Goal: Task Accomplishment & Management: Use online tool/utility

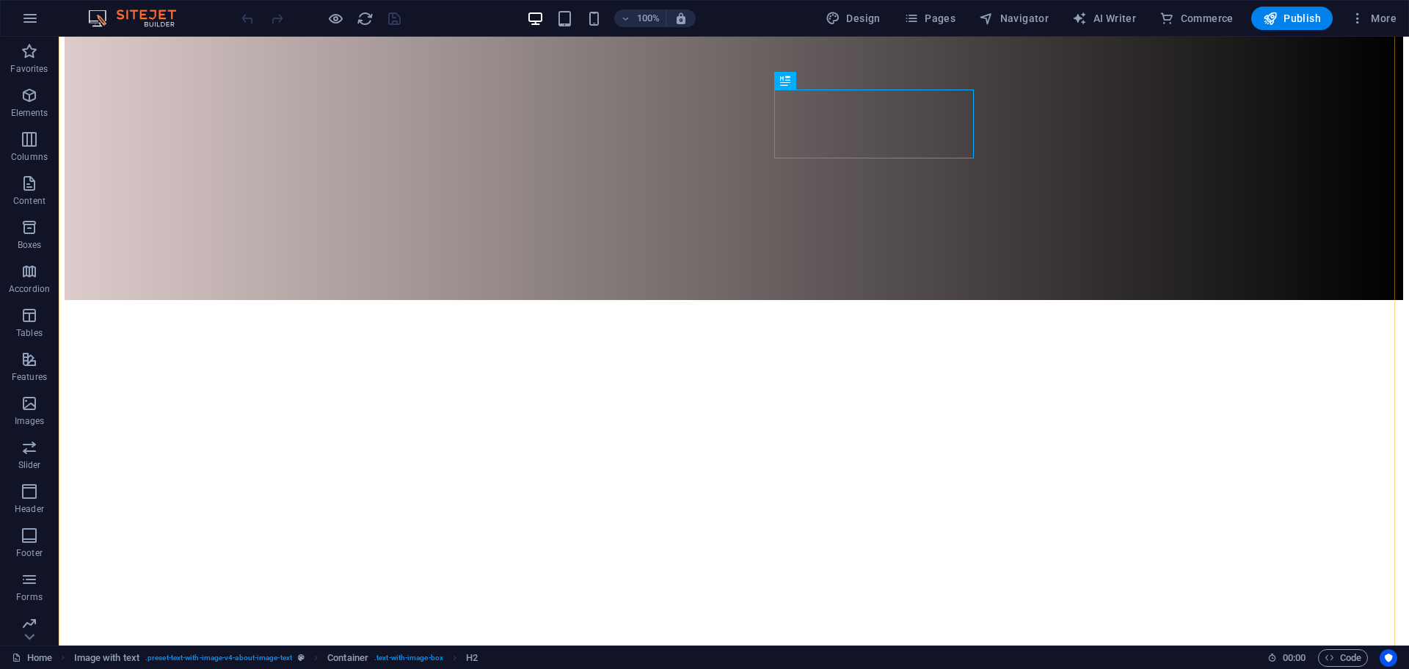
scroll to position [654, 0]
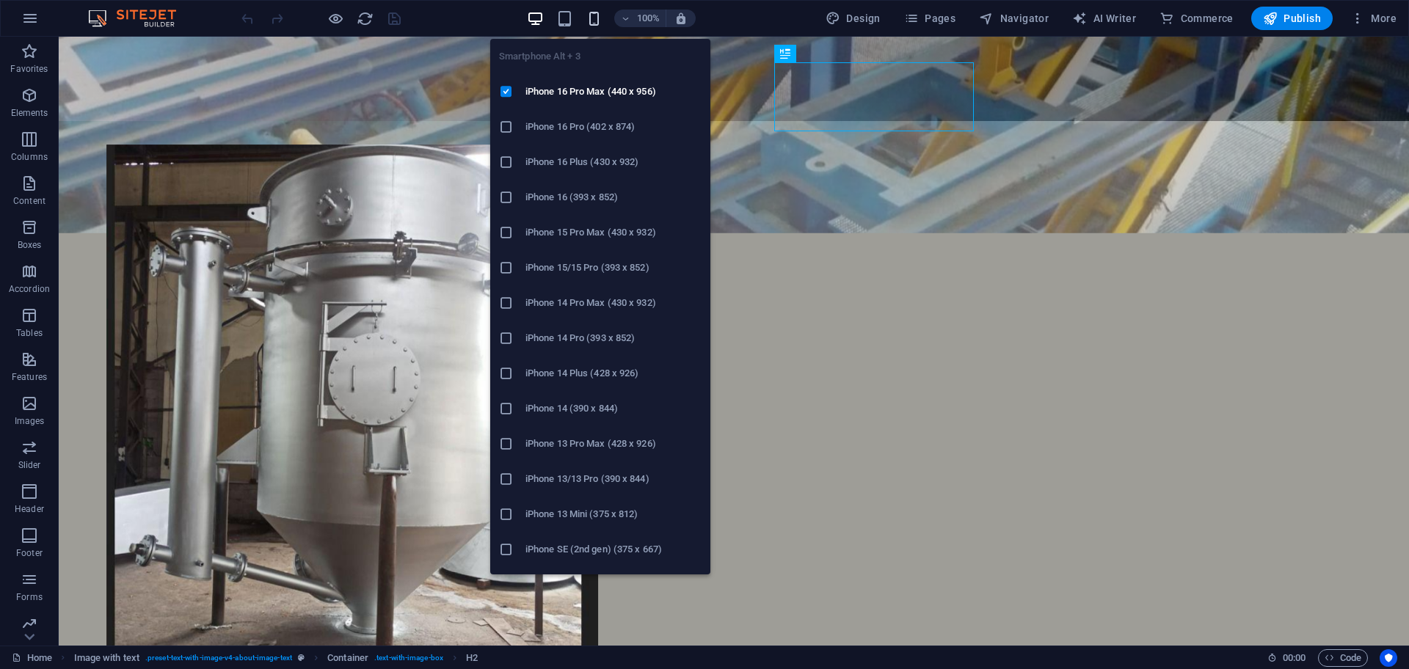
click at [592, 21] on icon "button" at bounding box center [594, 18] width 17 height 17
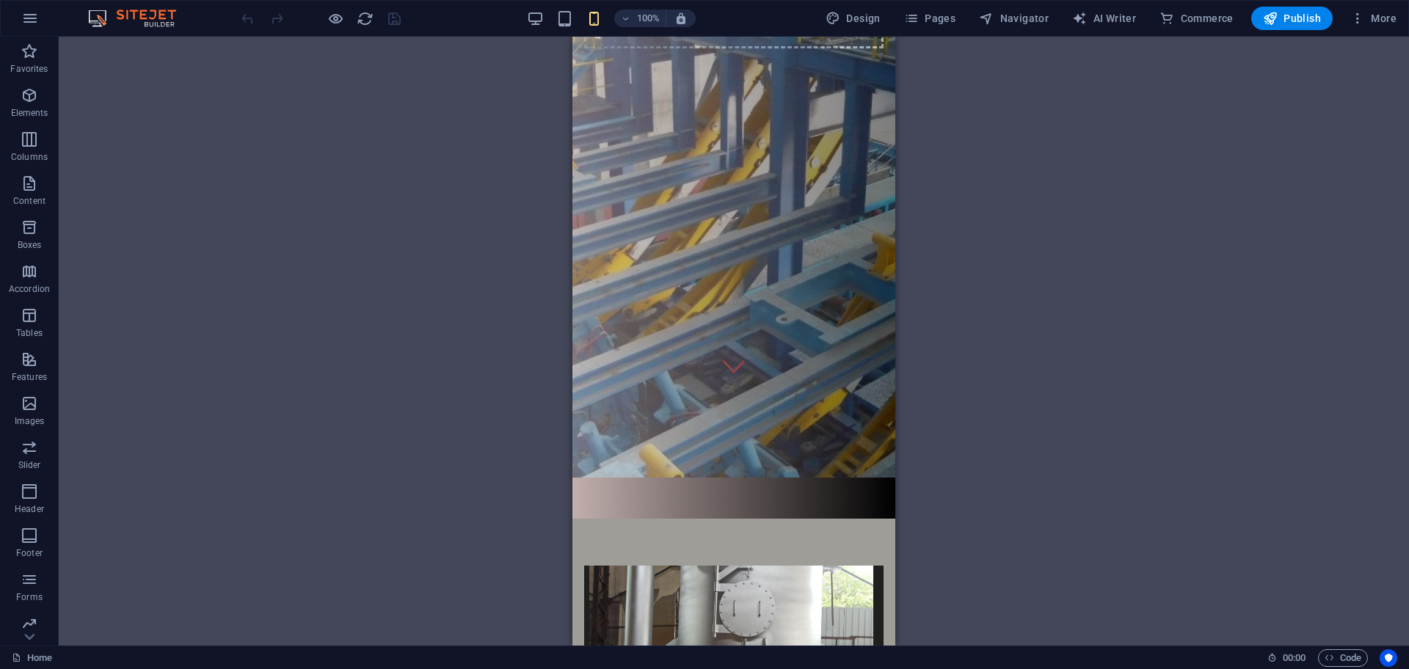
scroll to position [0, 0]
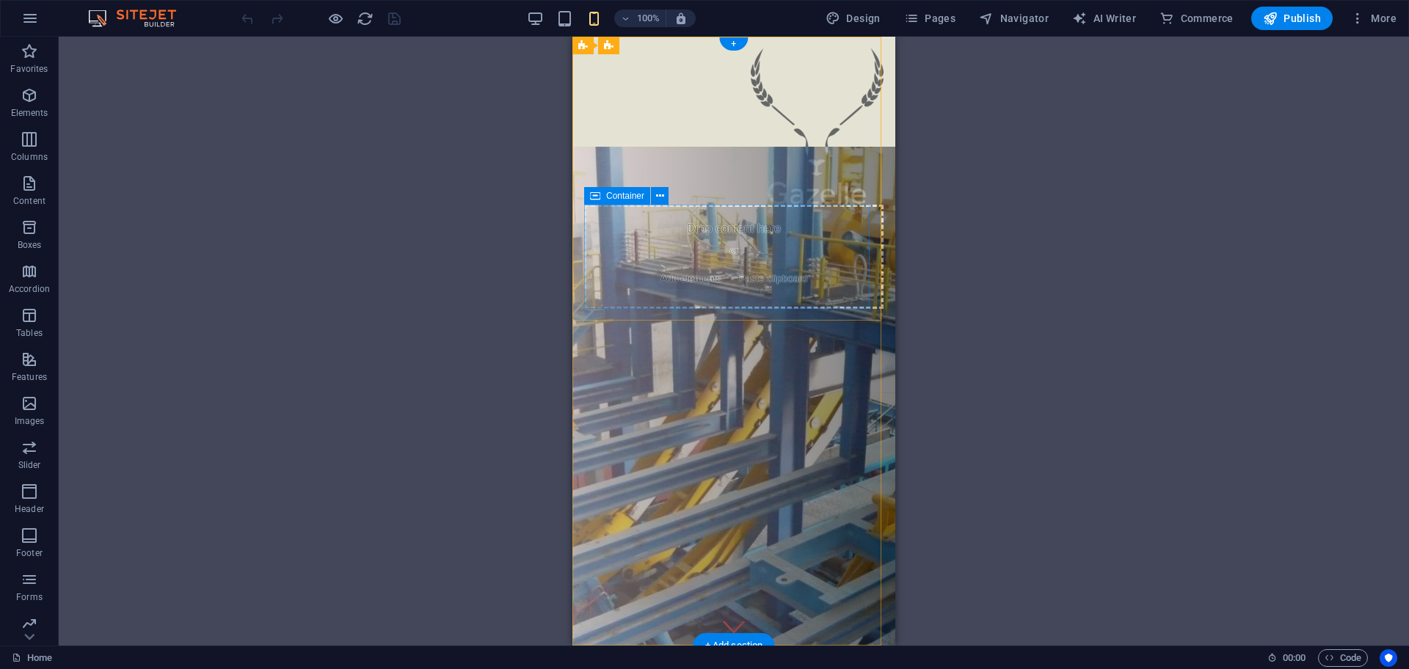
click at [714, 255] on div "Drop content here or Add elements Paste clipboard" at bounding box center [733, 257] width 299 height 104
click at [658, 200] on icon at bounding box center [660, 196] width 8 height 15
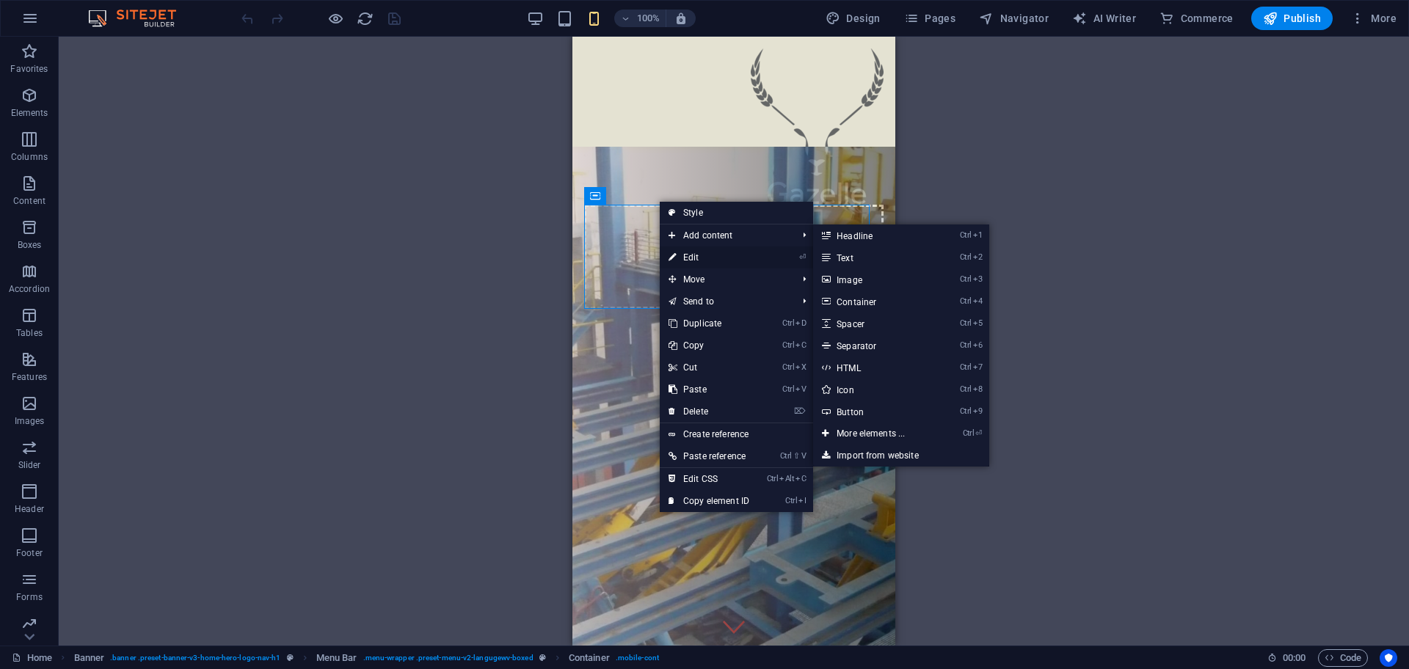
click at [708, 257] on link "⏎ Edit" at bounding box center [709, 258] width 98 height 22
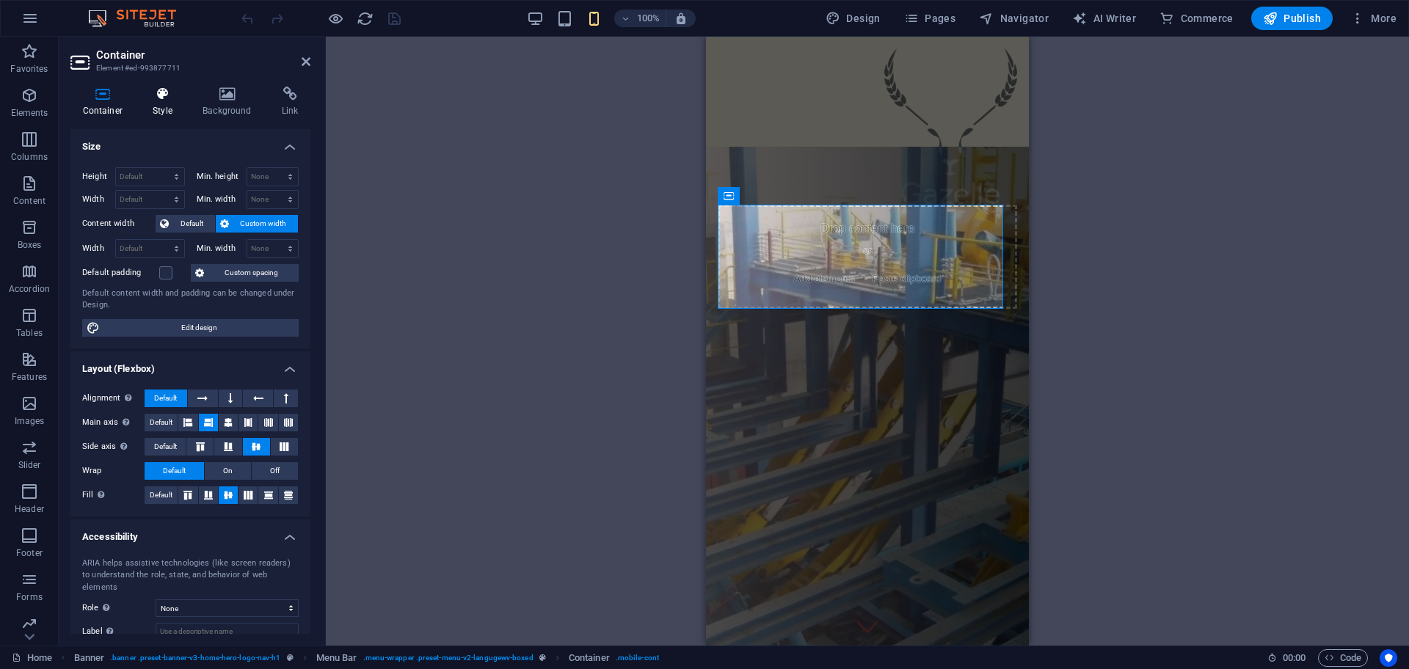
click at [161, 110] on h4 "Style" at bounding box center [166, 102] width 50 height 31
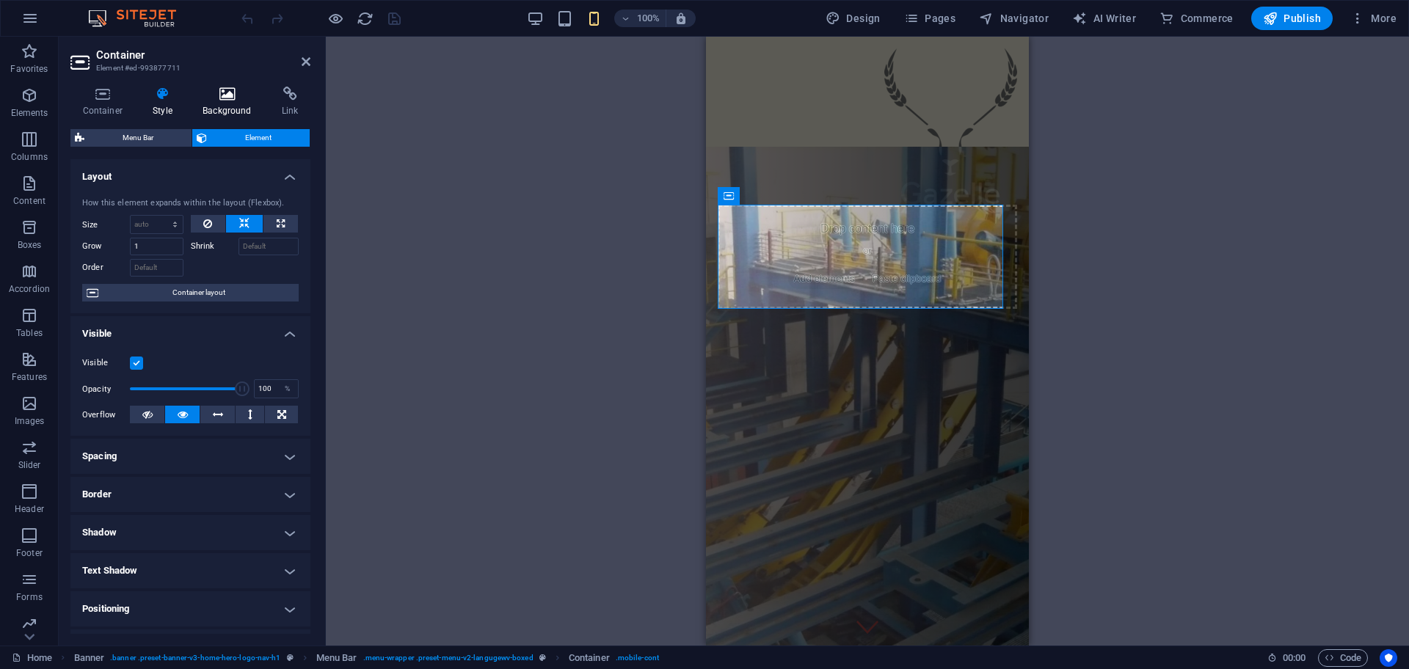
click at [218, 101] on h4 "Background" at bounding box center [230, 102] width 79 height 31
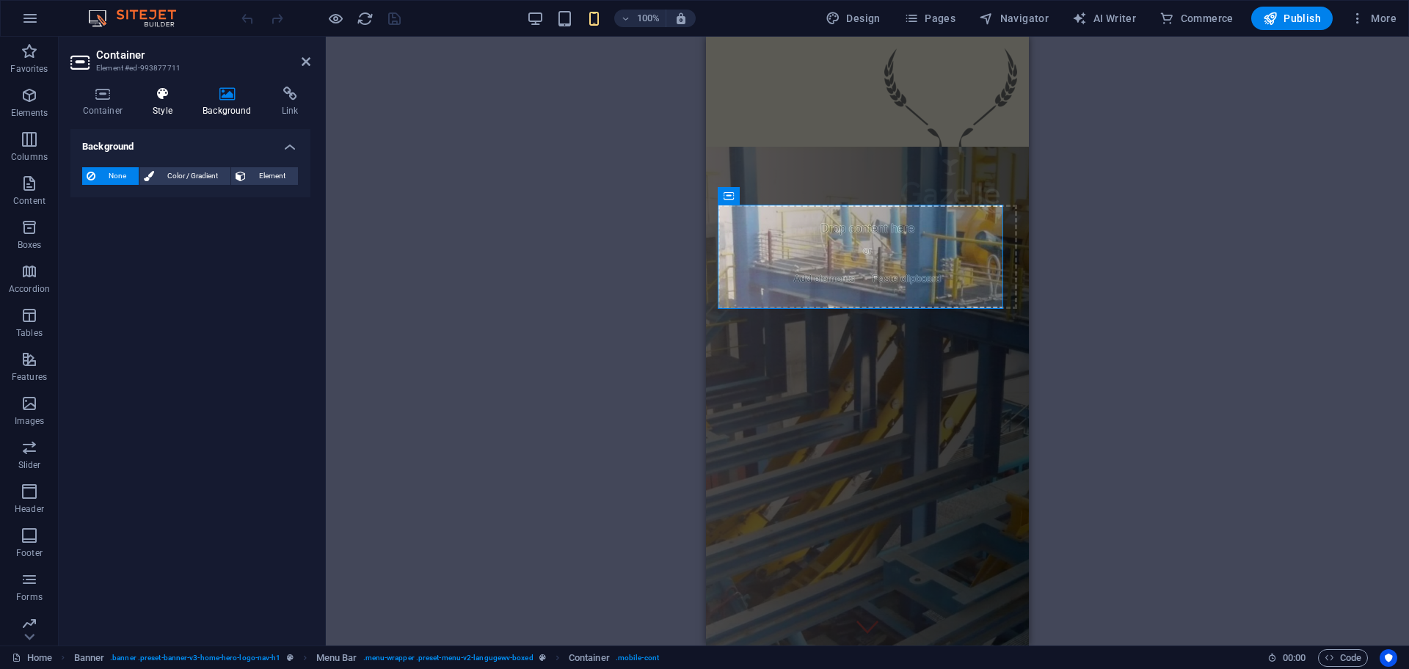
click at [165, 100] on icon at bounding box center [163, 94] width 44 height 15
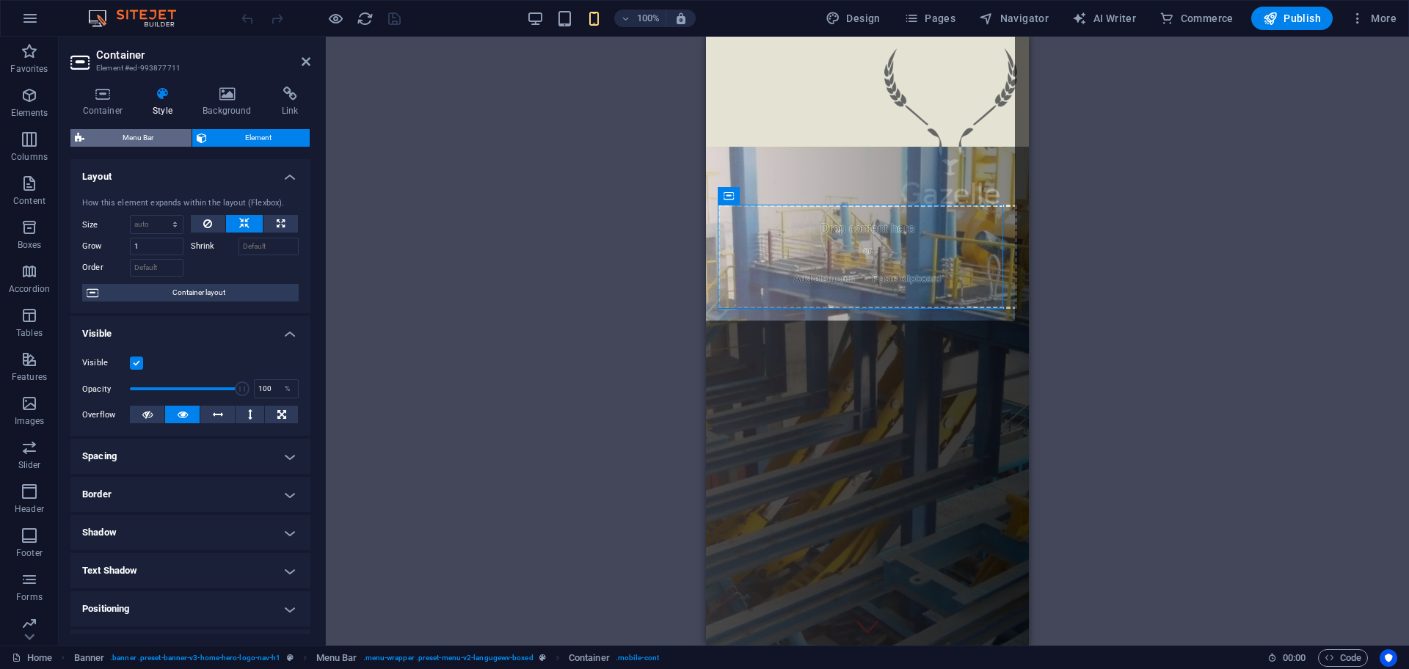
click at [112, 133] on span "Menu Bar" at bounding box center [138, 138] width 98 height 18
select select "rem"
select select "preset-menu-v2-langugewv-boxed"
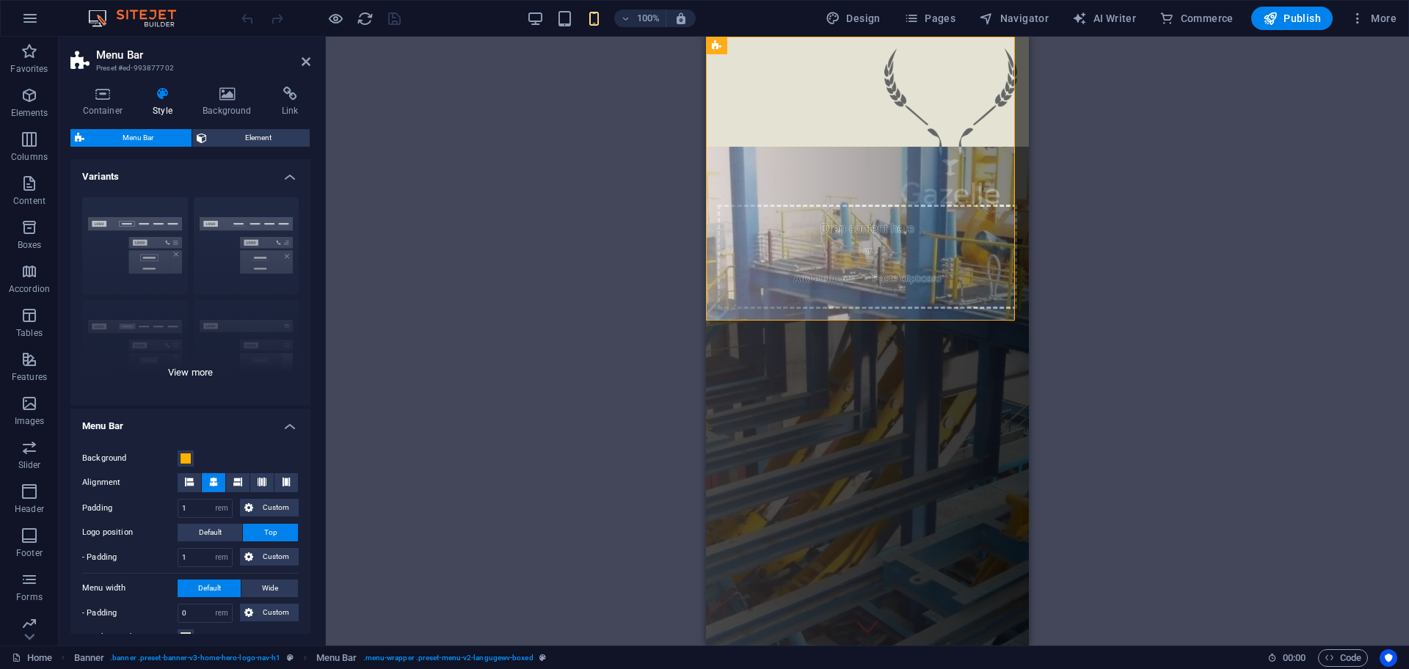
click at [176, 371] on div "Border Centered Default Fixed Loki Trigger Wide XXL" at bounding box center [190, 296] width 240 height 220
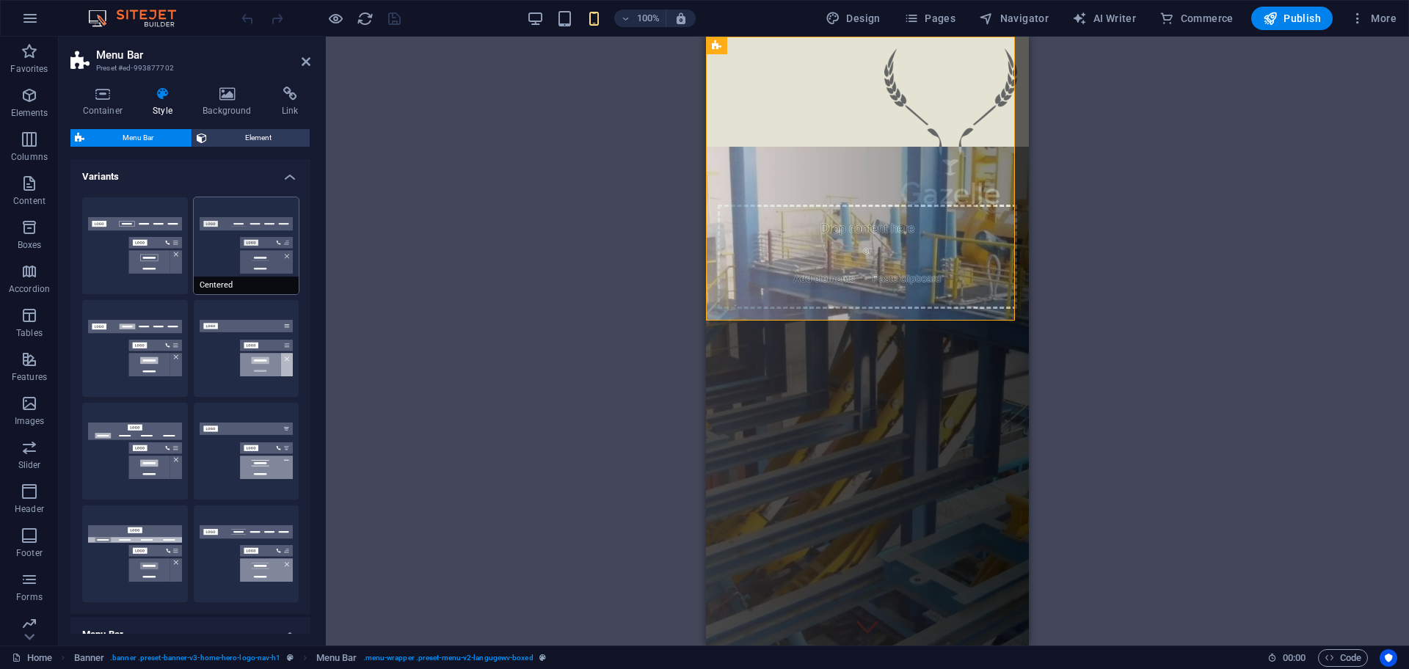
click at [240, 238] on button "Centered" at bounding box center [247, 245] width 106 height 97
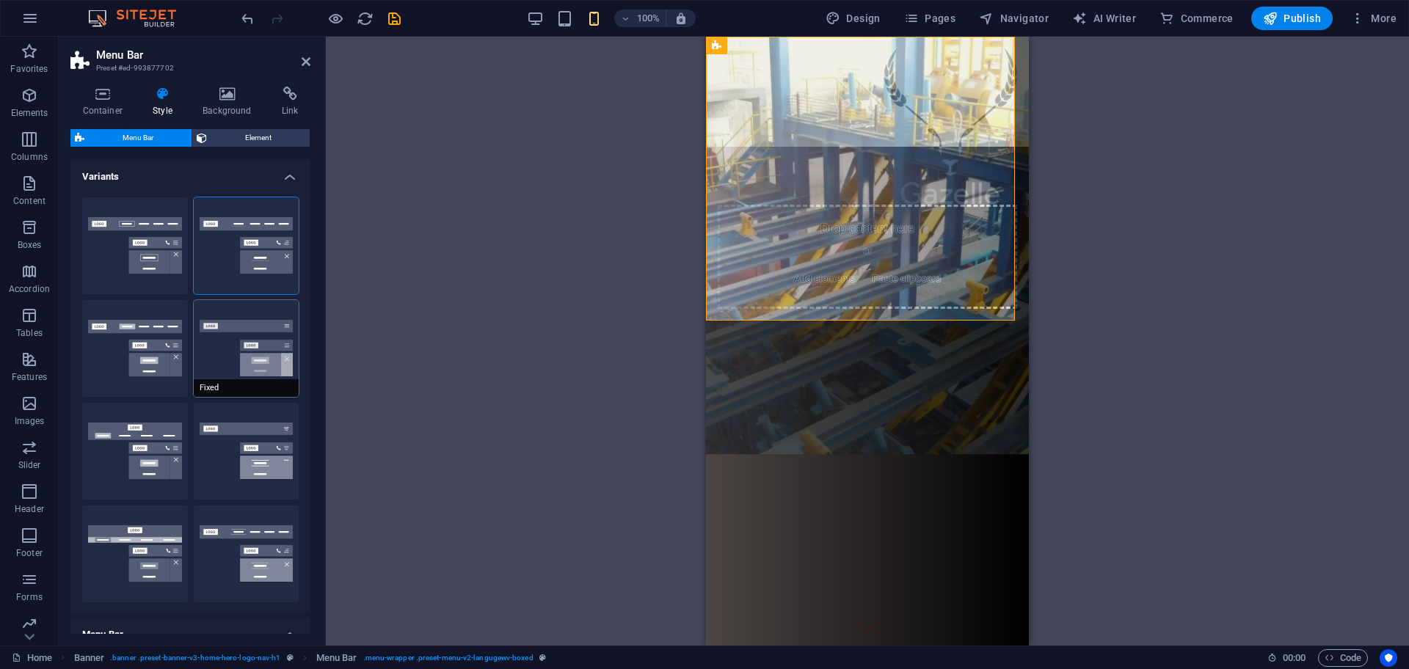
click at [258, 333] on button "Fixed" at bounding box center [247, 348] width 106 height 97
click at [136, 441] on button "Loki" at bounding box center [135, 451] width 106 height 97
select select "DISABLED_OPTION_VALUE"
type input "2"
type input "1"
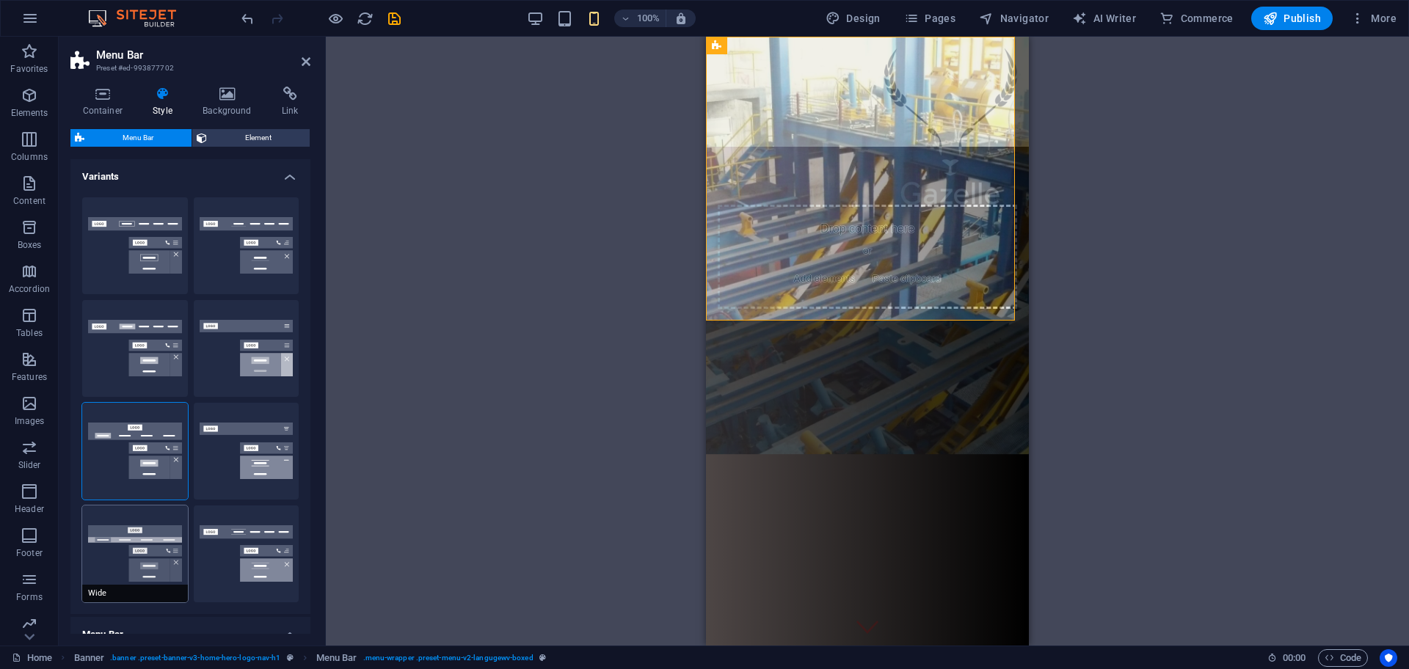
click at [146, 533] on button "Wide" at bounding box center [135, 554] width 106 height 97
type input "2"
select select "rem"
type input "2"
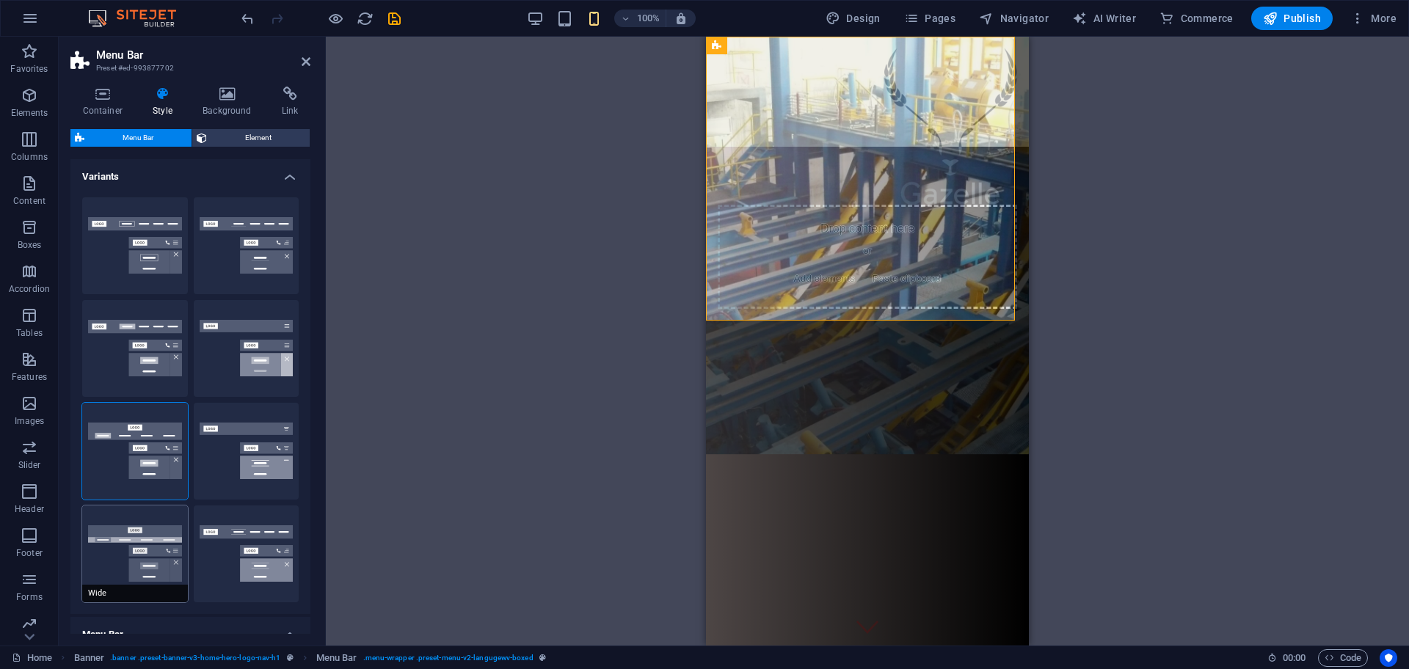
type input "2"
type input "0"
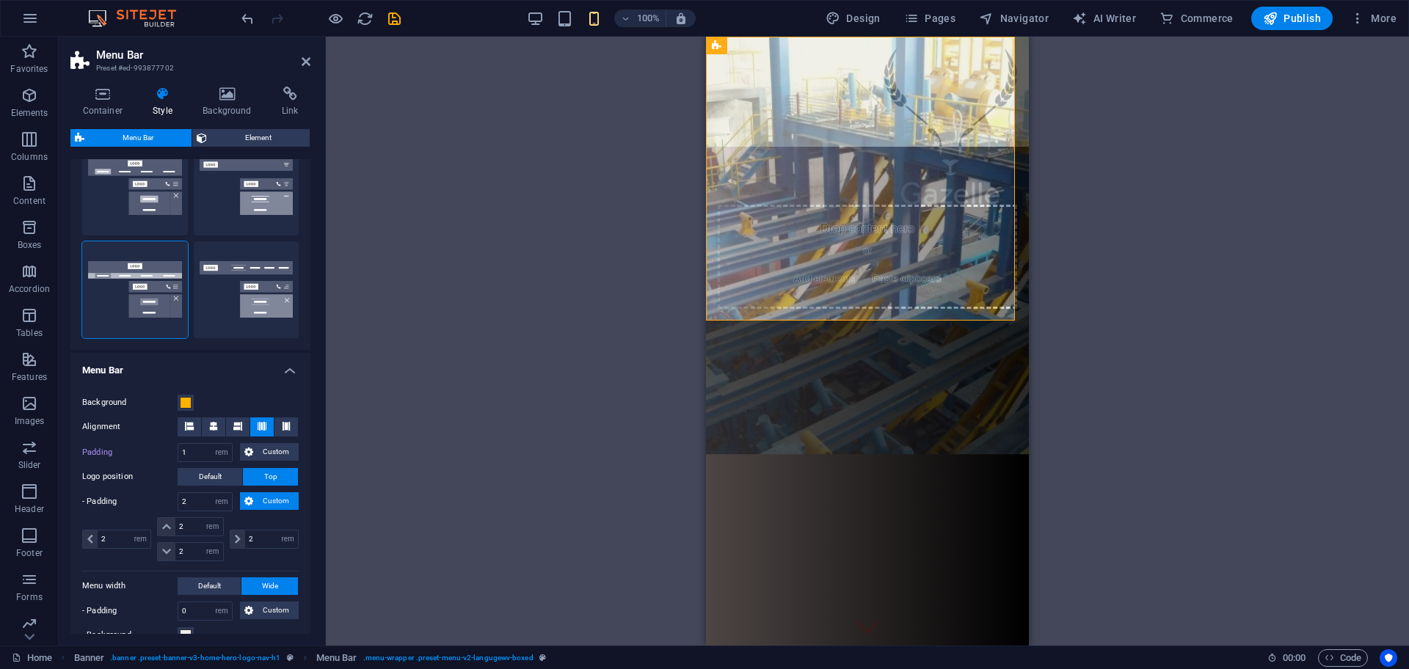
scroll to position [336, 0]
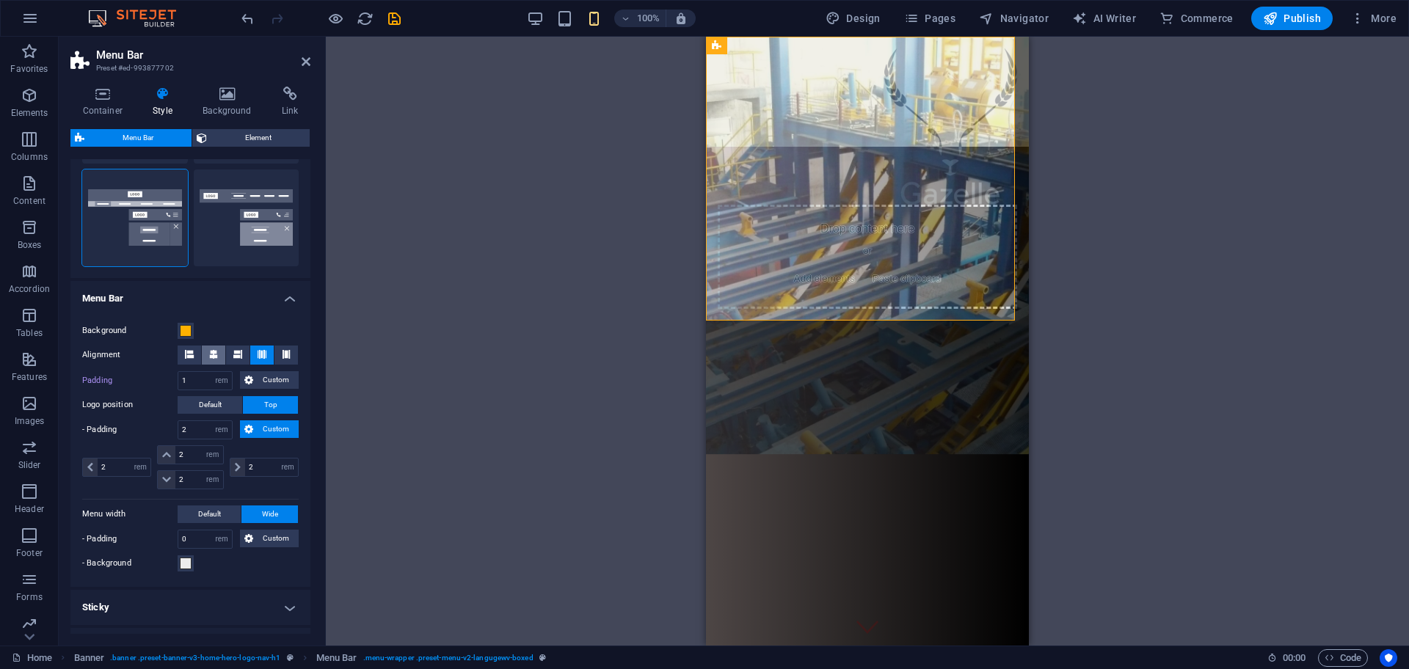
click at [205, 360] on button at bounding box center [213, 355] width 23 height 19
click at [233, 350] on icon at bounding box center [237, 354] width 9 height 9
drag, startPoint x: 186, startPoint y: 382, endPoint x: 155, endPoint y: 385, distance: 31.0
click at [155, 385] on div "Padding 1 px rem % vh vw Custom Custom" at bounding box center [190, 380] width 217 height 19
click at [242, 322] on div "Background" at bounding box center [190, 331] width 217 height 18
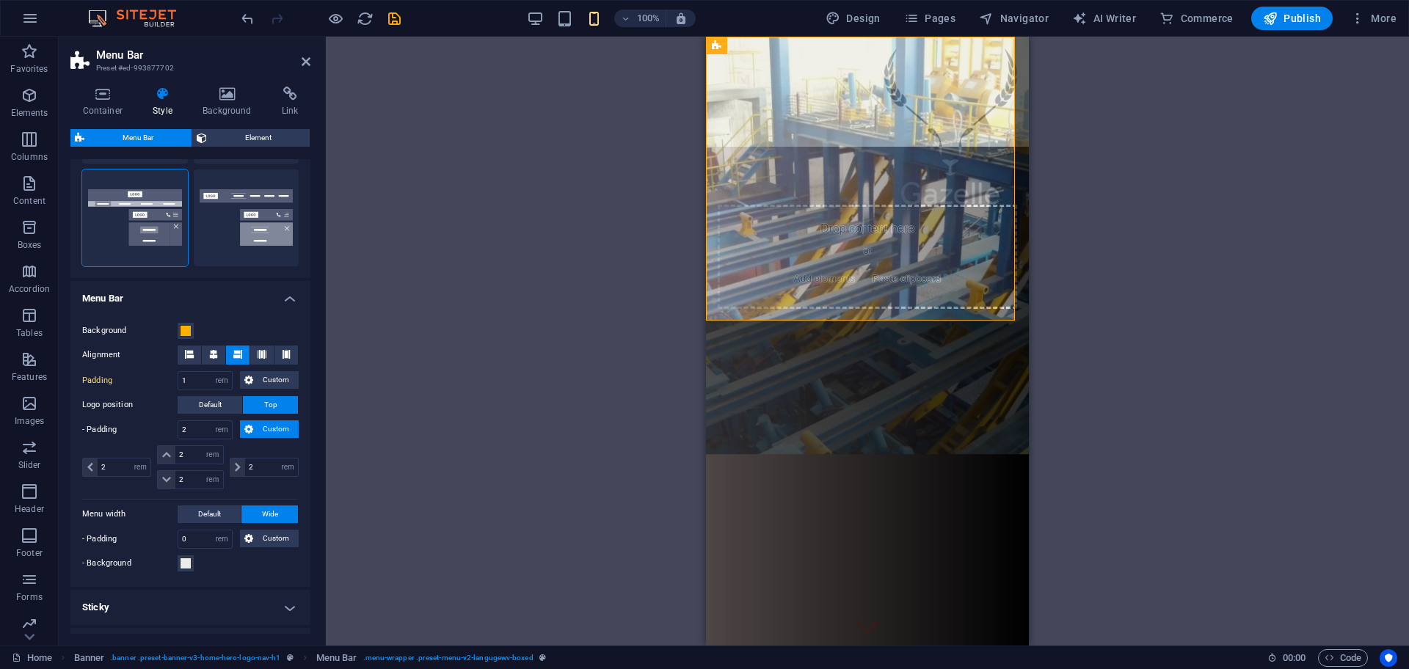
click at [834, 365] on figure at bounding box center [867, 243] width 323 height 421
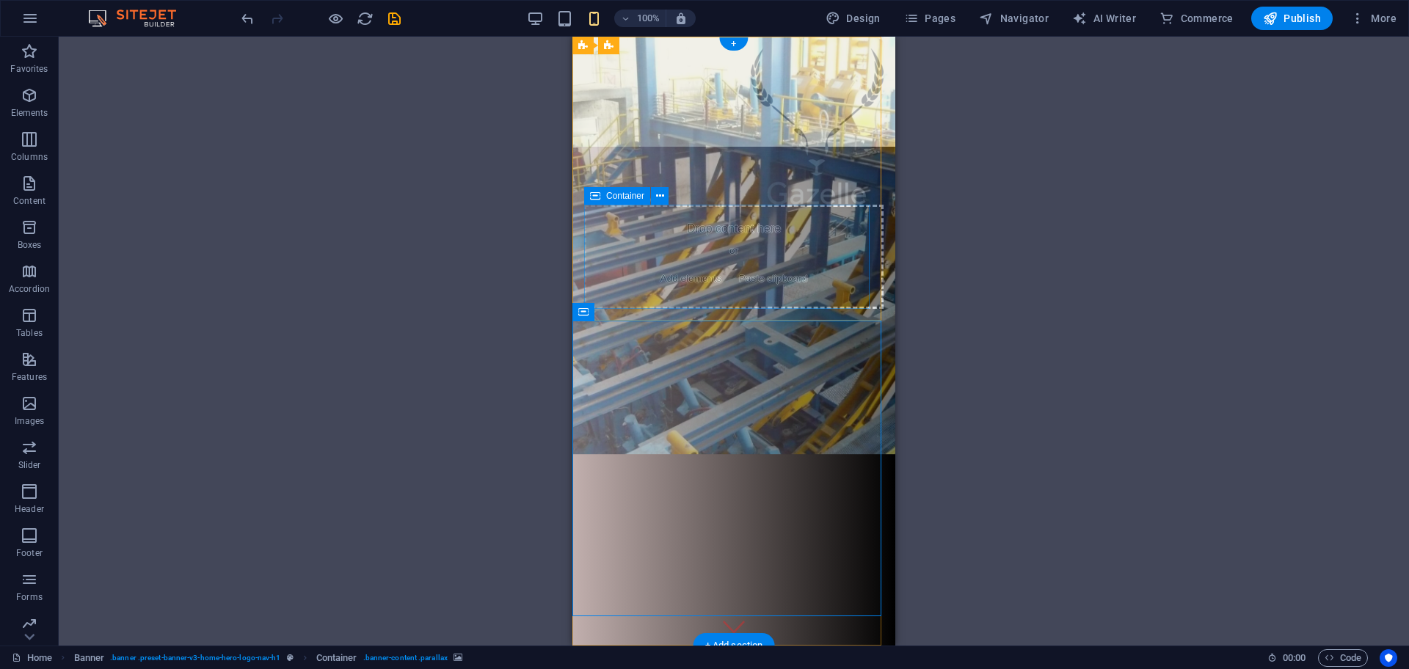
click at [720, 277] on span "Add elements" at bounding box center [691, 279] width 73 height 21
click at [659, 278] on span "Add elements" at bounding box center [691, 279] width 73 height 21
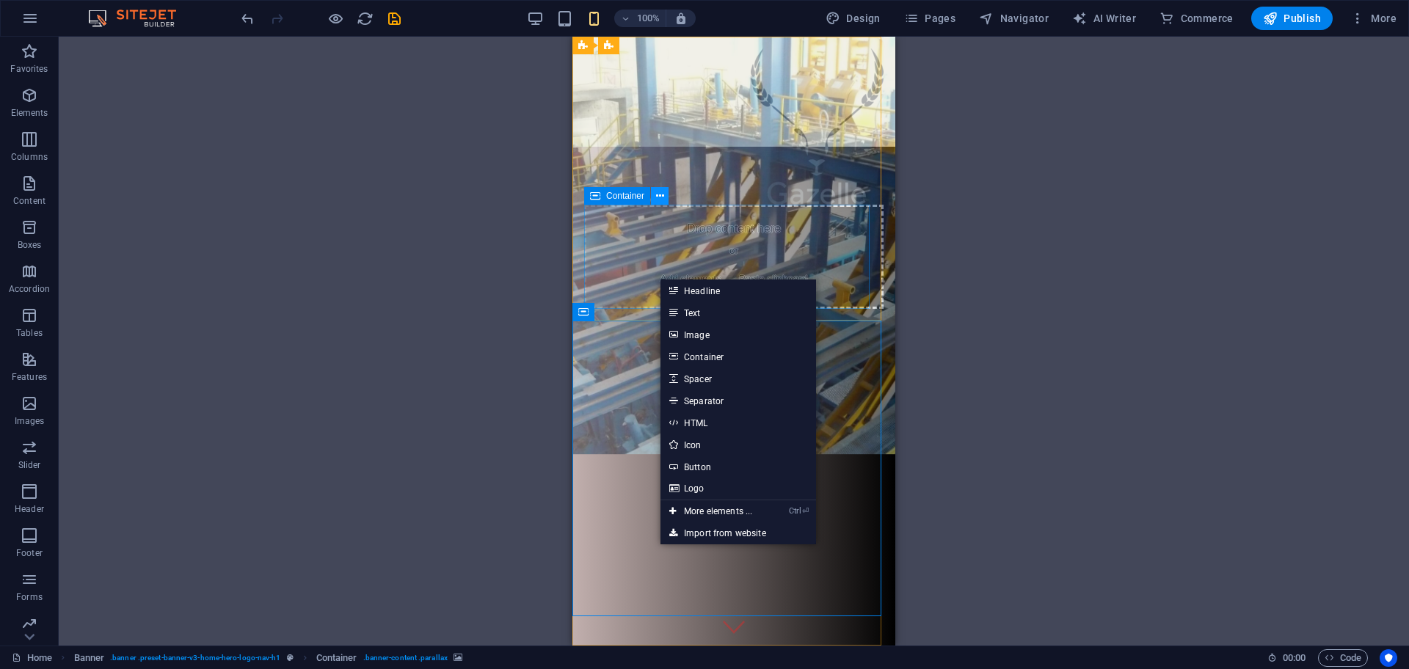
click at [661, 192] on icon at bounding box center [660, 196] width 8 height 15
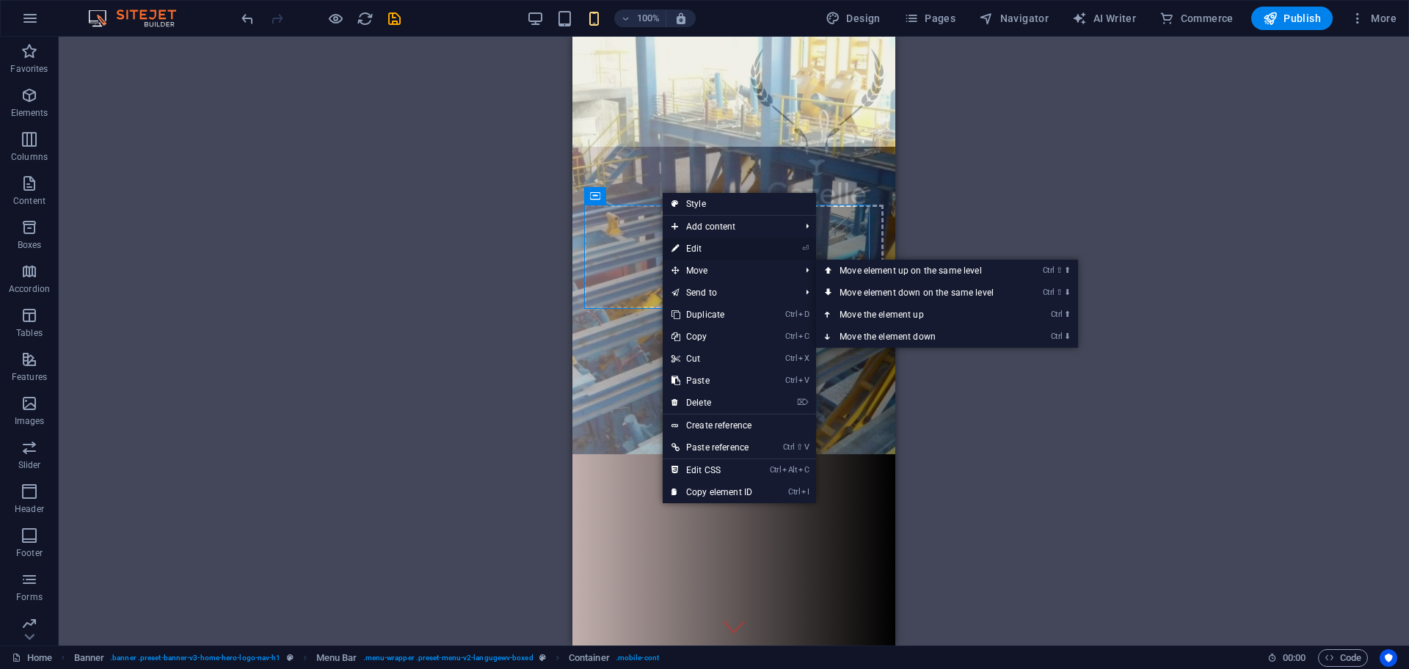
click at [694, 247] on link "⏎ Edit" at bounding box center [712, 249] width 98 height 22
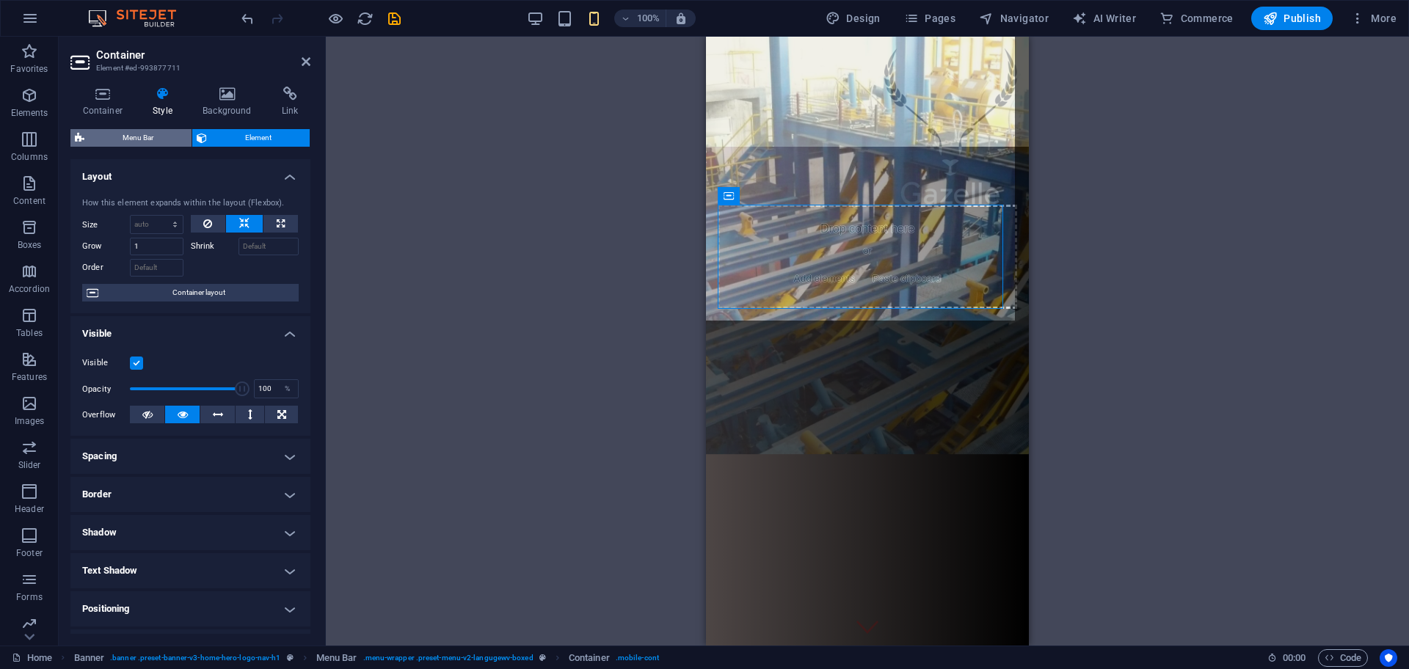
click at [119, 138] on span "Menu Bar" at bounding box center [138, 138] width 98 height 18
select select "rem"
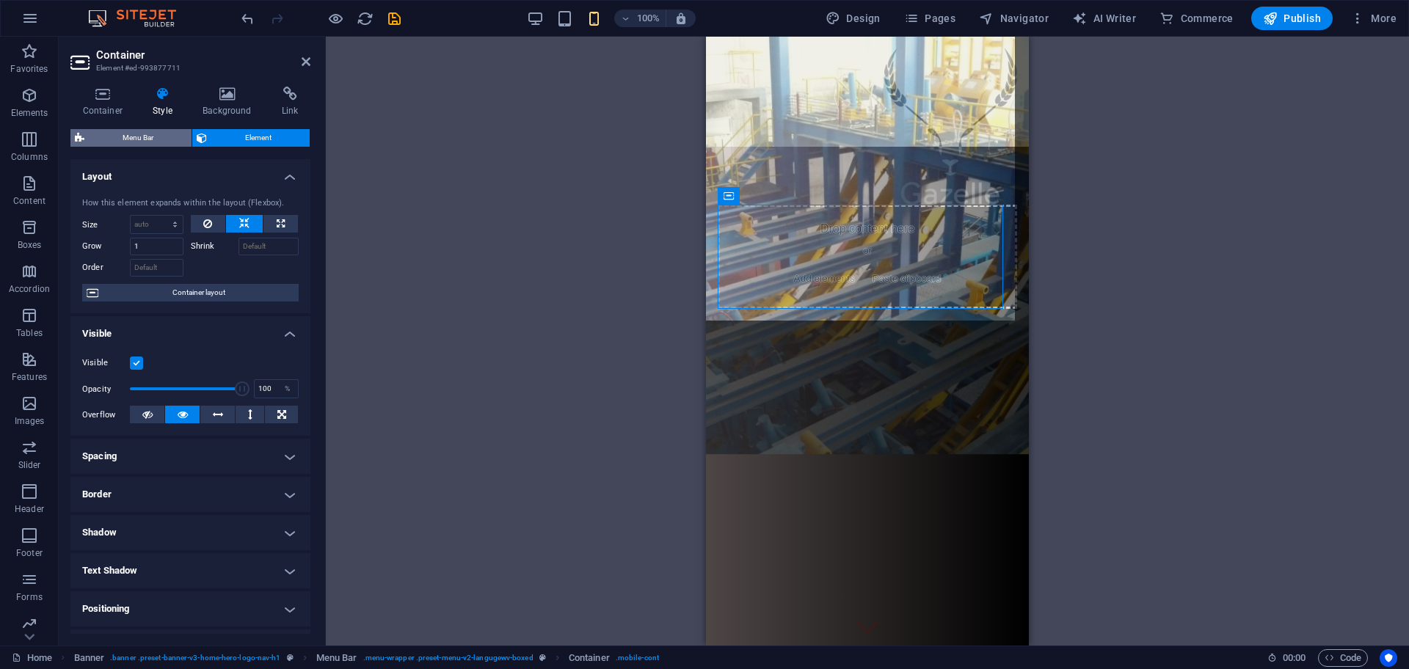
select select "rem"
select select "preset-menu-v2-langugewv-boxed"
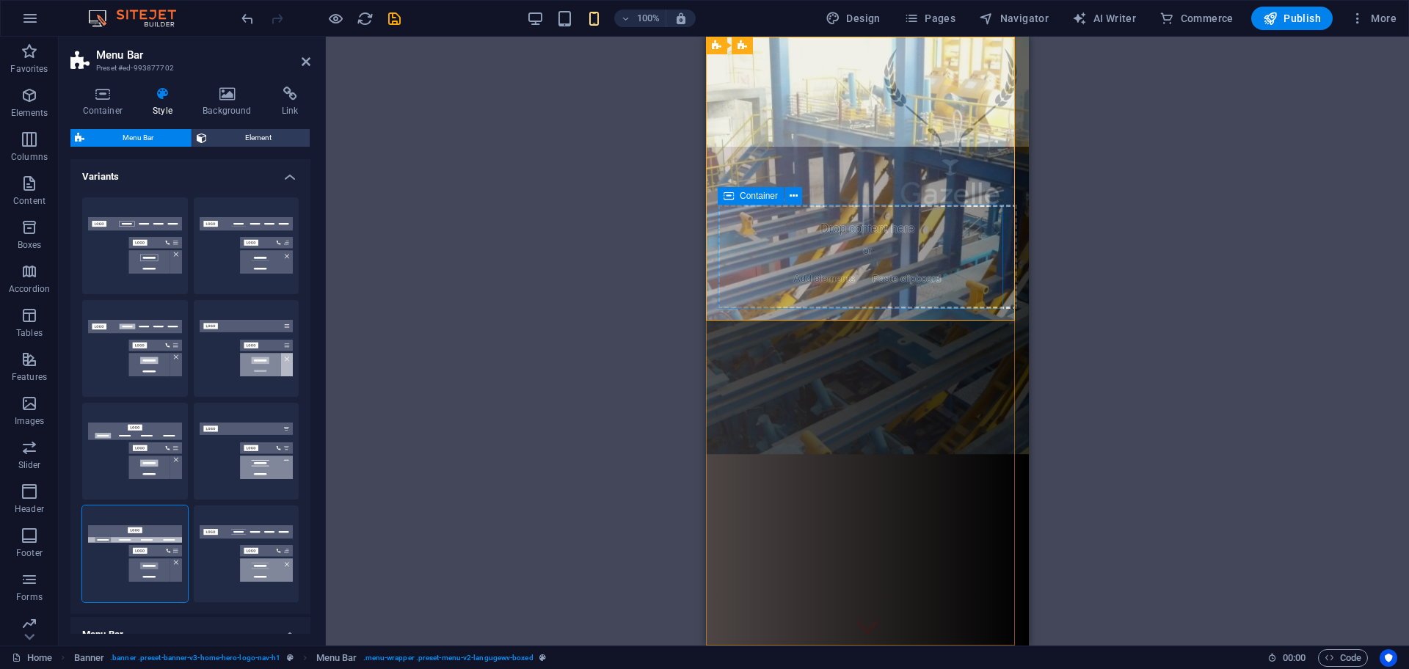
click at [915, 270] on span "Paste clipboard" at bounding box center [907, 279] width 81 height 21
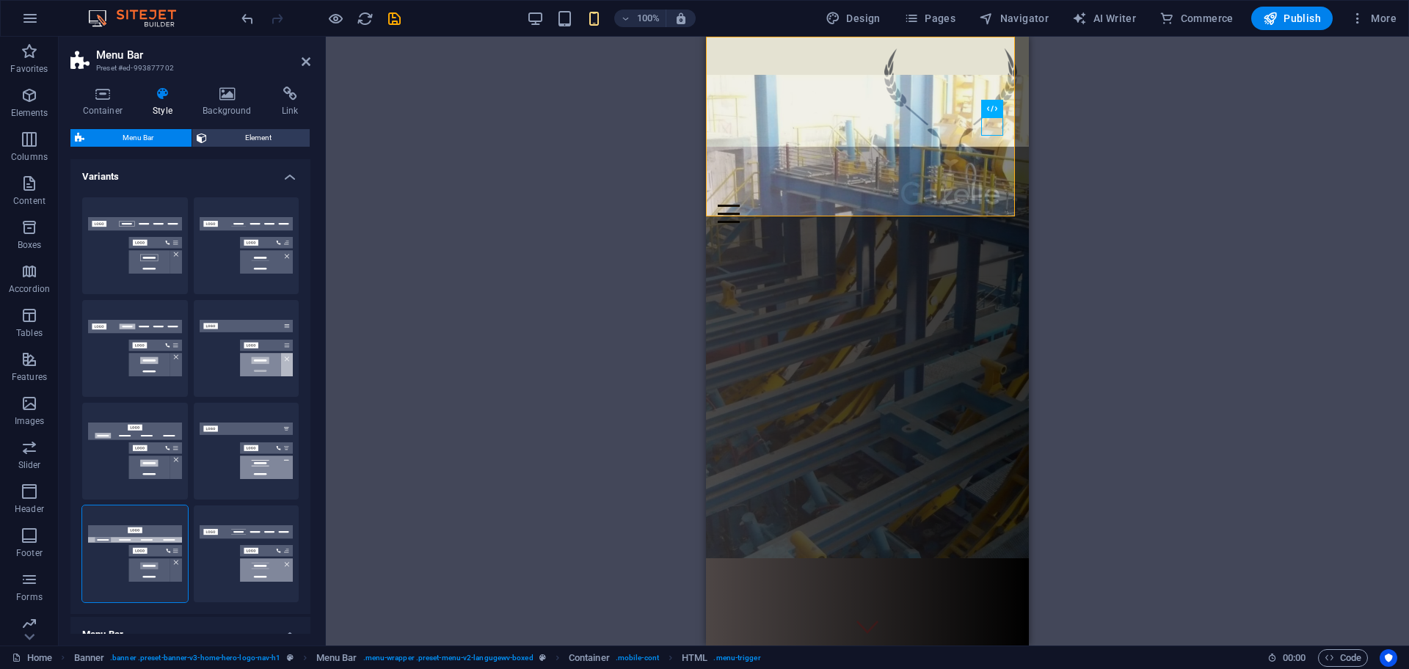
click at [842, 324] on figure at bounding box center [867, 317] width 323 height 484
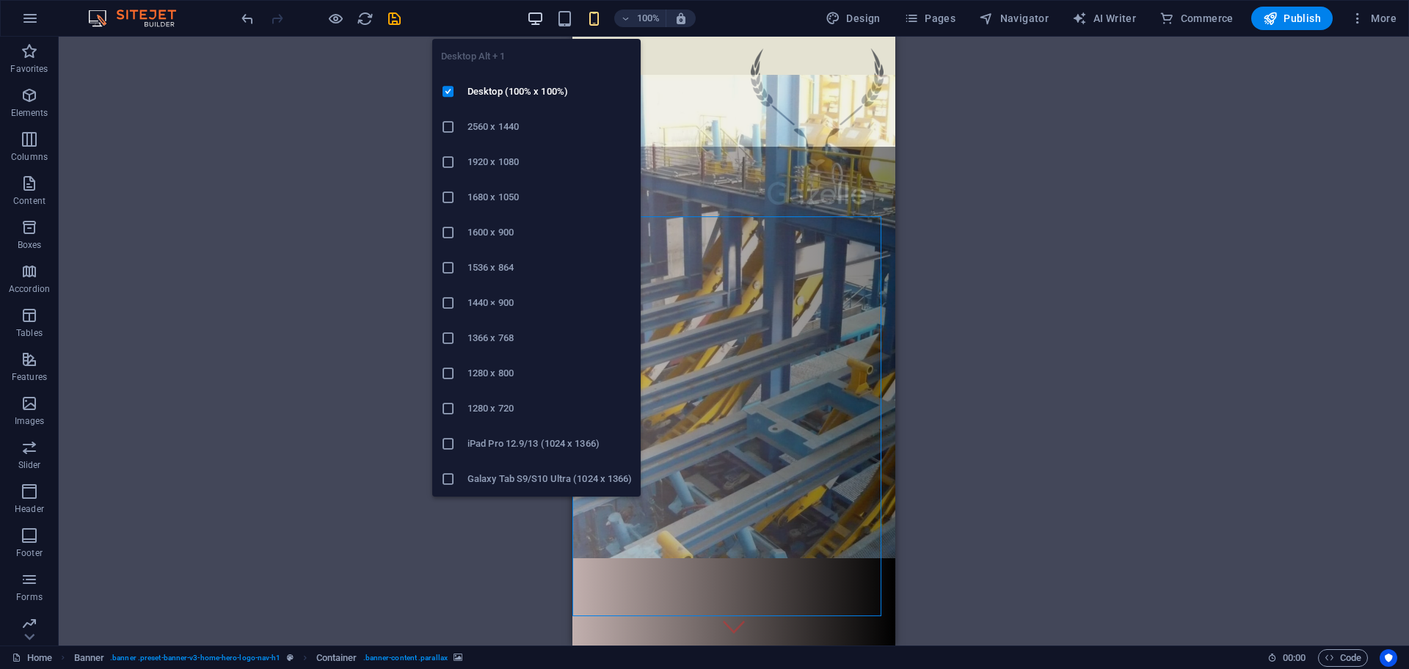
click at [529, 16] on span "button" at bounding box center [535, 18] width 18 height 17
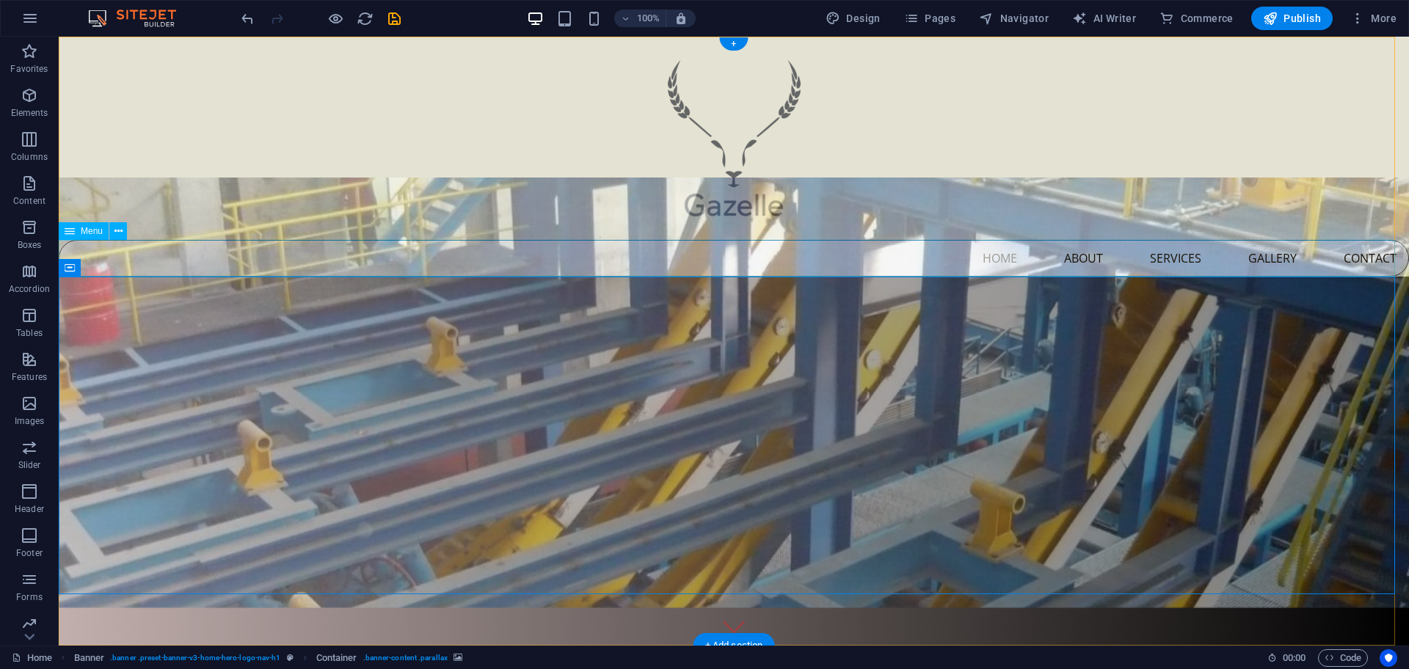
click at [391, 248] on nav "Home About Services Gallery Contact" at bounding box center [734, 258] width 1351 height 37
select select
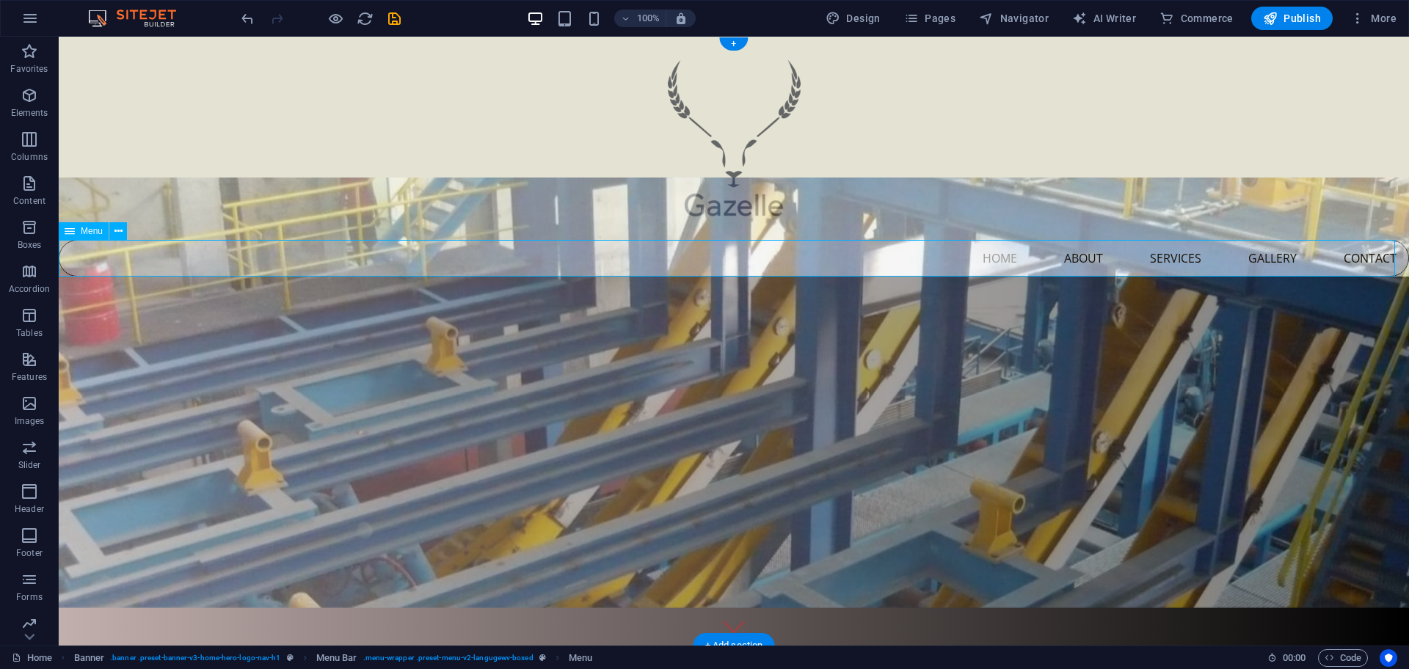
select select
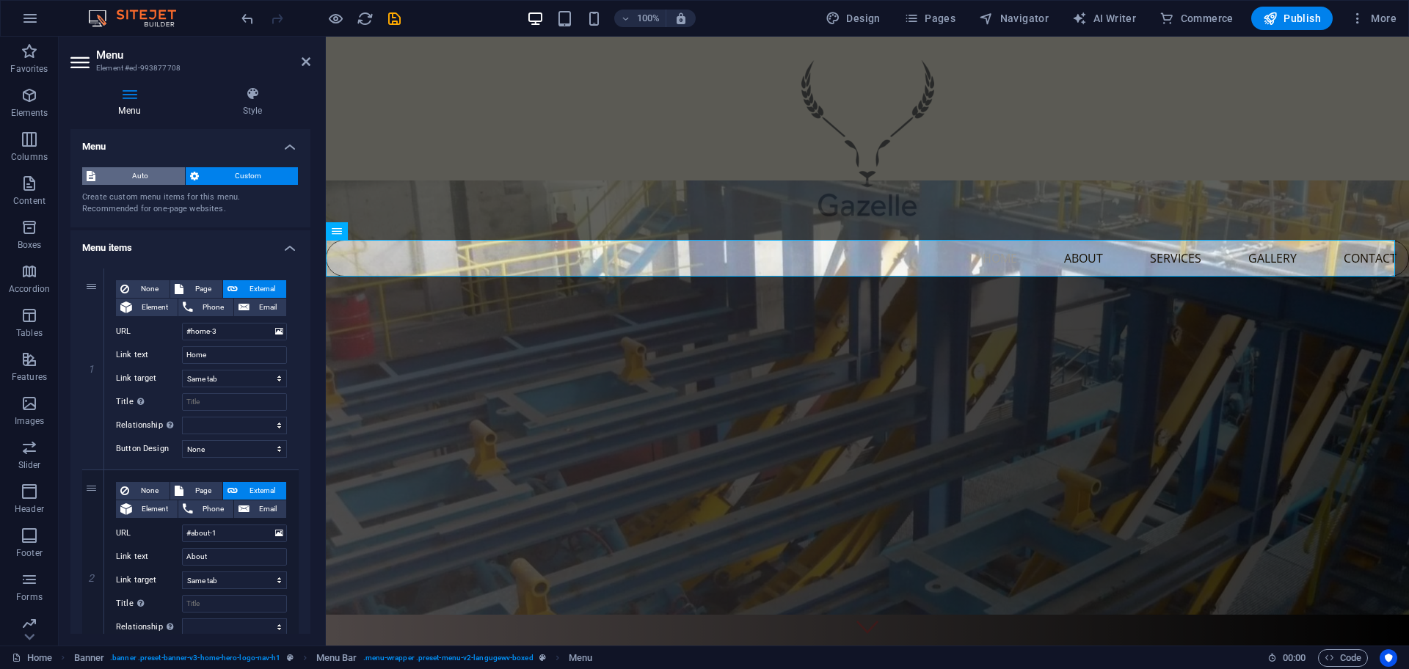
click at [142, 175] on span "Auto" at bounding box center [140, 176] width 81 height 18
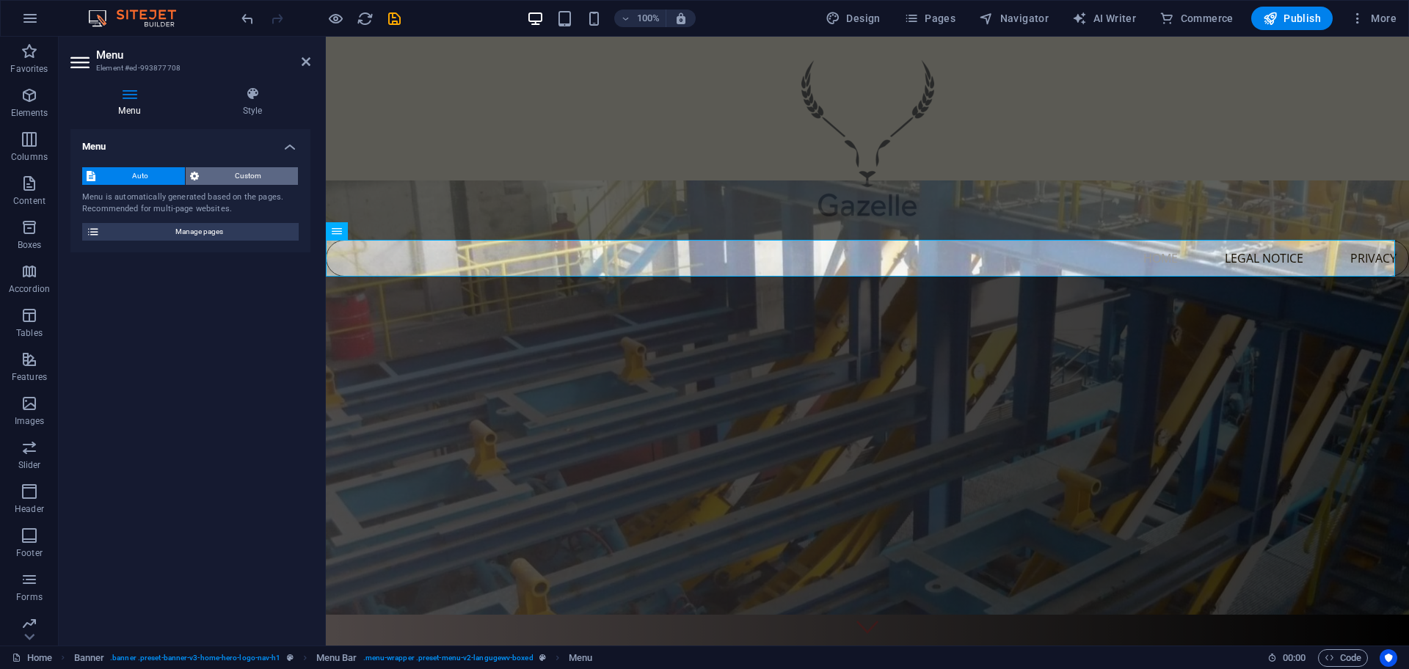
click at [197, 175] on icon at bounding box center [194, 176] width 9 height 18
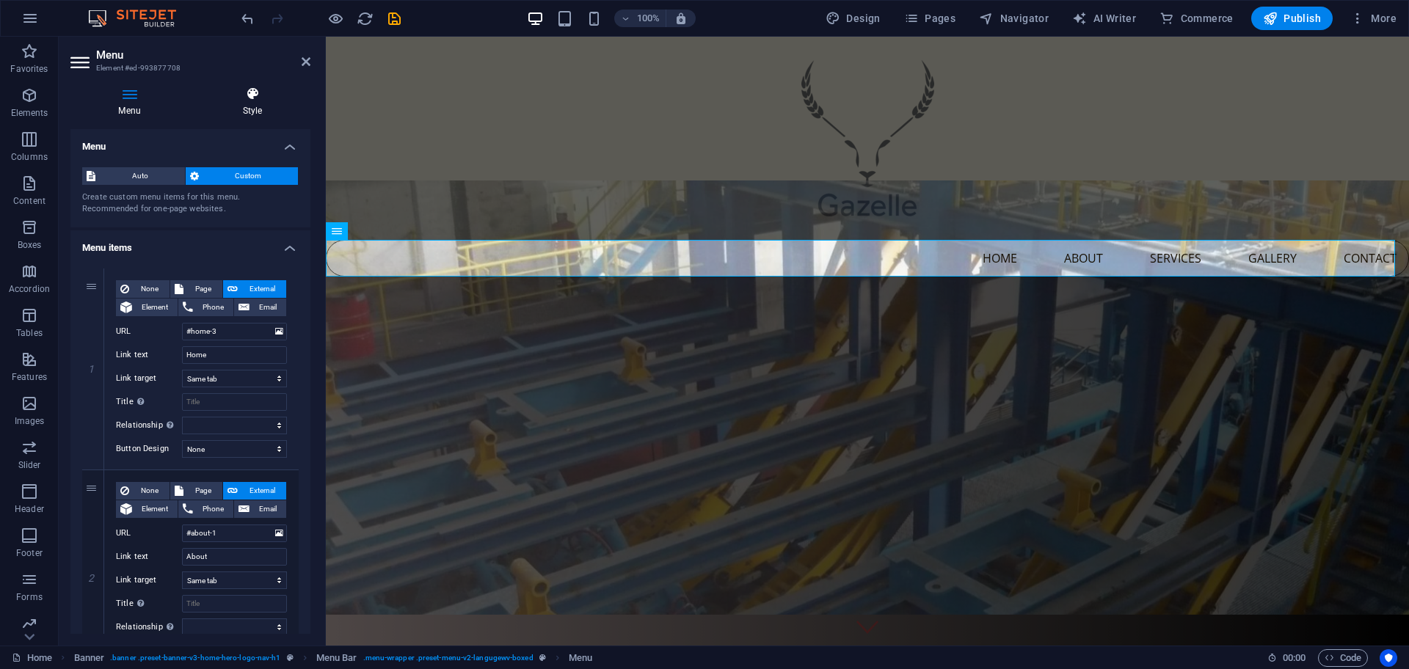
click at [272, 92] on icon at bounding box center [253, 94] width 116 height 15
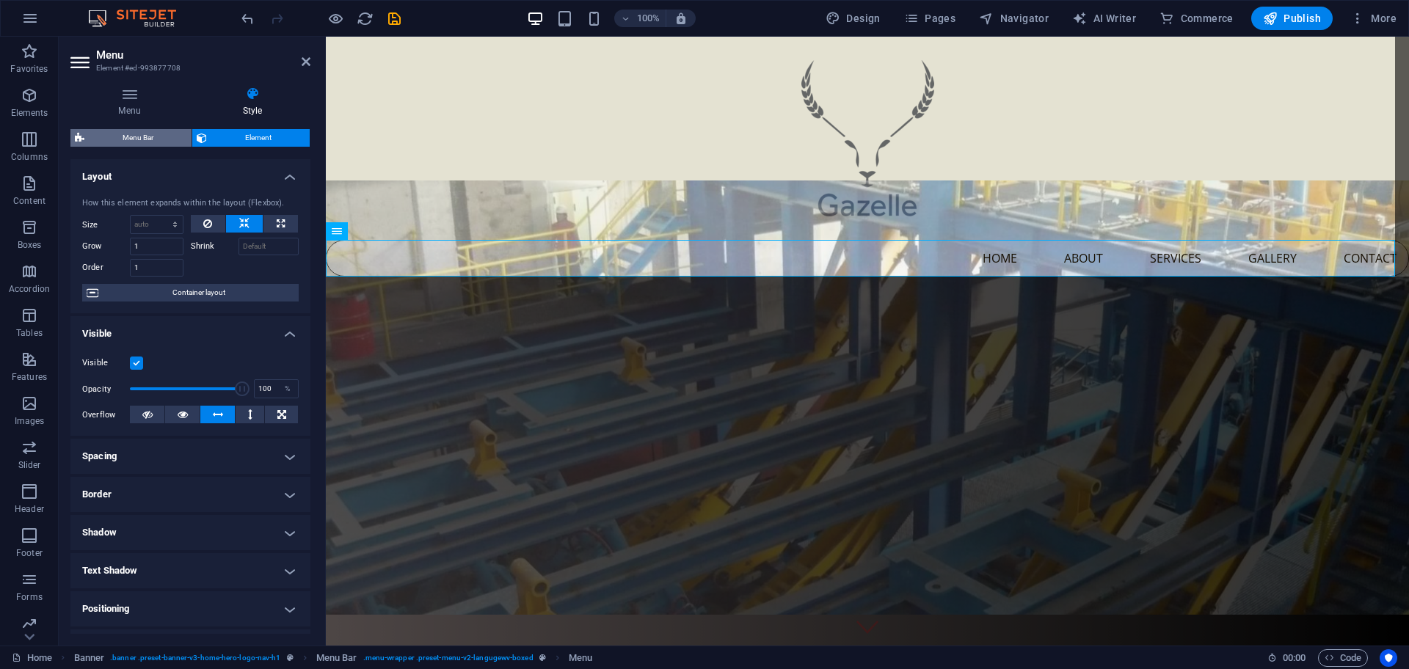
click at [179, 140] on span "Menu Bar" at bounding box center [138, 138] width 98 height 18
select select "rem"
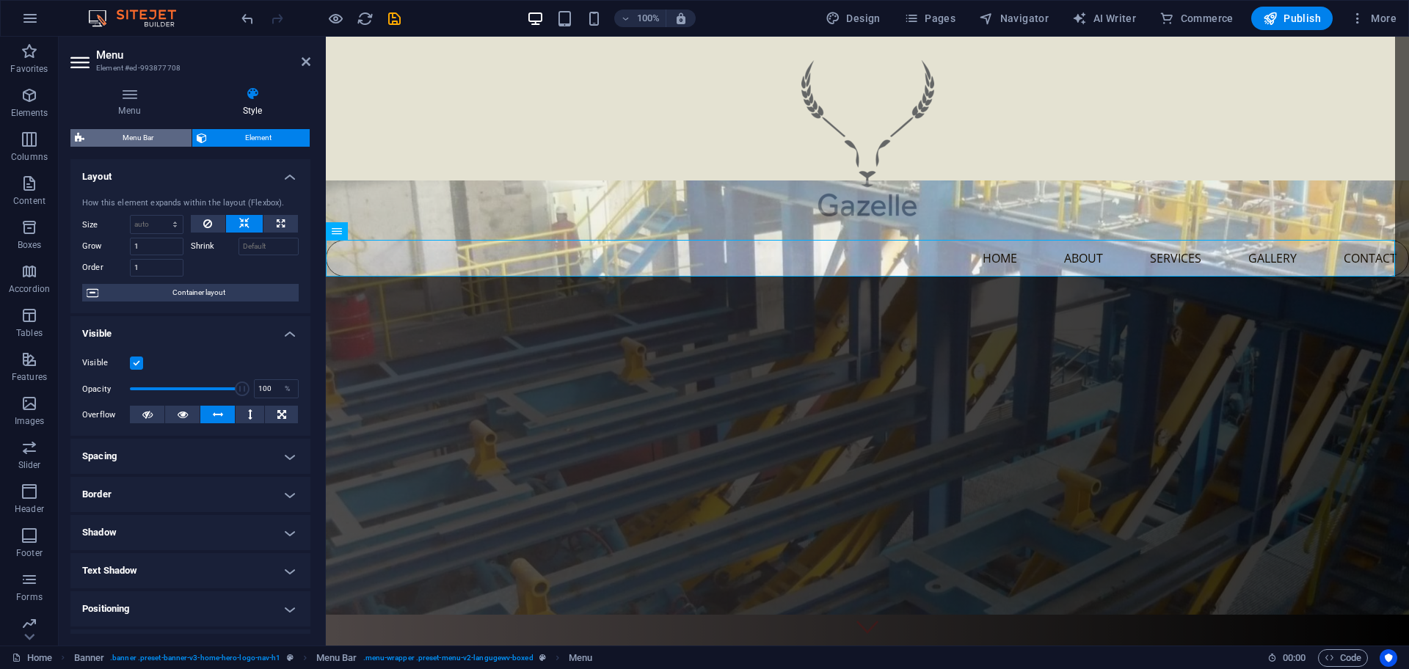
select select "rem"
select select "preset-menu-v2-langugewv-boxed"
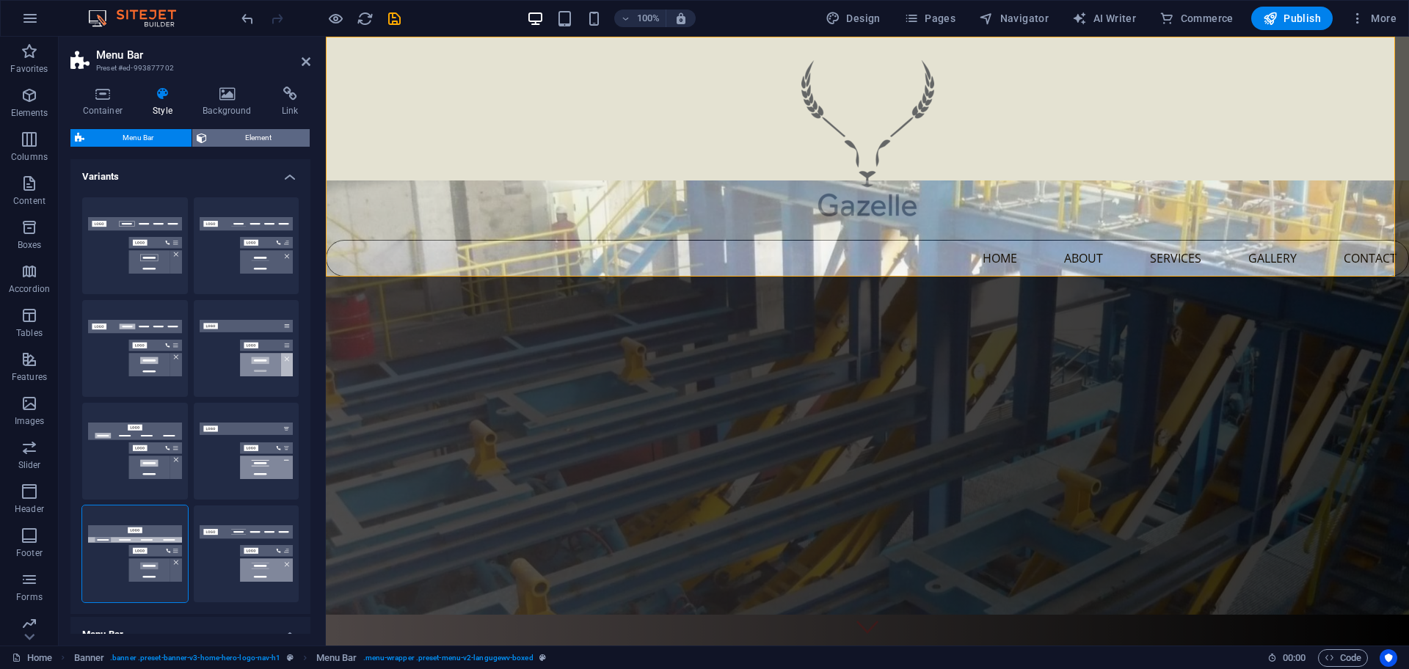
click at [226, 141] on span "Element" at bounding box center [258, 138] width 94 height 18
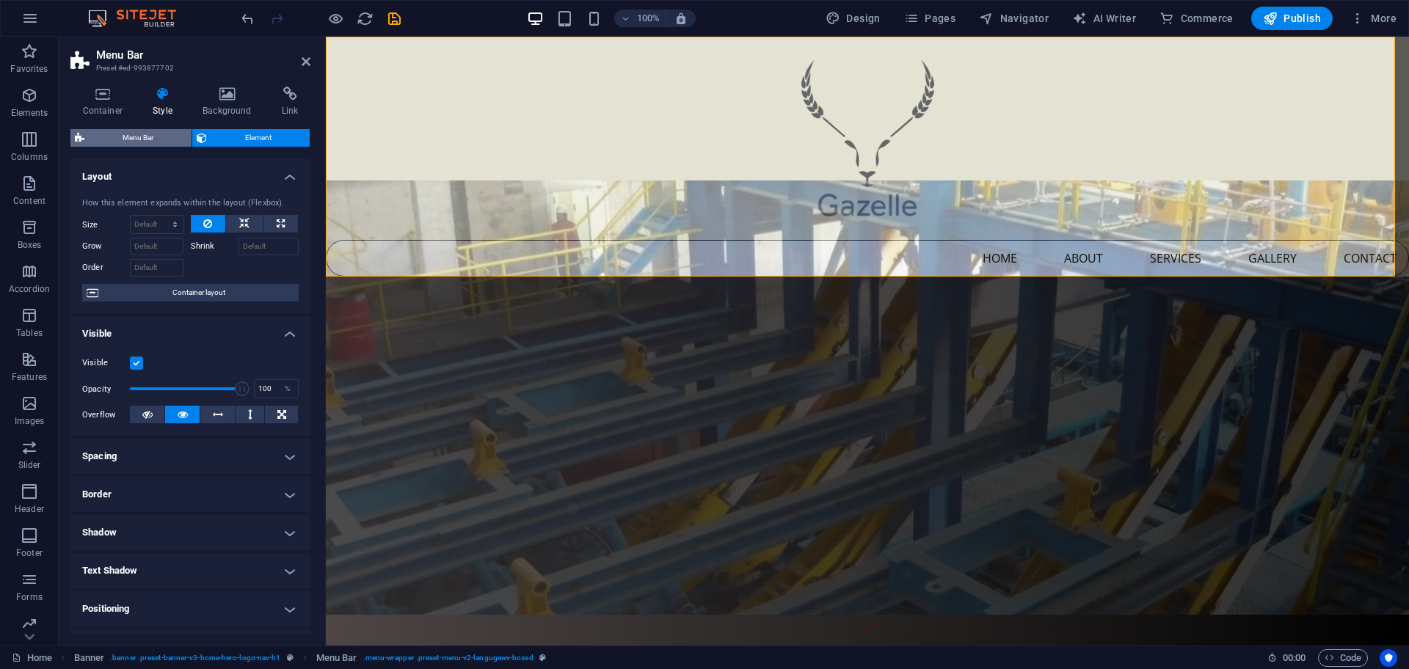
click at [167, 141] on span "Menu Bar" at bounding box center [138, 138] width 98 height 18
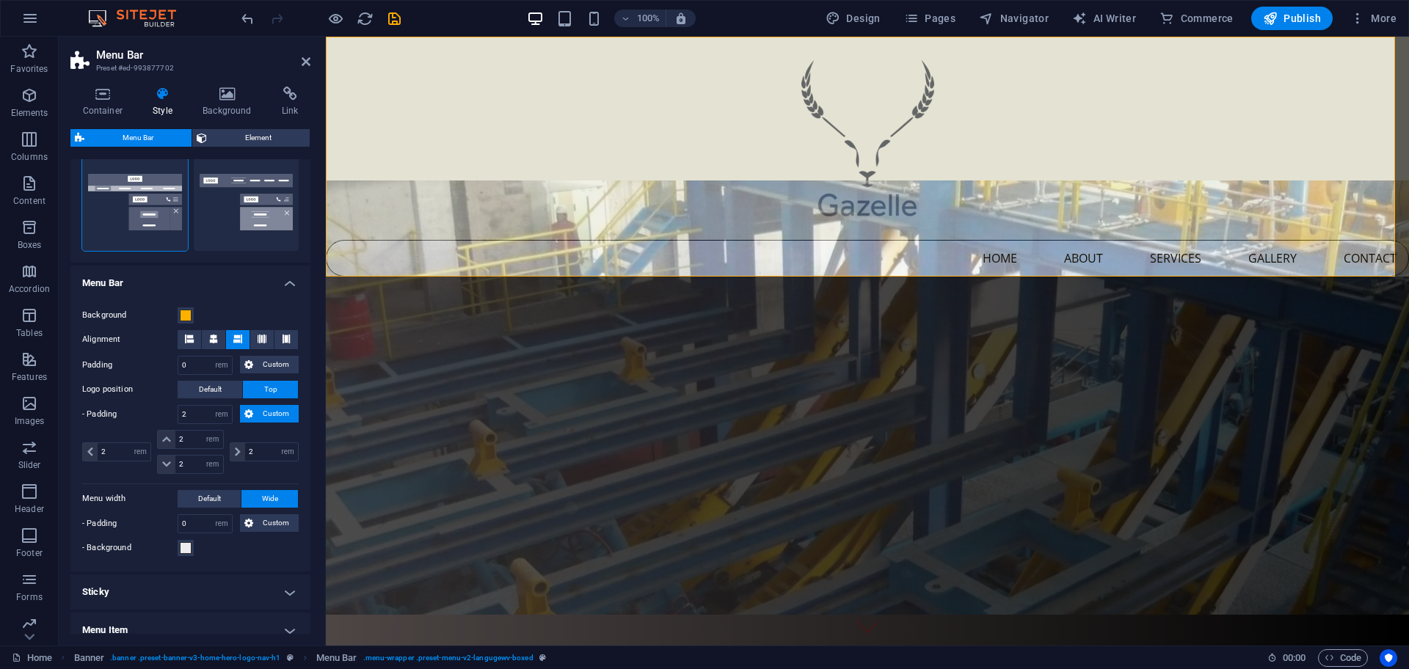
scroll to position [459, 0]
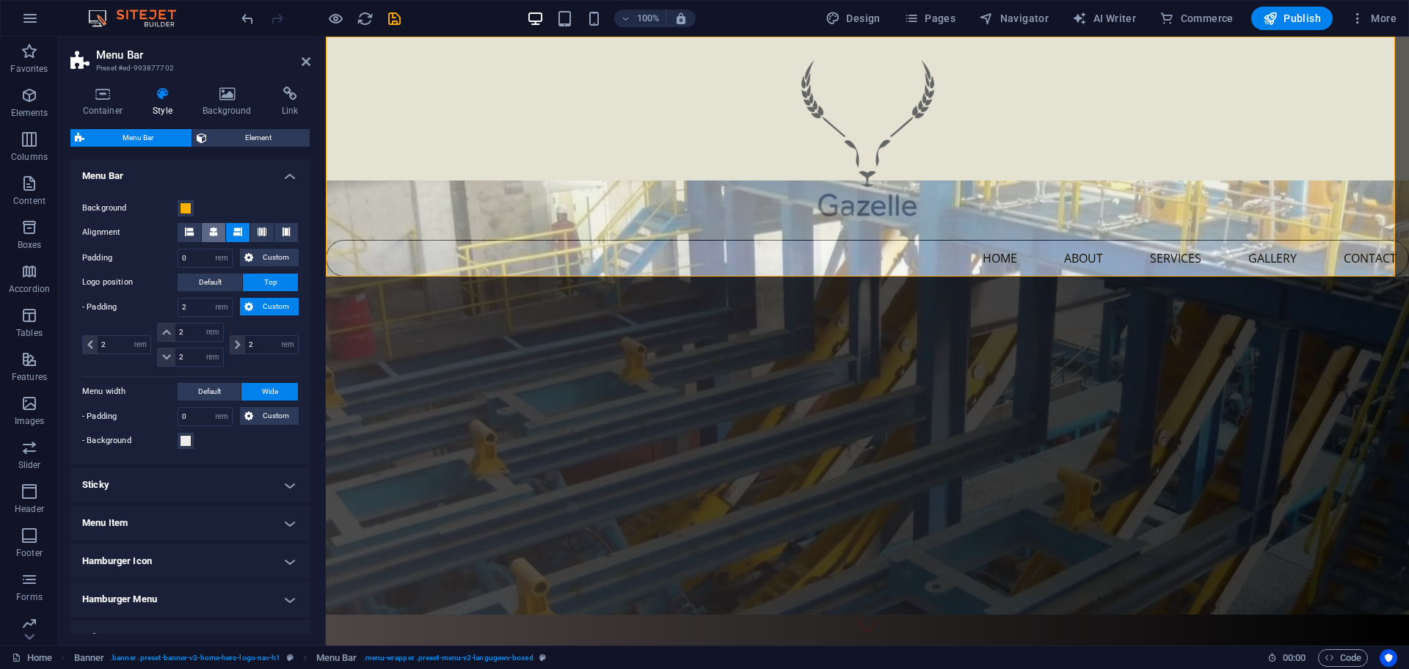
click at [209, 234] on icon at bounding box center [213, 232] width 9 height 9
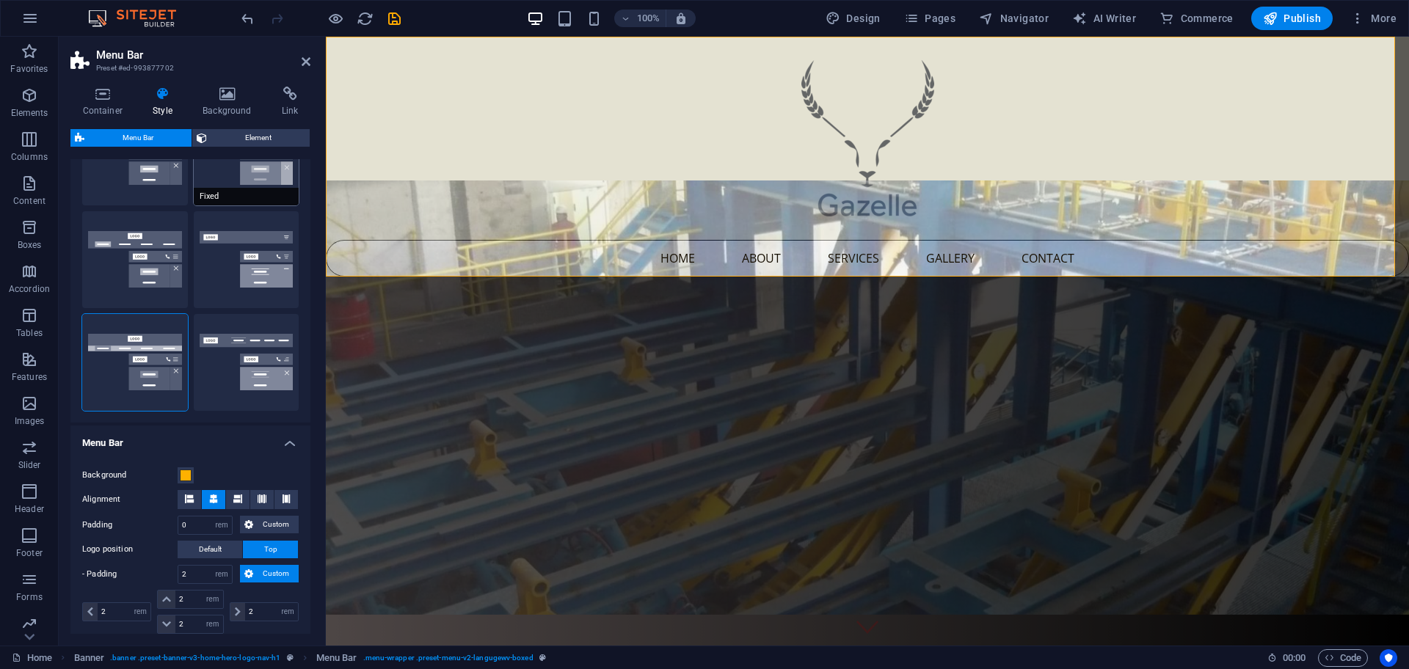
scroll to position [153, 0]
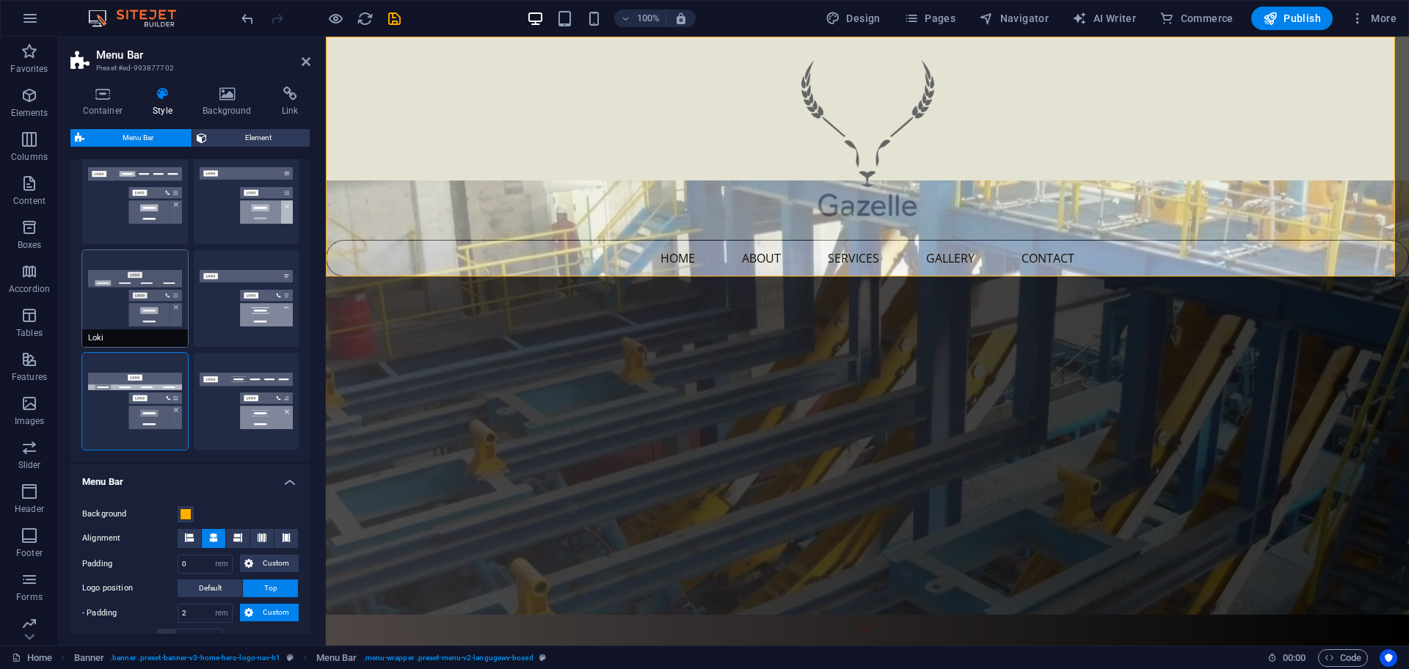
click at [137, 310] on button "Loki" at bounding box center [135, 298] width 106 height 97
type input "0"
select select "DISABLED_OPTION_VALUE"
type input "1"
type input "2"
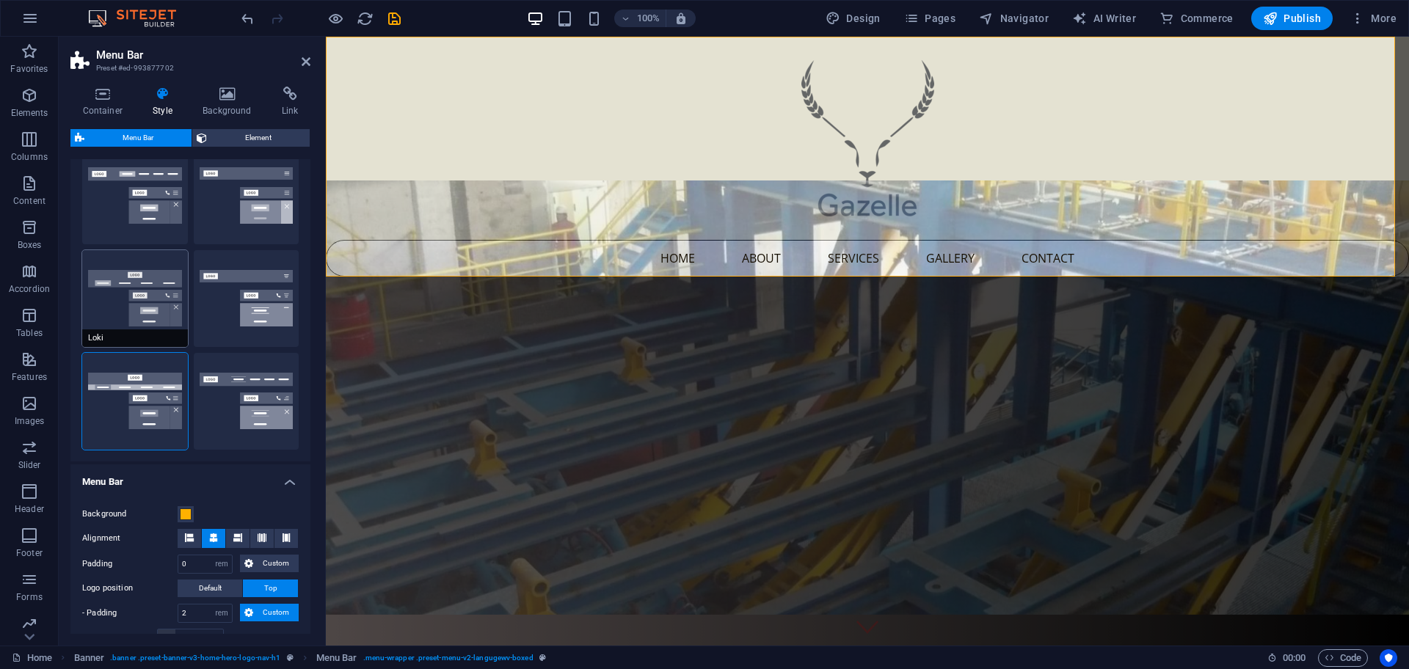
type input "1"
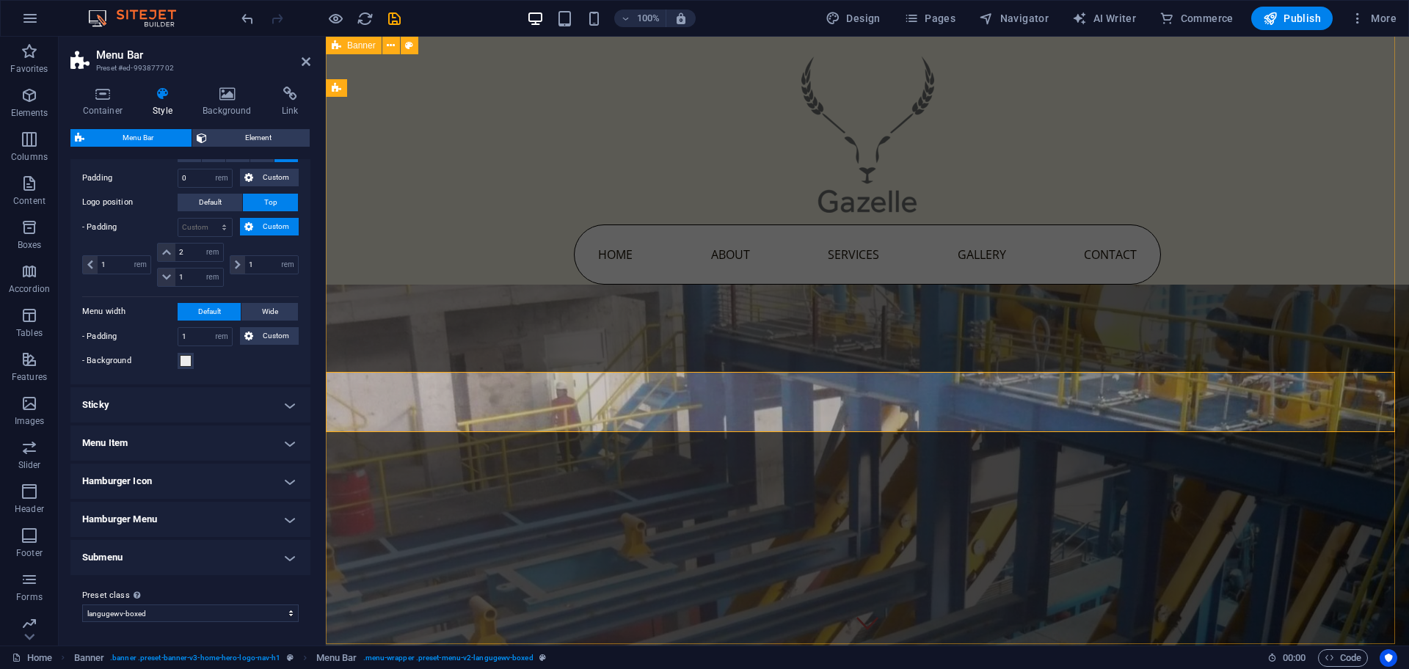
scroll to position [0, 0]
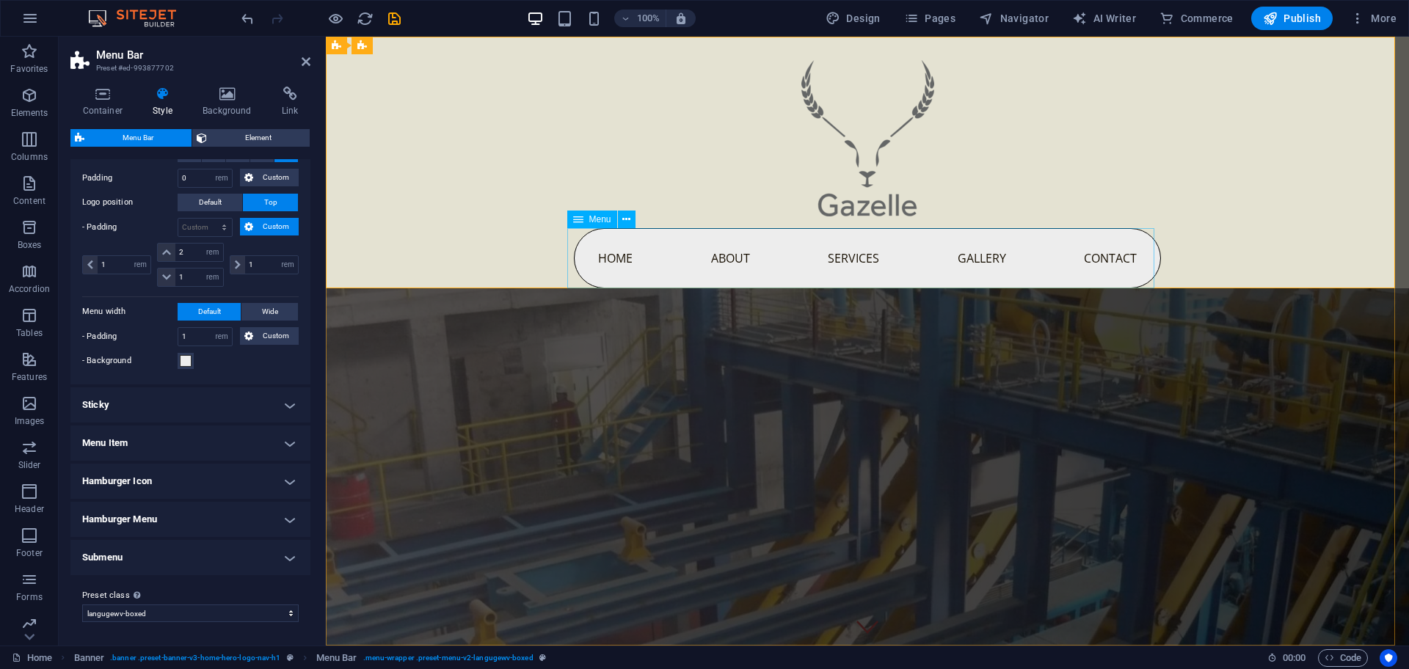
click at [682, 250] on nav "Home About Services Gallery Contact" at bounding box center [867, 258] width 587 height 60
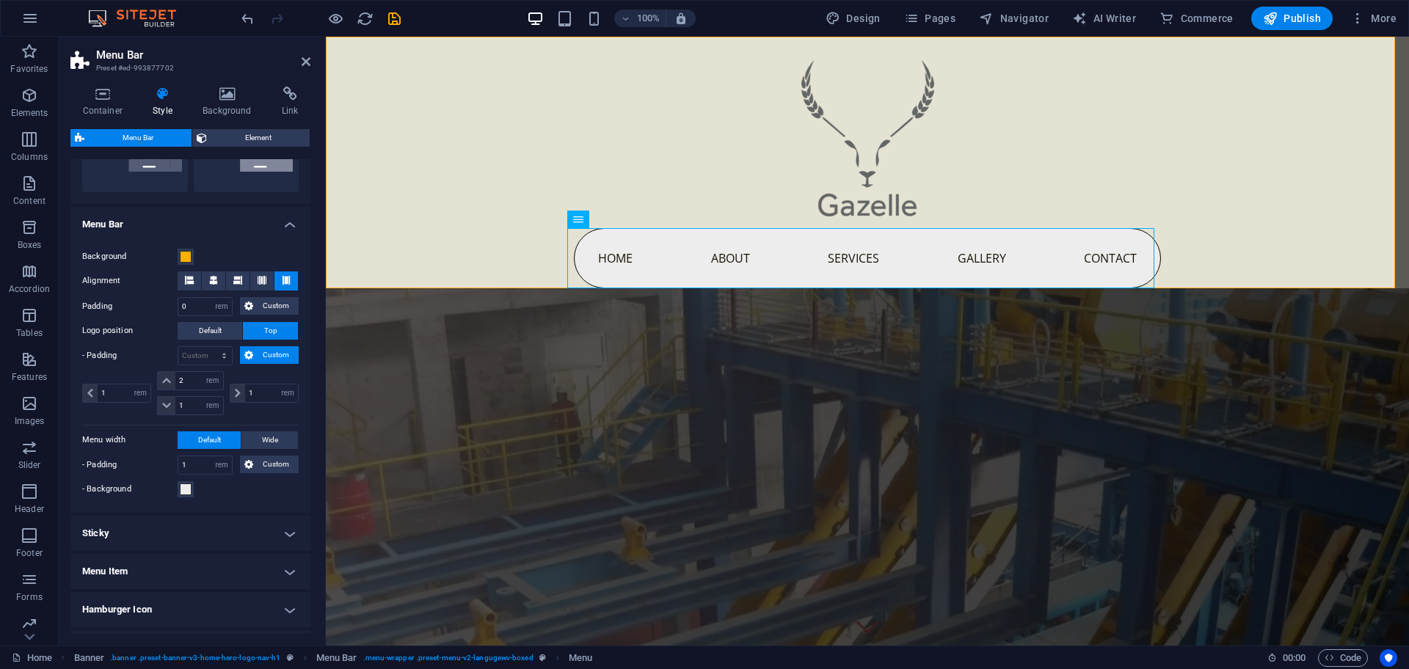
scroll to position [386, 0]
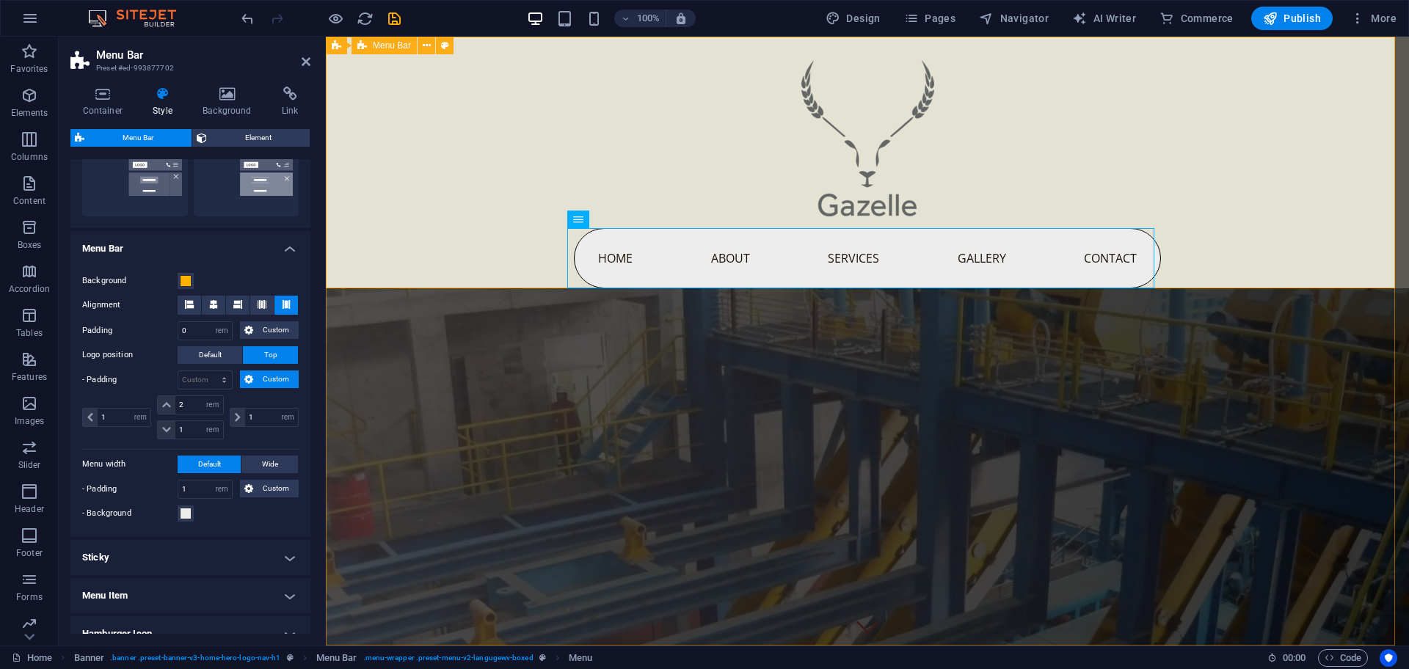
click at [367, 145] on div "Home About Services Gallery Contact" at bounding box center [867, 163] width 1083 height 252
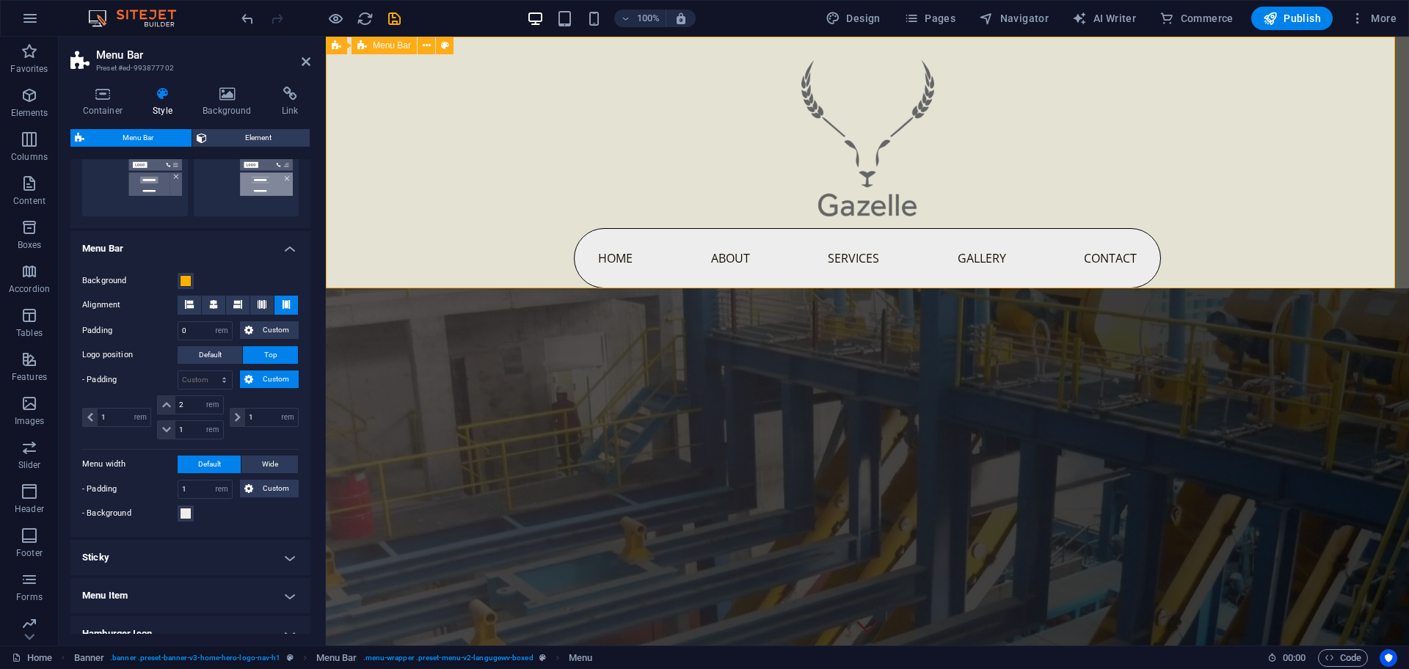
click at [367, 145] on div "Home About Services Gallery Contact" at bounding box center [867, 163] width 1083 height 252
click at [625, 268] on nav "Home About Services Gallery Contact" at bounding box center [867, 258] width 587 height 60
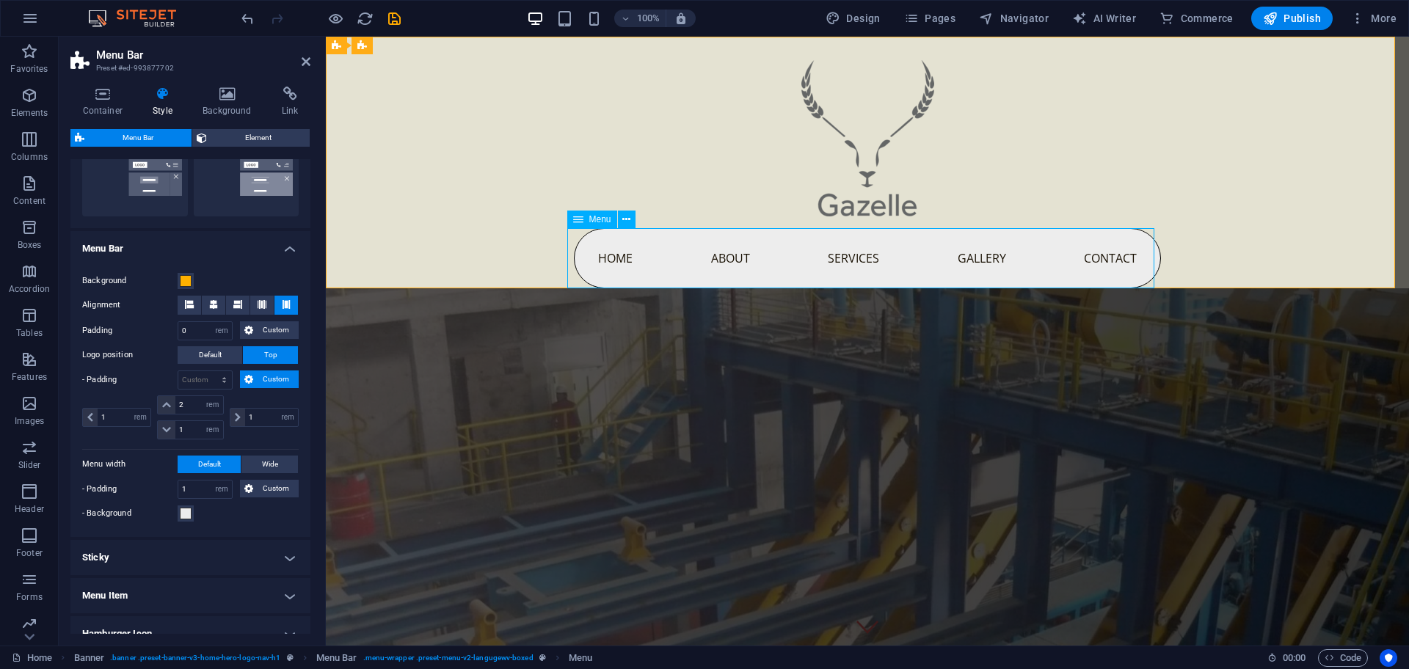
click at [625, 268] on nav "Home About Services Gallery Contact" at bounding box center [867, 258] width 587 height 60
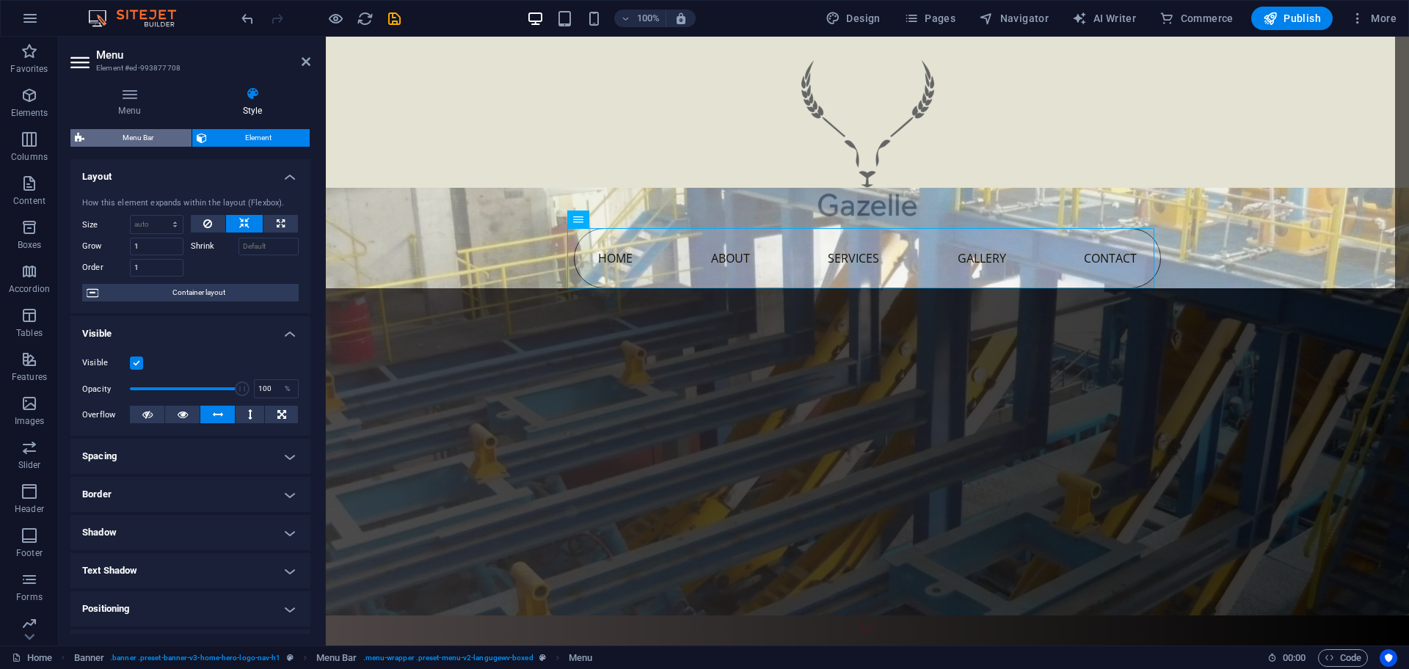
click at [150, 136] on span "Menu Bar" at bounding box center [138, 138] width 98 height 18
select select "rem"
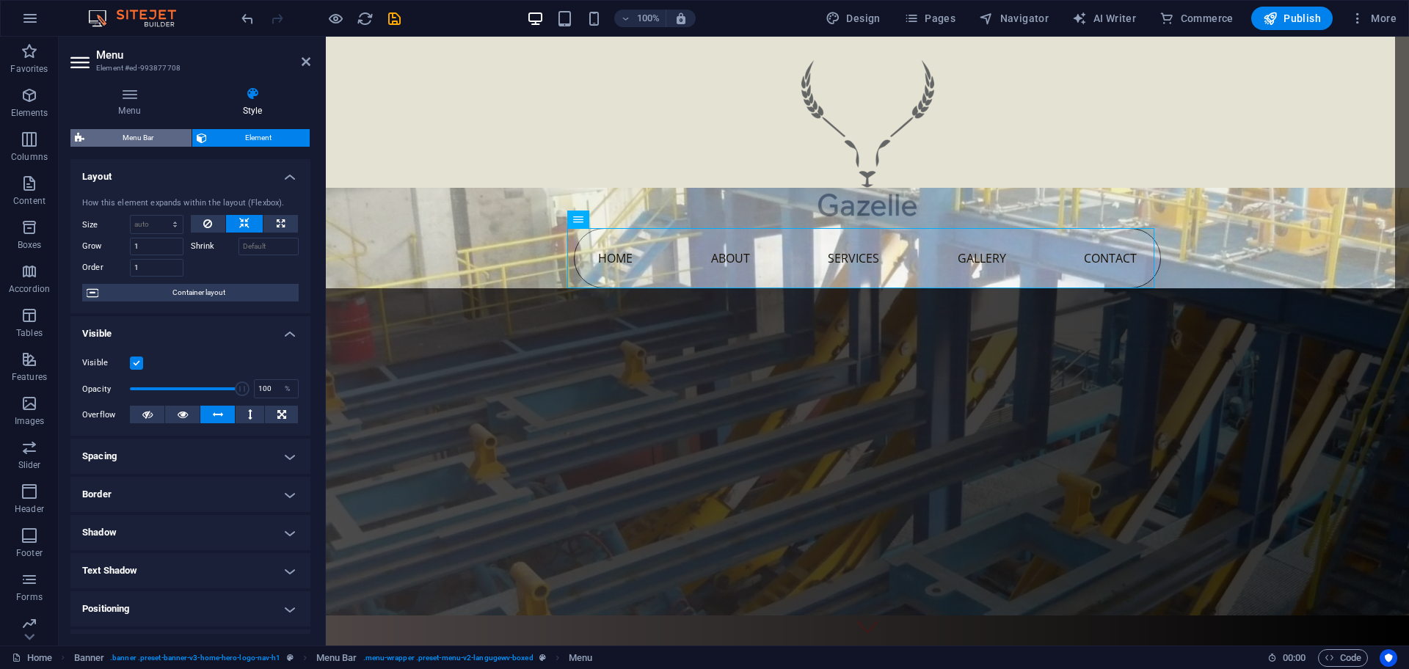
select select "rem"
select select "preset-menu-v2-langugewv-boxed"
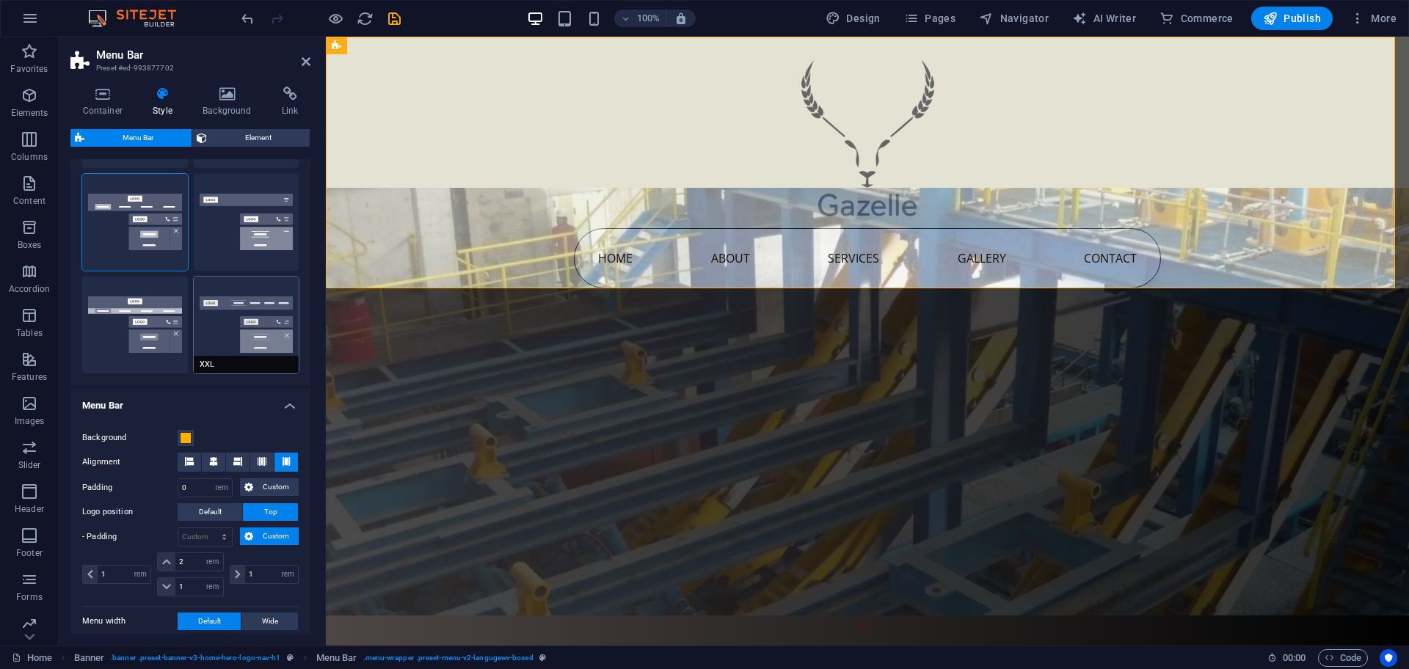
scroll to position [244, 0]
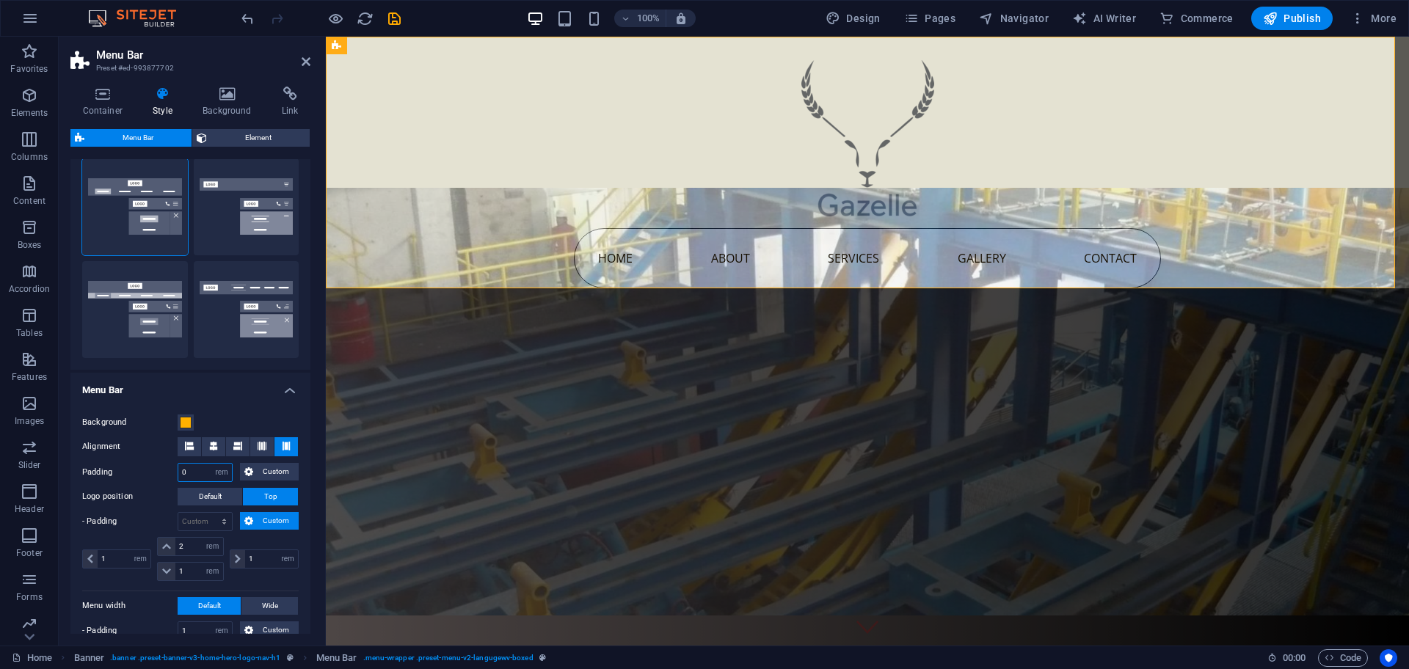
drag, startPoint x: 193, startPoint y: 469, endPoint x: 161, endPoint y: 470, distance: 32.3
click at [161, 470] on div "Padding 0 px rem % vh vw Custom Custom" at bounding box center [190, 472] width 217 height 19
click at [160, 484] on div "Background Alignment Padding 0 px rem % vh vw Custom Custom 0 px rem % vh vw 0 …" at bounding box center [191, 539] width 246 height 280
click at [465, 138] on div "Home About Services Gallery Contact" at bounding box center [867, 163] width 1083 height 252
click at [910, 150] on div at bounding box center [867, 133] width 587 height 192
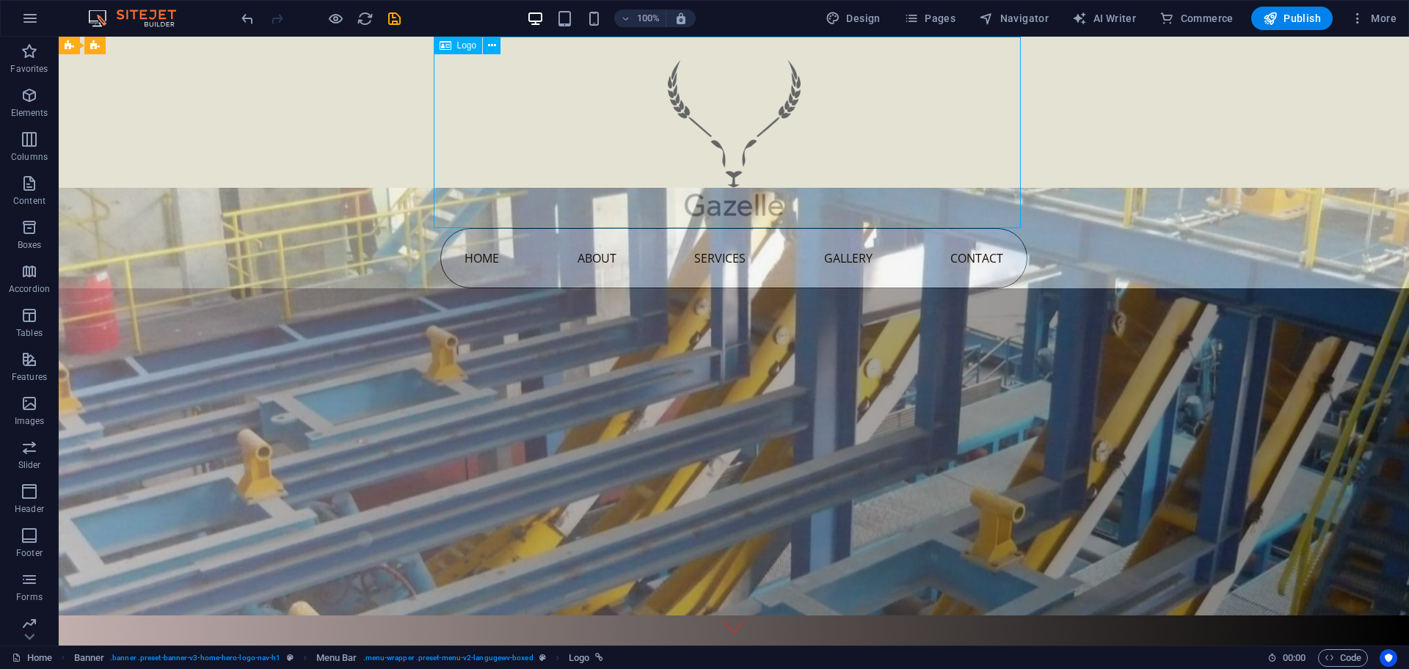
click at [643, 150] on div at bounding box center [733, 133] width 587 height 192
select select "px"
select select "%"
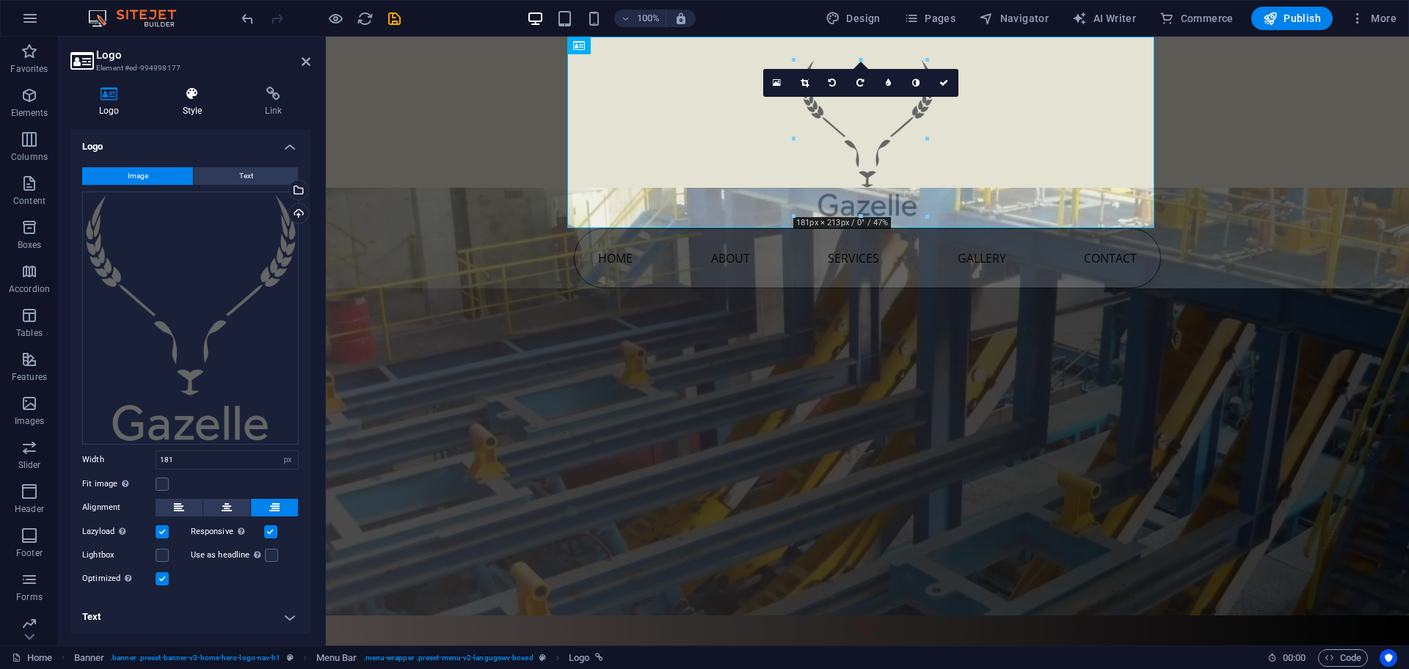
click at [181, 95] on icon at bounding box center [192, 94] width 77 height 15
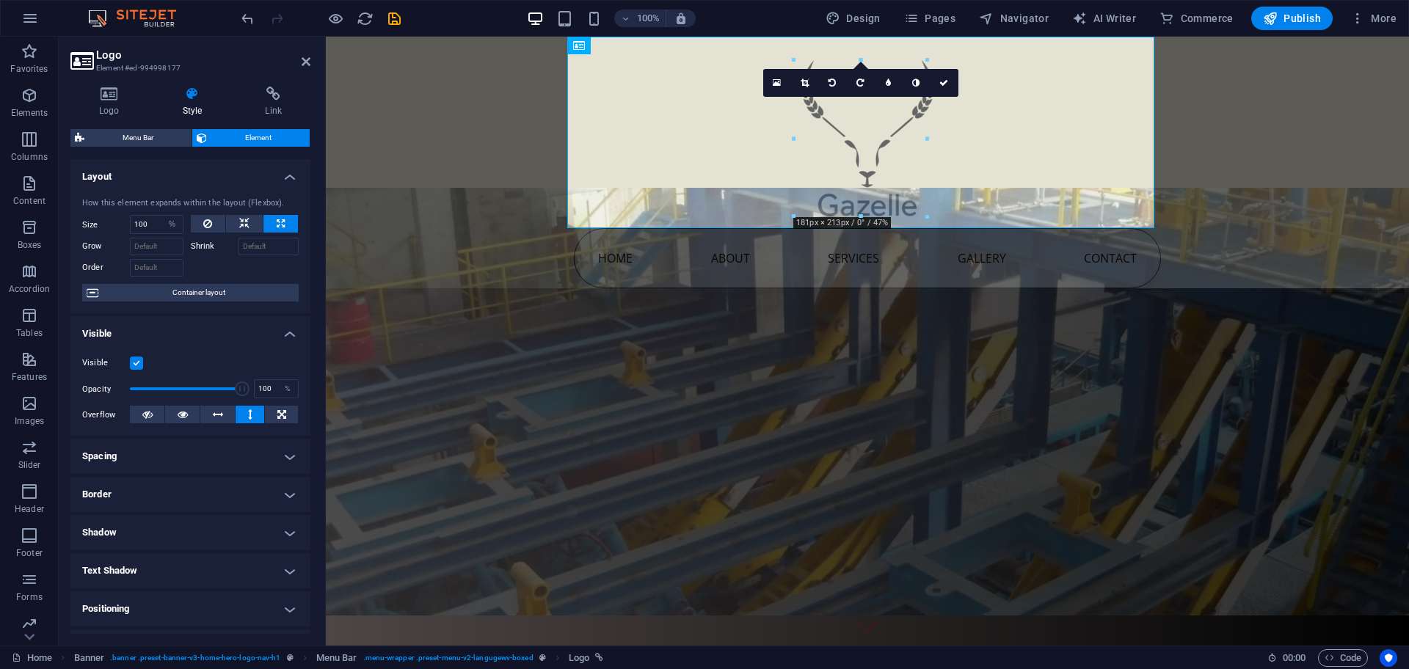
click at [269, 85] on div "Logo Style Link Logo Image Text Drag files here, click to choose files or selec…" at bounding box center [191, 360] width 264 height 571
click at [202, 85] on div "Logo Style Link Logo Image Text Drag files here, click to choose files or selec…" at bounding box center [191, 360] width 264 height 571
click at [565, 123] on div "Home About Services Gallery Contact" at bounding box center [867, 163] width 1083 height 252
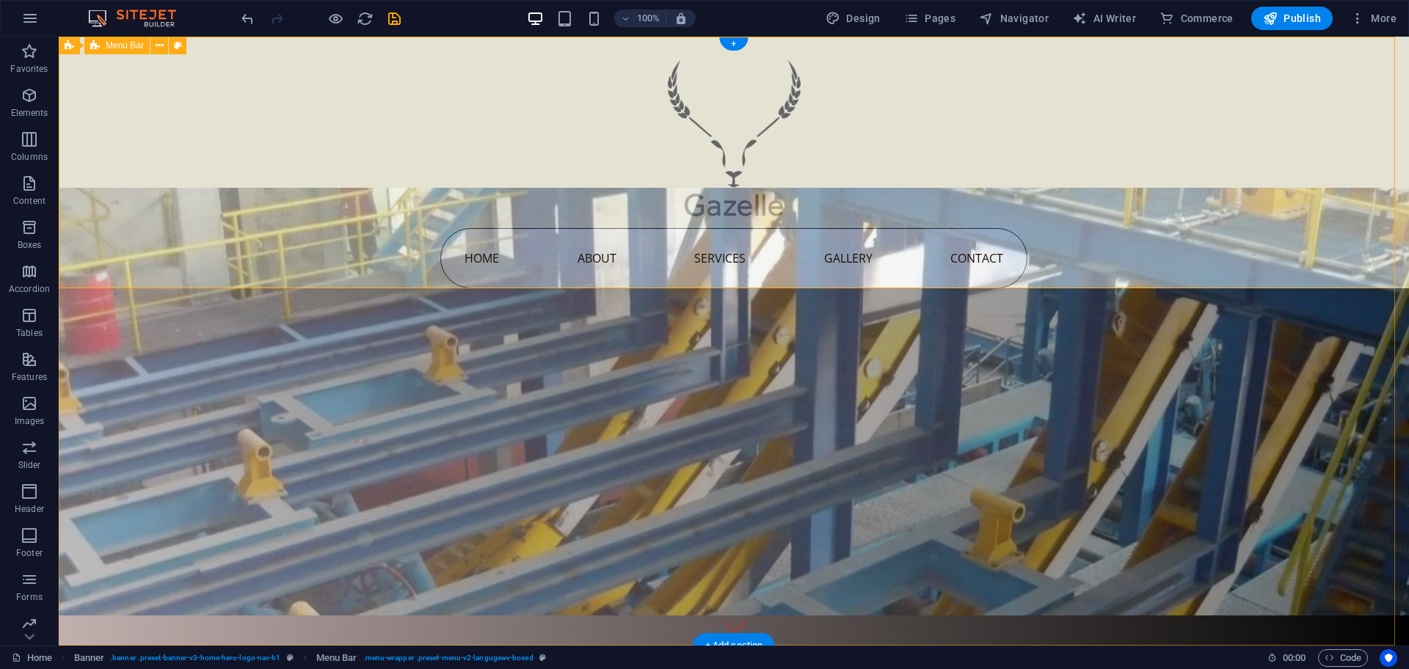
click at [283, 123] on div "Home About Services Gallery Contact" at bounding box center [734, 163] width 1351 height 252
select select "rem"
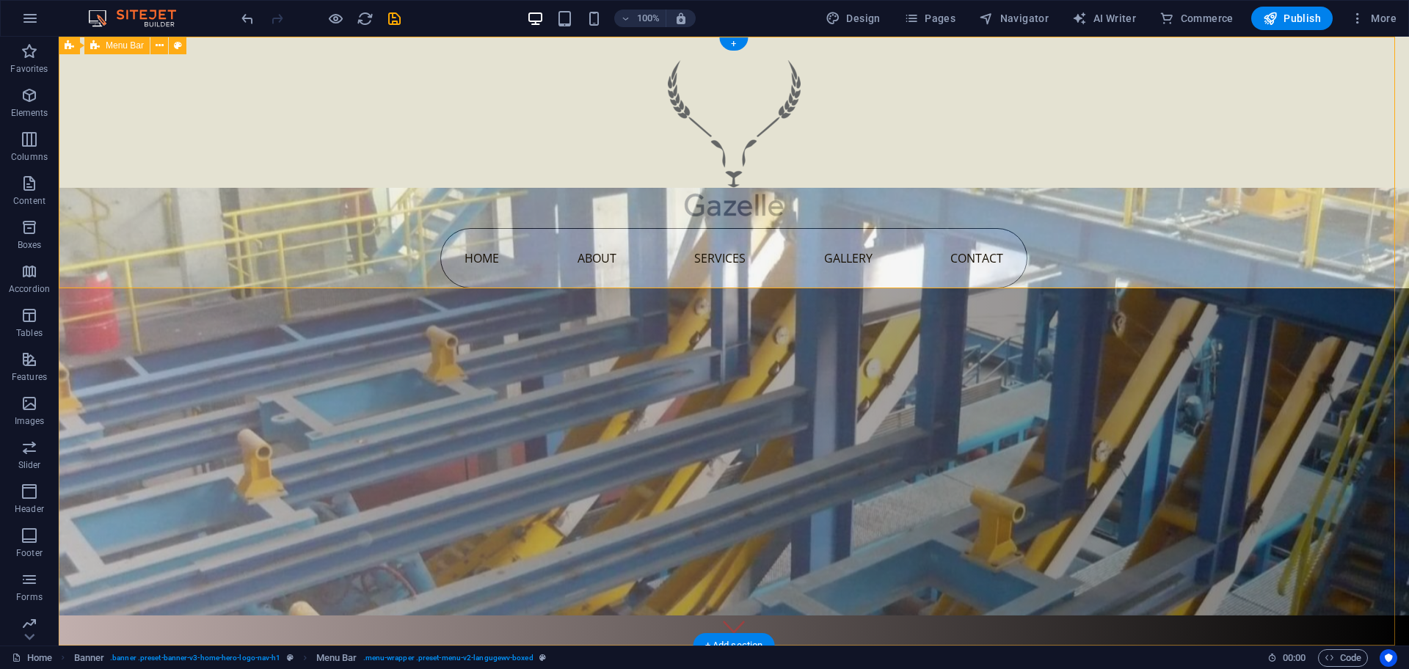
select select "rem"
select select "preset-menu-v2-langugewv-boxed"
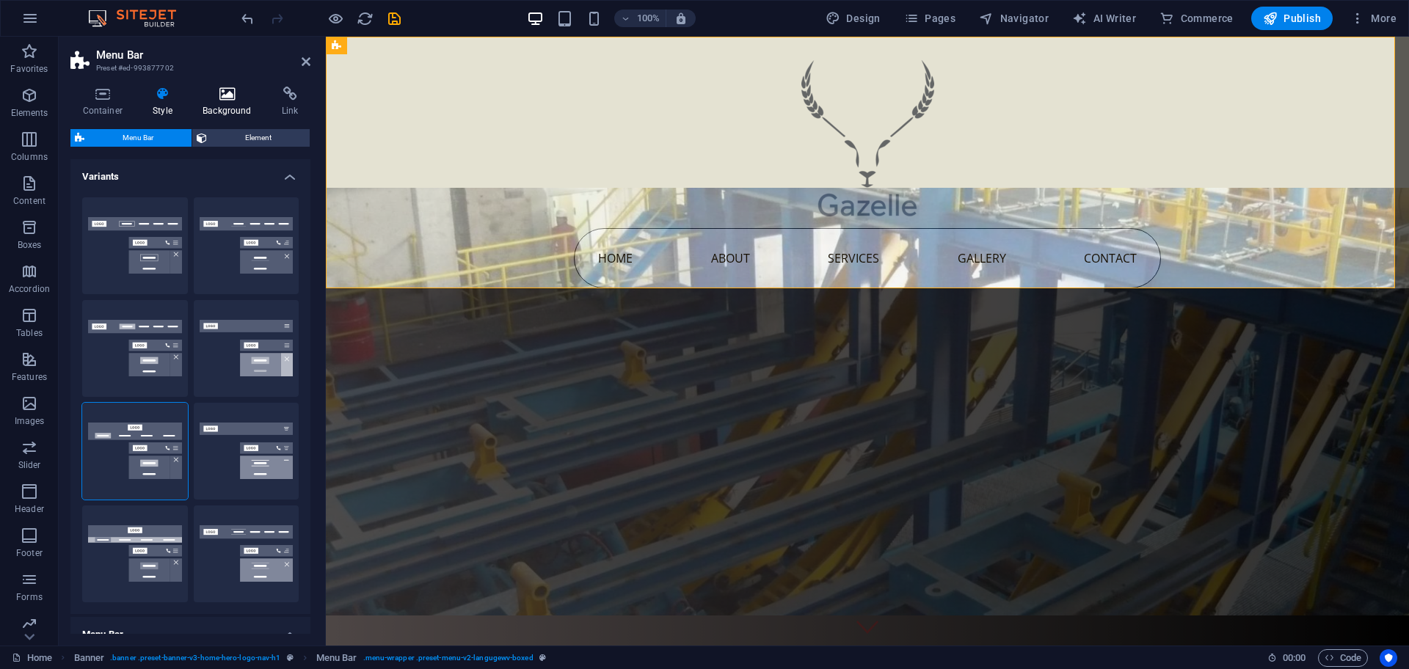
click at [228, 87] on icon at bounding box center [227, 94] width 73 height 15
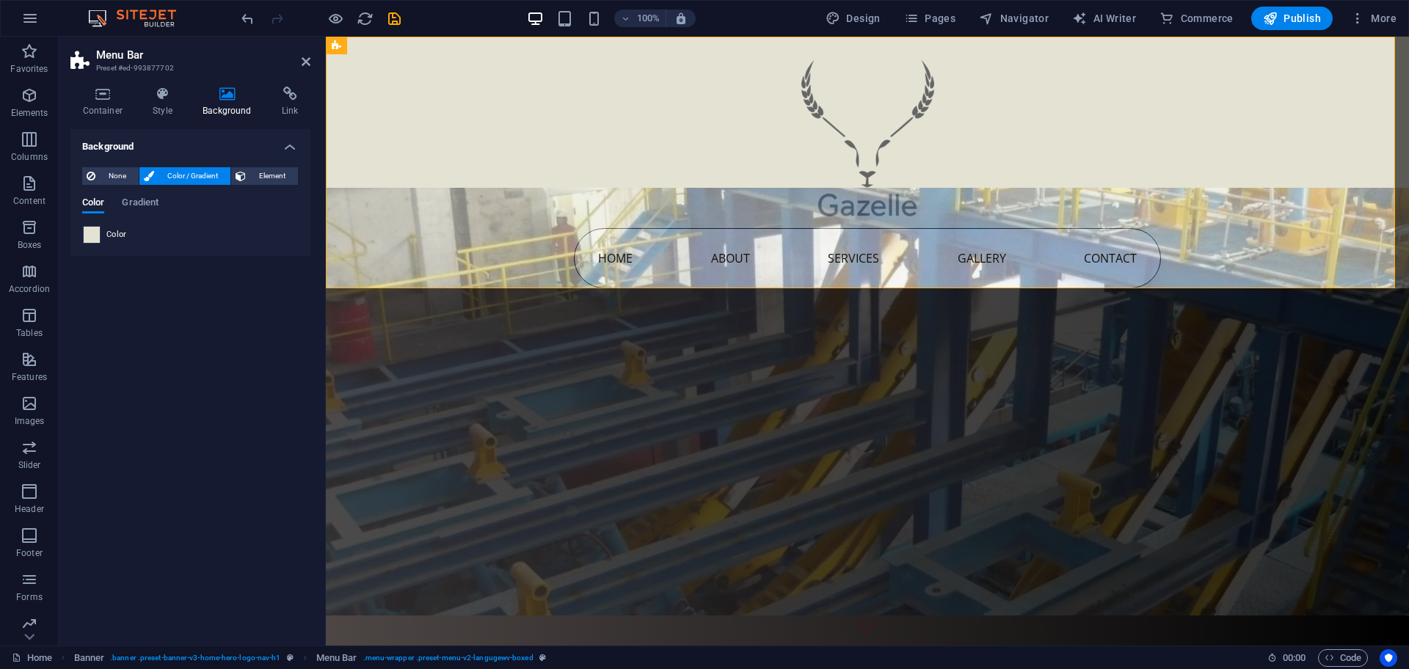
click at [87, 236] on span at bounding box center [92, 235] width 16 height 16
type input "#e4e2d2"
click at [0, 0] on div "less Background color #9e9d97 Primary color #252420 Secondary color #8b7d45 Fon…" at bounding box center [0, 0] width 0 height 0
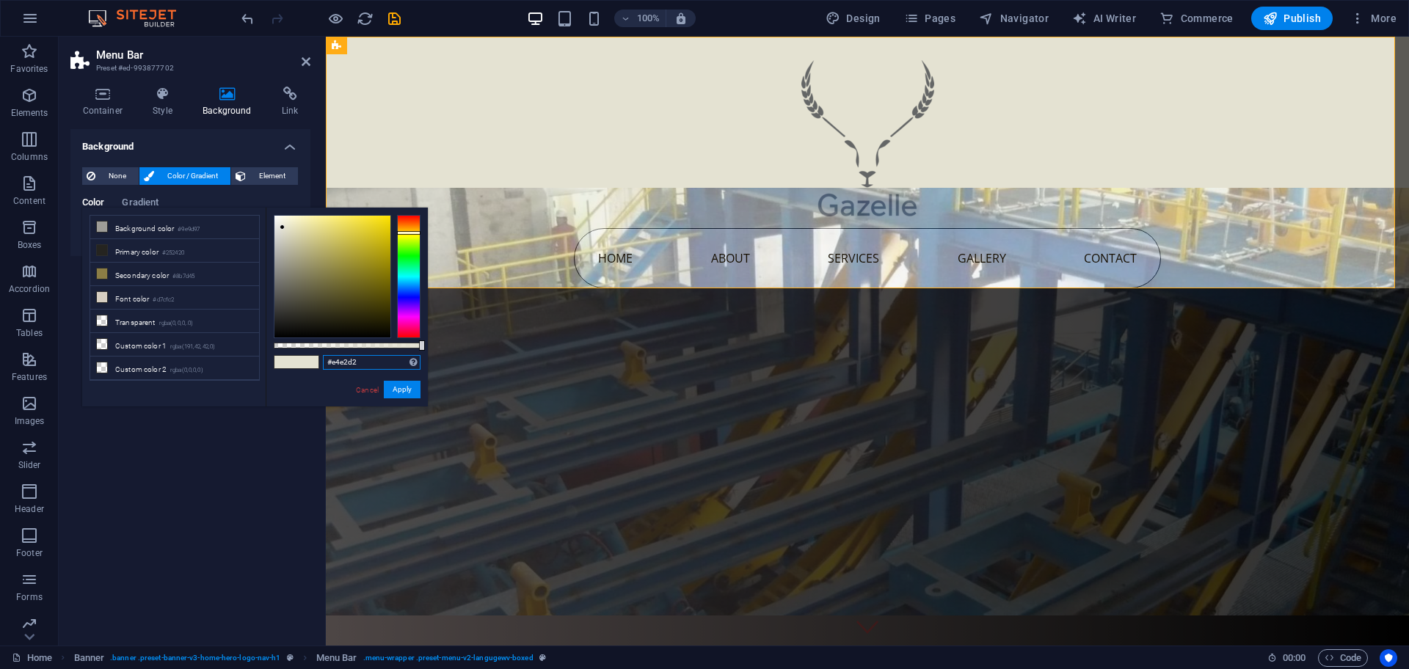
click at [335, 363] on input "#e4e2d2" at bounding box center [372, 362] width 98 height 15
click at [393, 392] on button "Apply" at bounding box center [402, 390] width 37 height 18
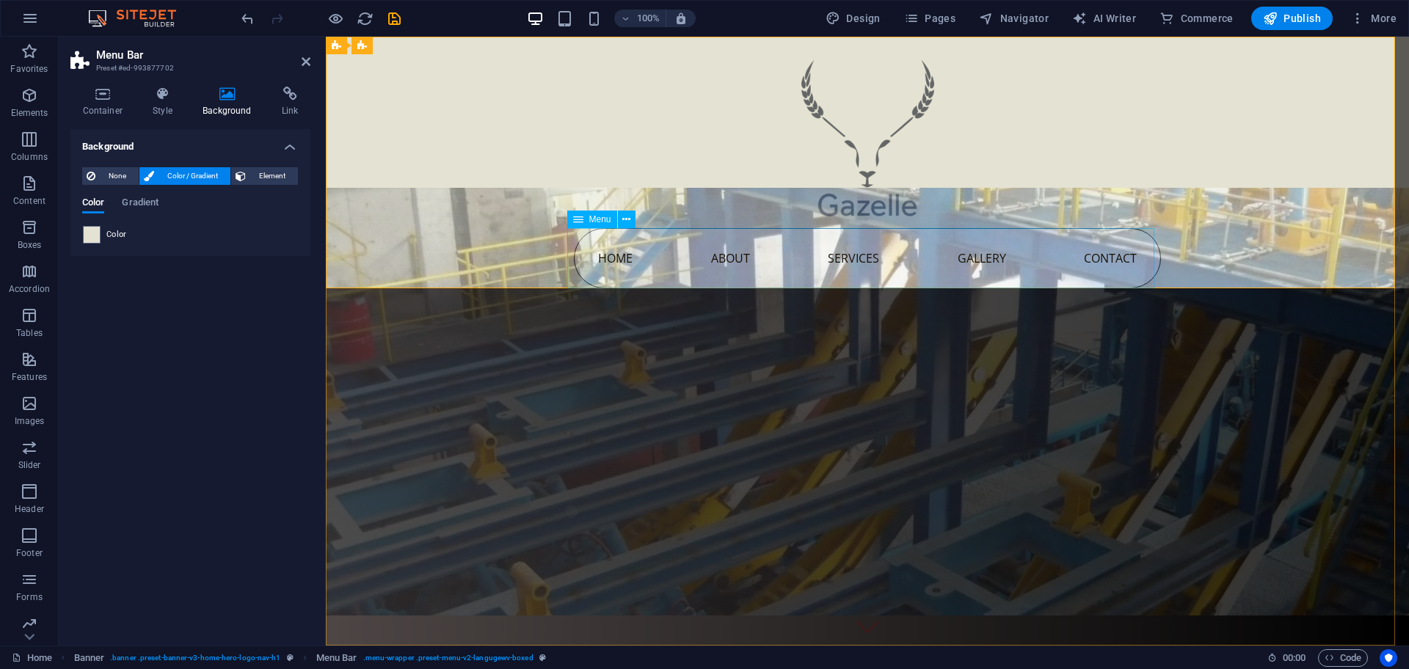
click at [671, 285] on nav "Home About Services Gallery Contact" at bounding box center [867, 258] width 587 height 60
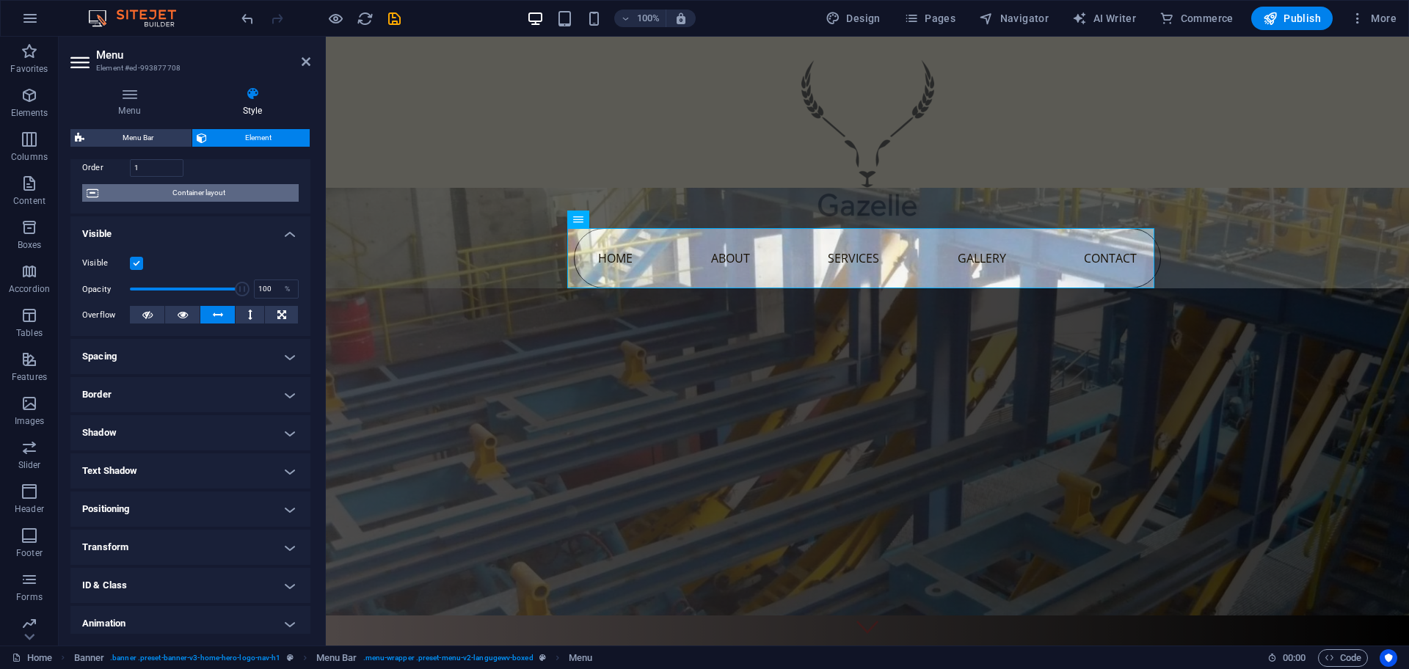
scroll to position [92, 0]
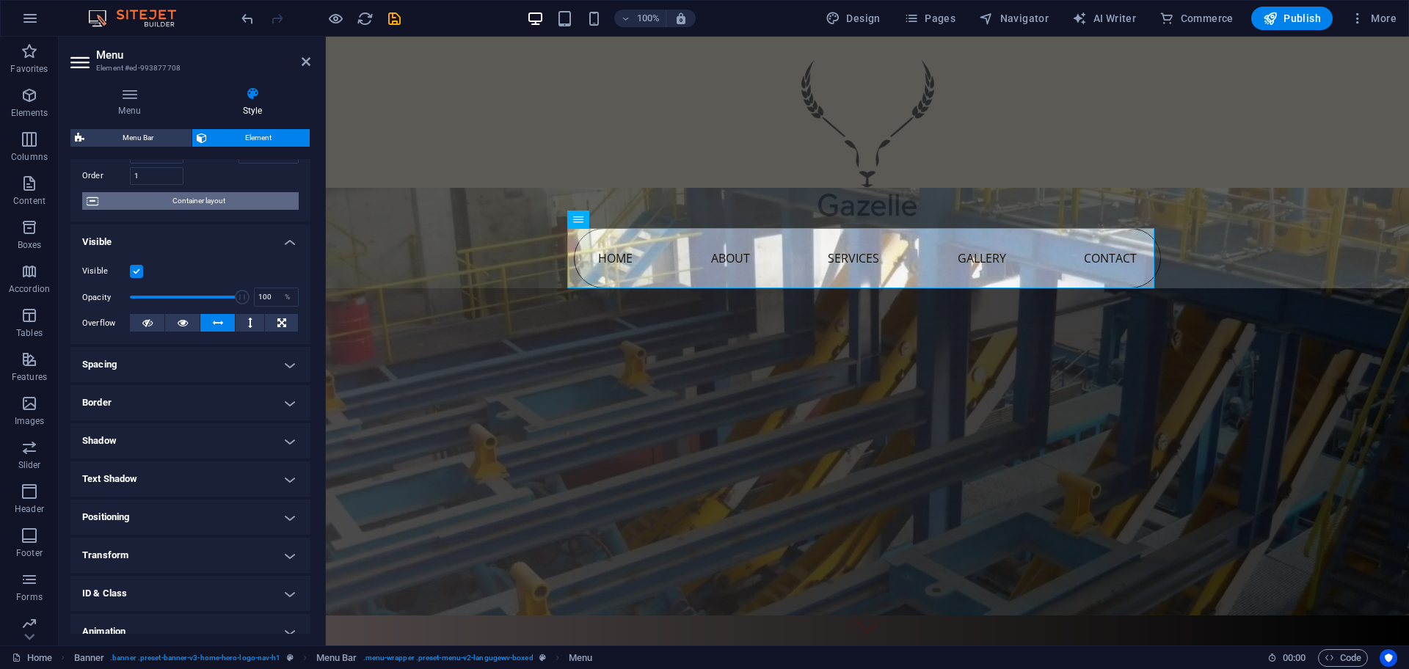
click at [214, 201] on span "Container layout" at bounding box center [199, 201] width 192 height 18
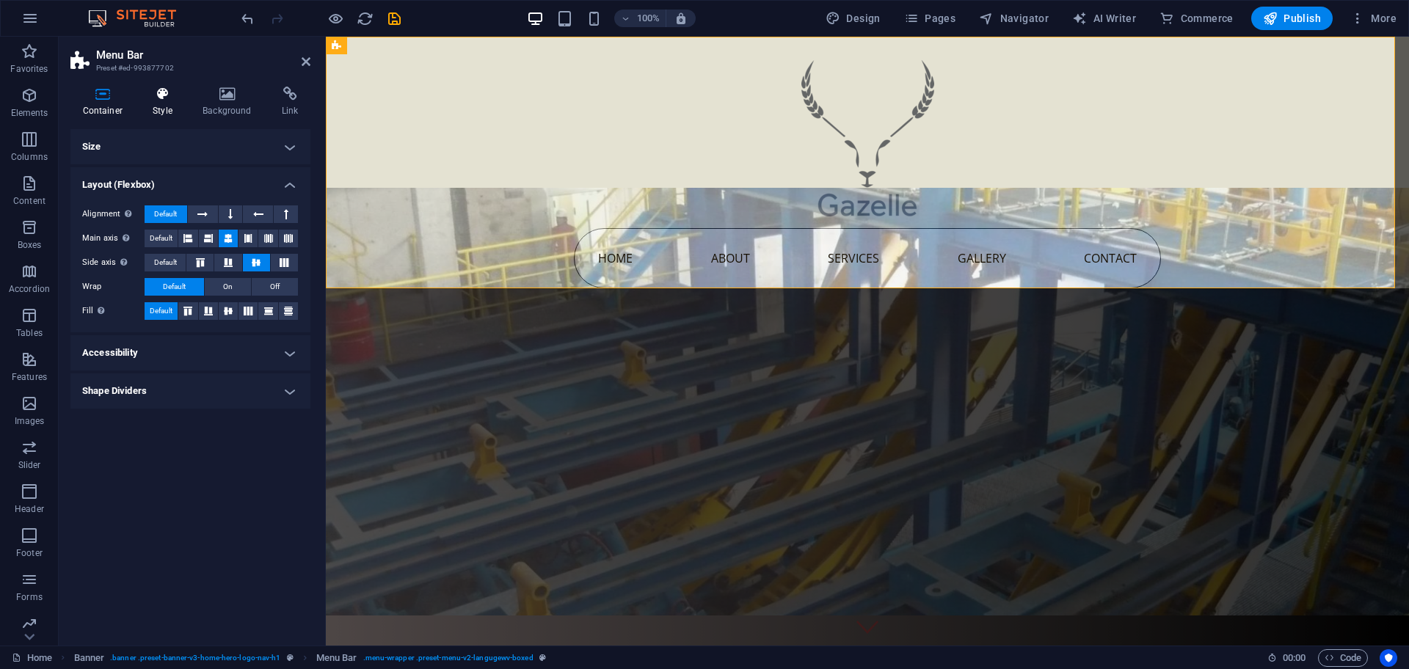
click at [167, 100] on icon at bounding box center [163, 94] width 44 height 15
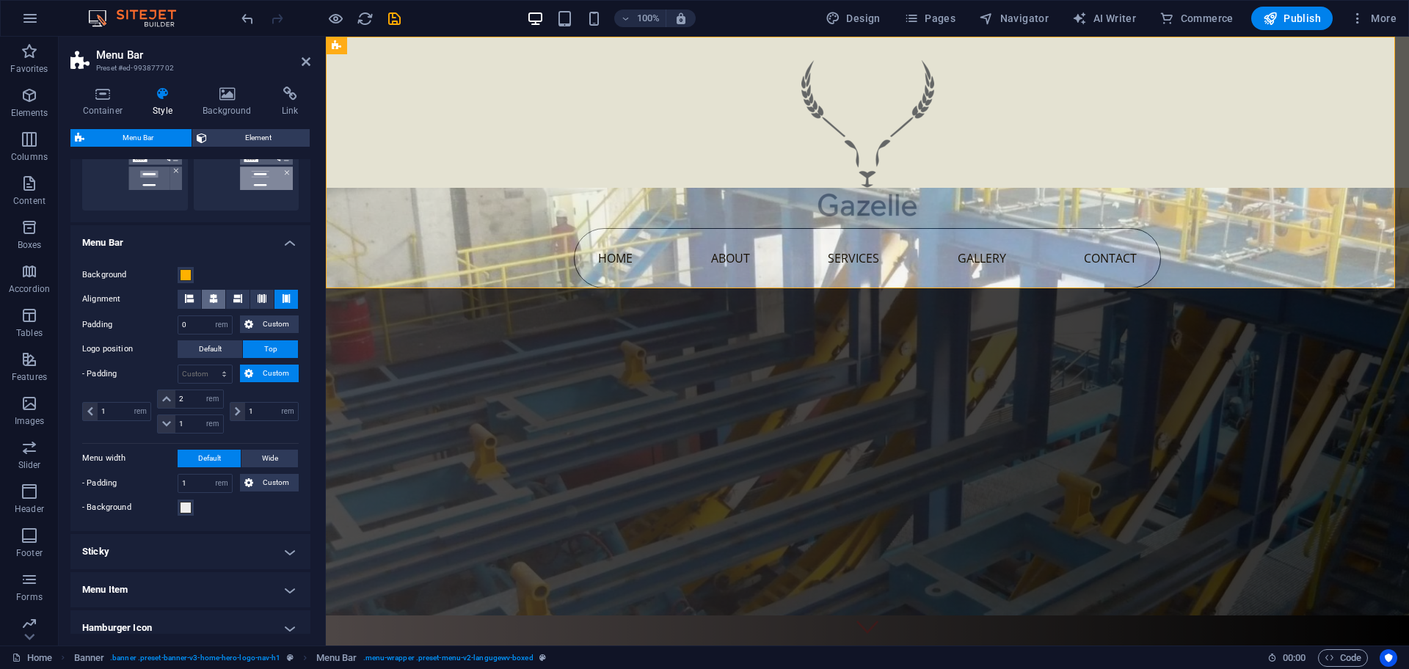
scroll to position [398, 0]
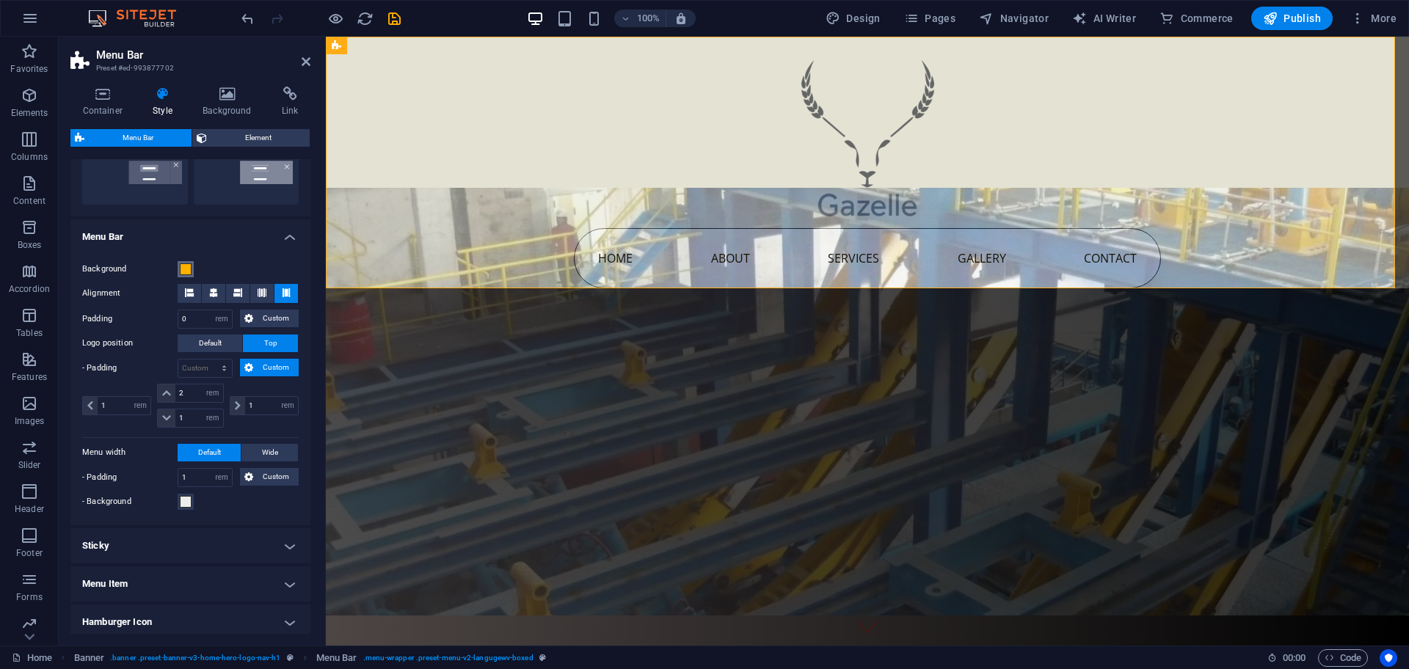
click at [186, 272] on span at bounding box center [186, 270] width 12 height 12
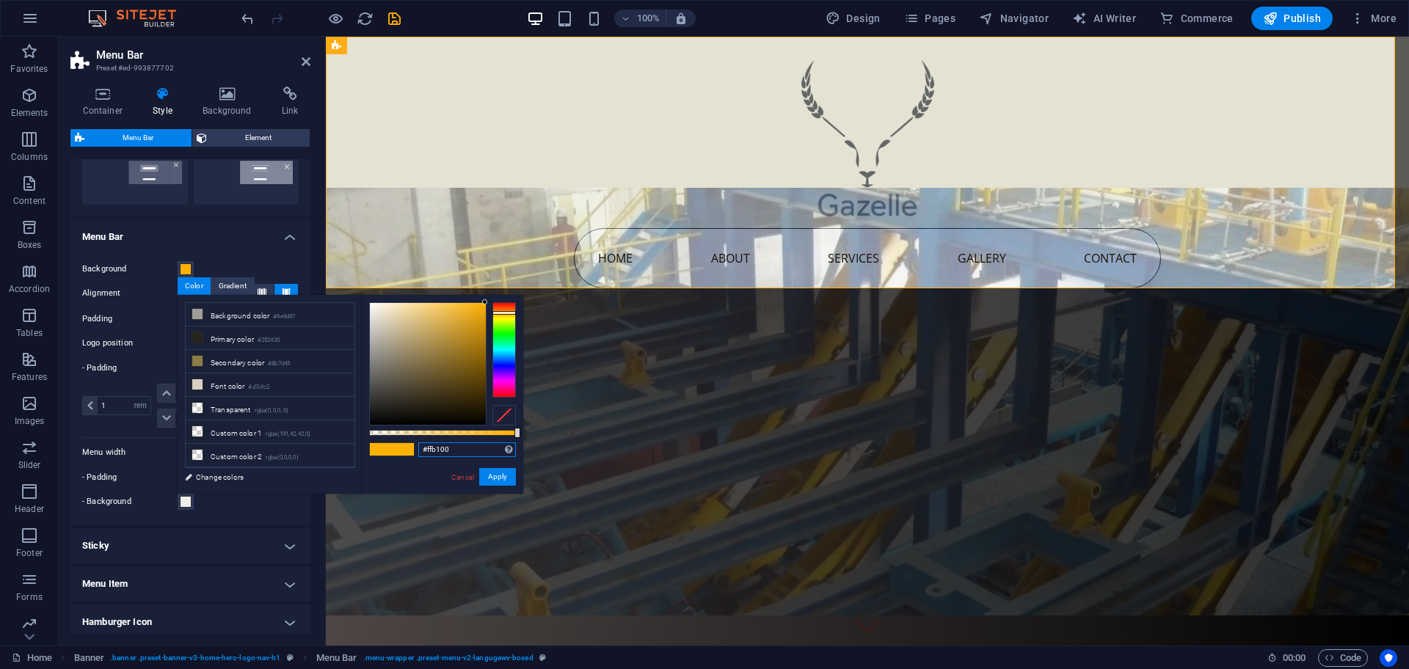
click at [447, 451] on input "#ffb100" at bounding box center [467, 450] width 98 height 15
paste input "e4e2d2"
type input "#e4e2d2"
click at [500, 469] on button "Apply" at bounding box center [497, 477] width 37 height 18
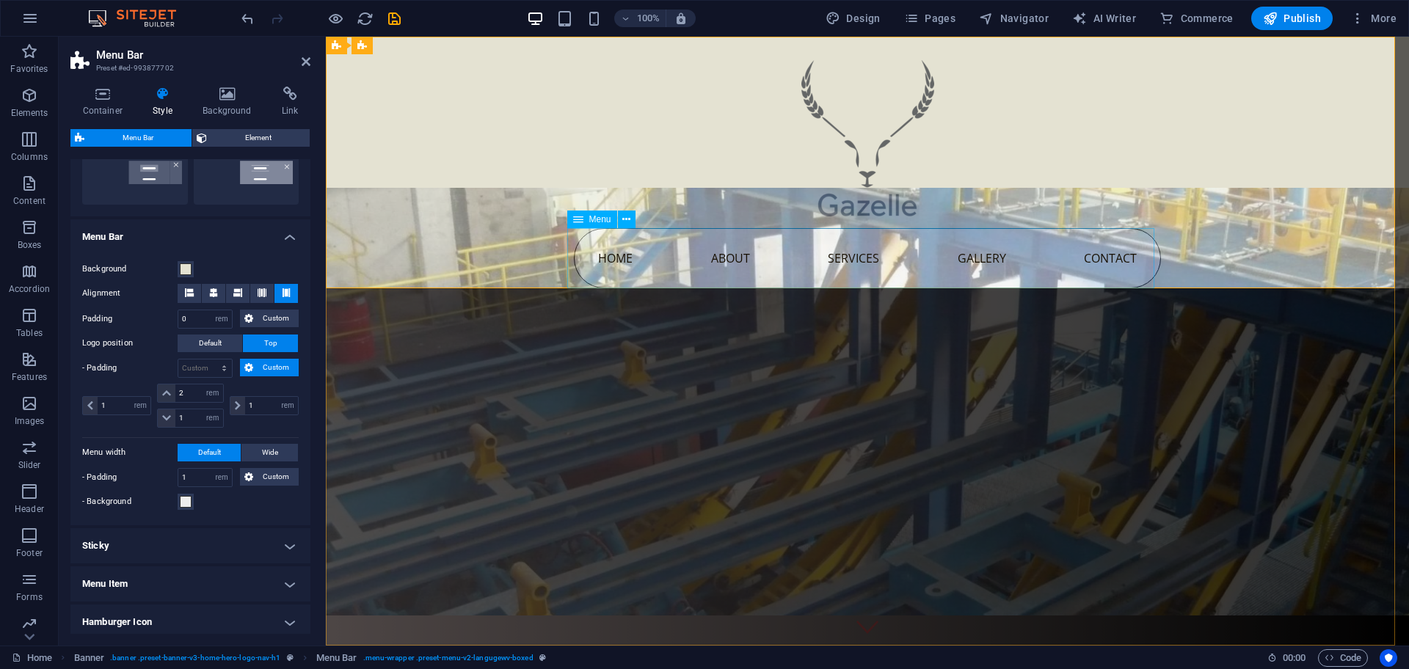
click at [640, 278] on nav "Home About Services Gallery Contact" at bounding box center [867, 258] width 587 height 60
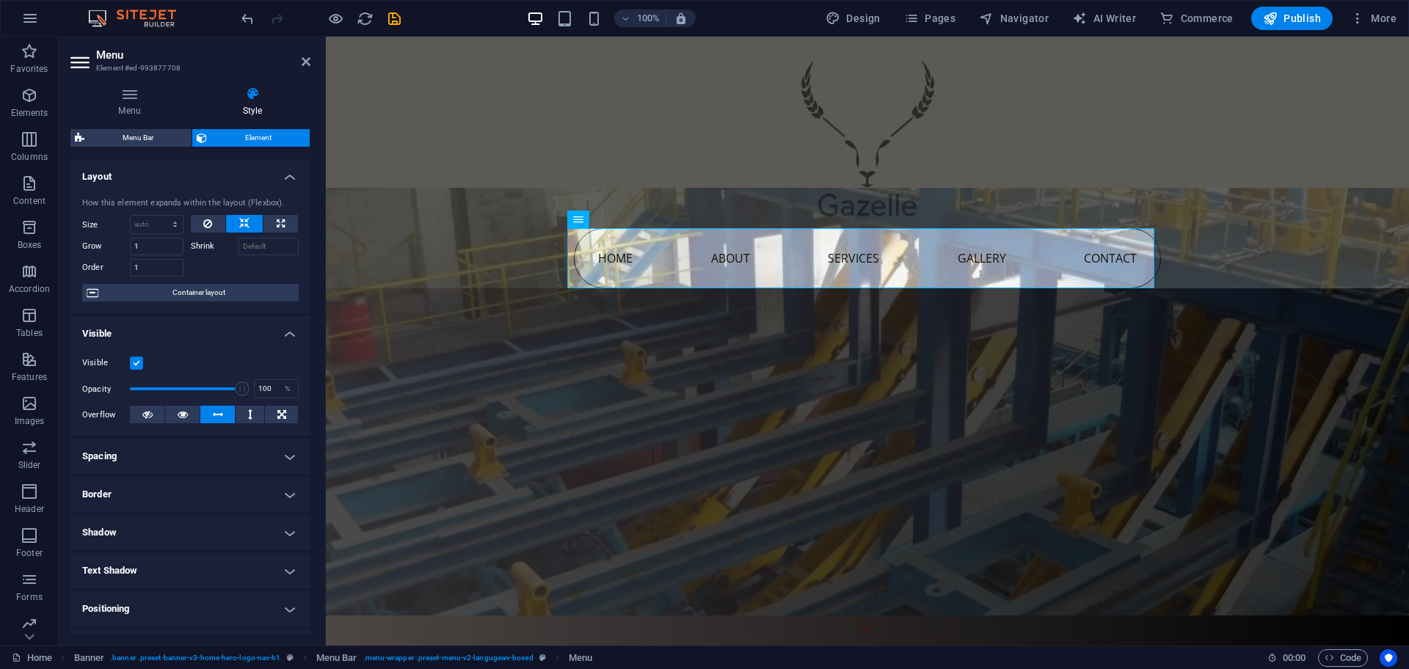
click at [262, 139] on span "Element" at bounding box center [258, 138] width 94 height 18
click at [228, 289] on span "Container layout" at bounding box center [199, 293] width 192 height 18
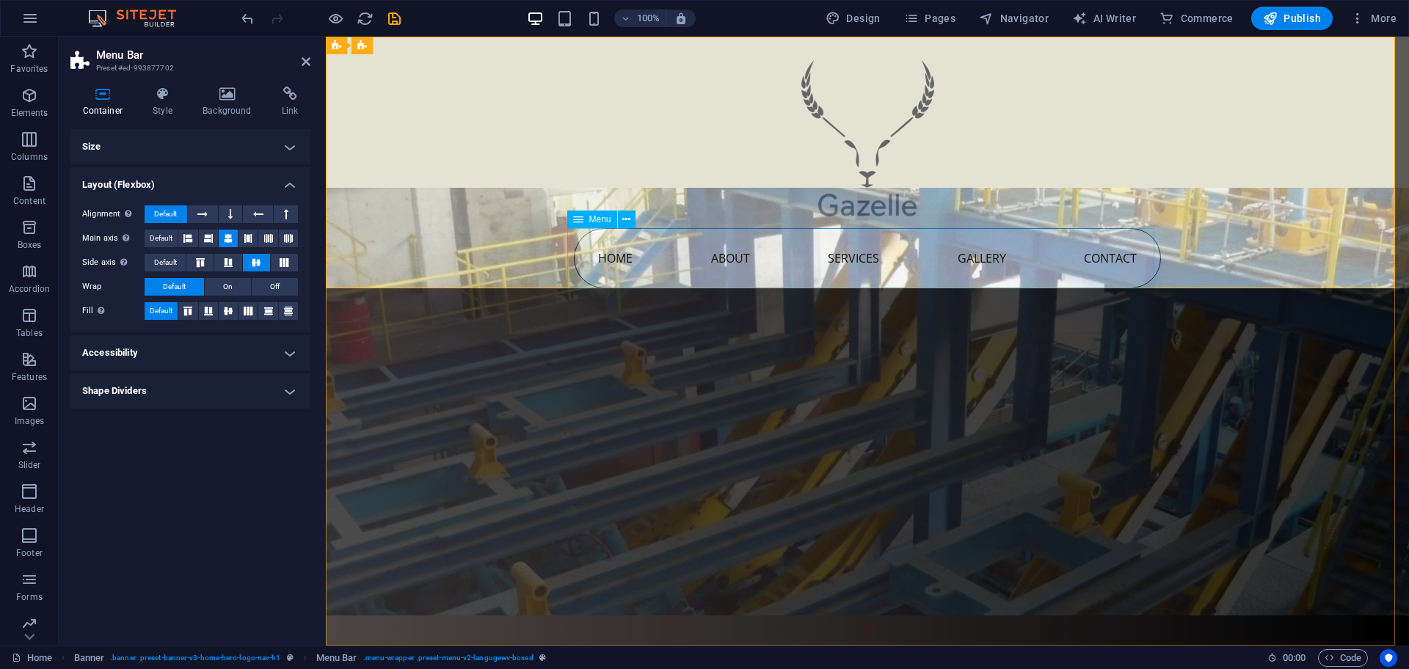
click at [749, 249] on nav "Home About Services Gallery Contact" at bounding box center [867, 258] width 587 height 60
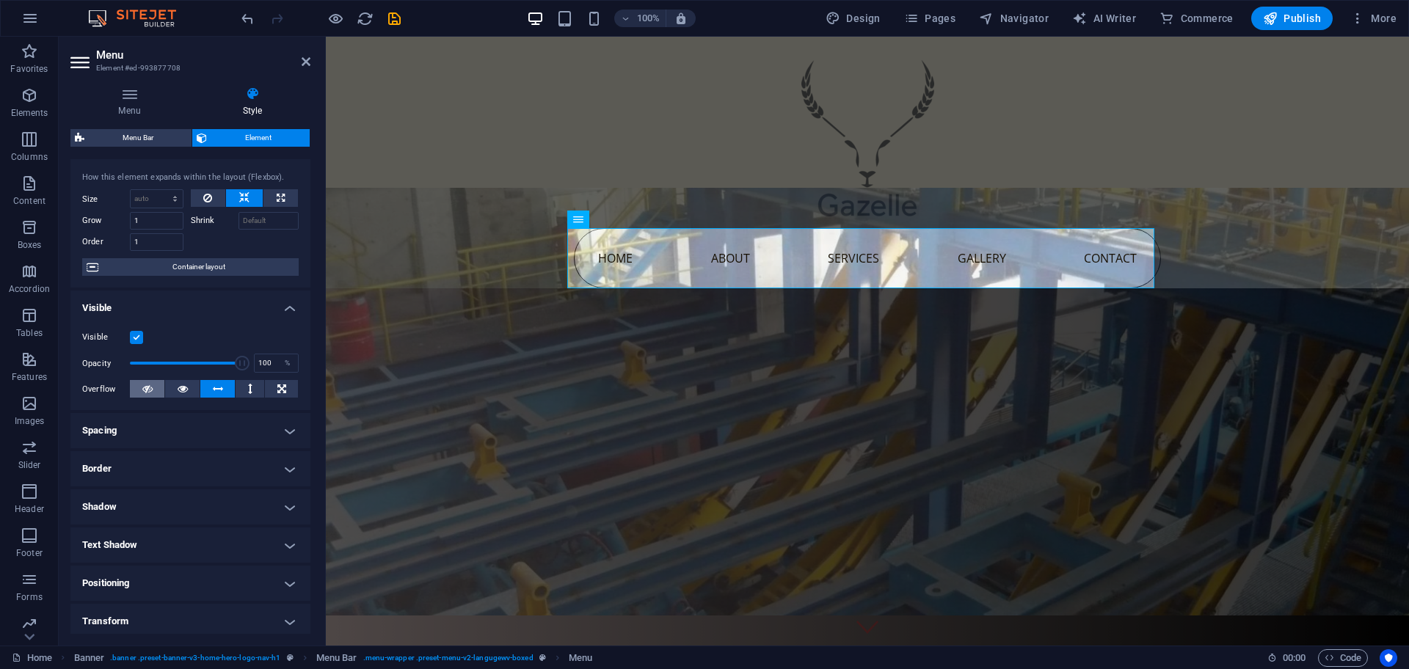
scroll to position [61, 0]
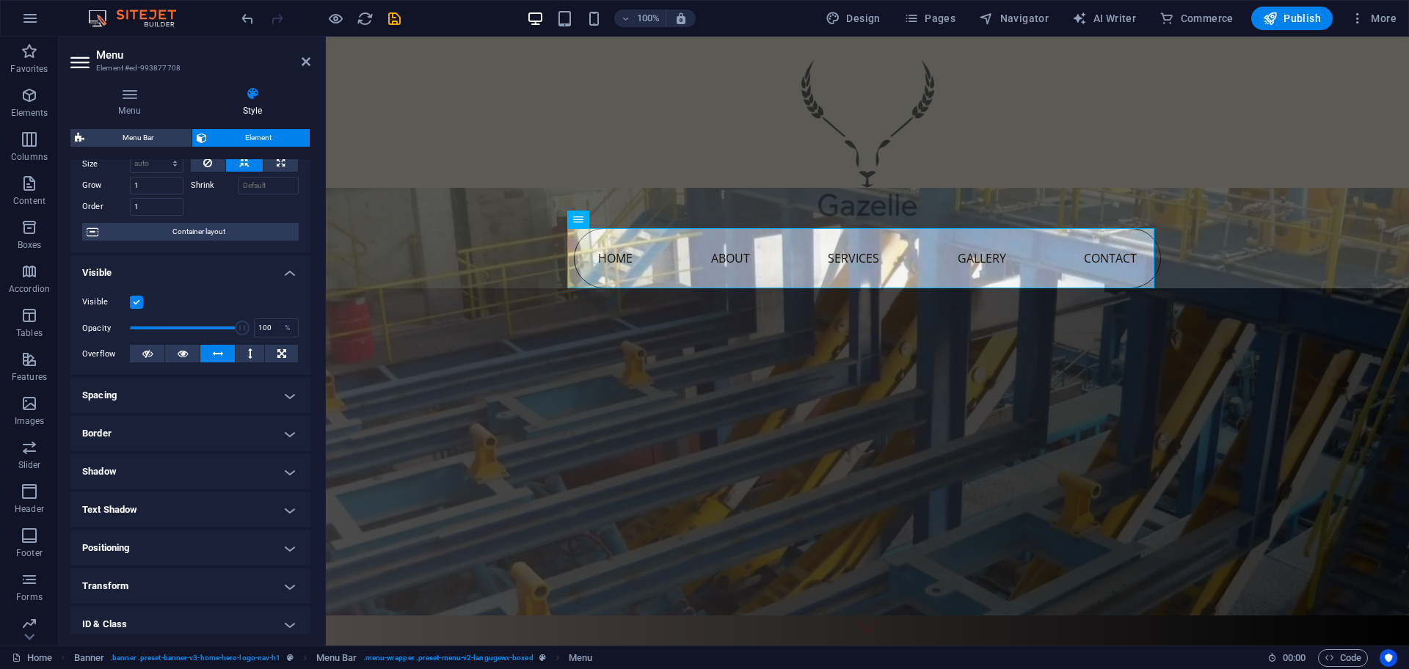
click at [159, 402] on h4 "Spacing" at bounding box center [190, 395] width 240 height 35
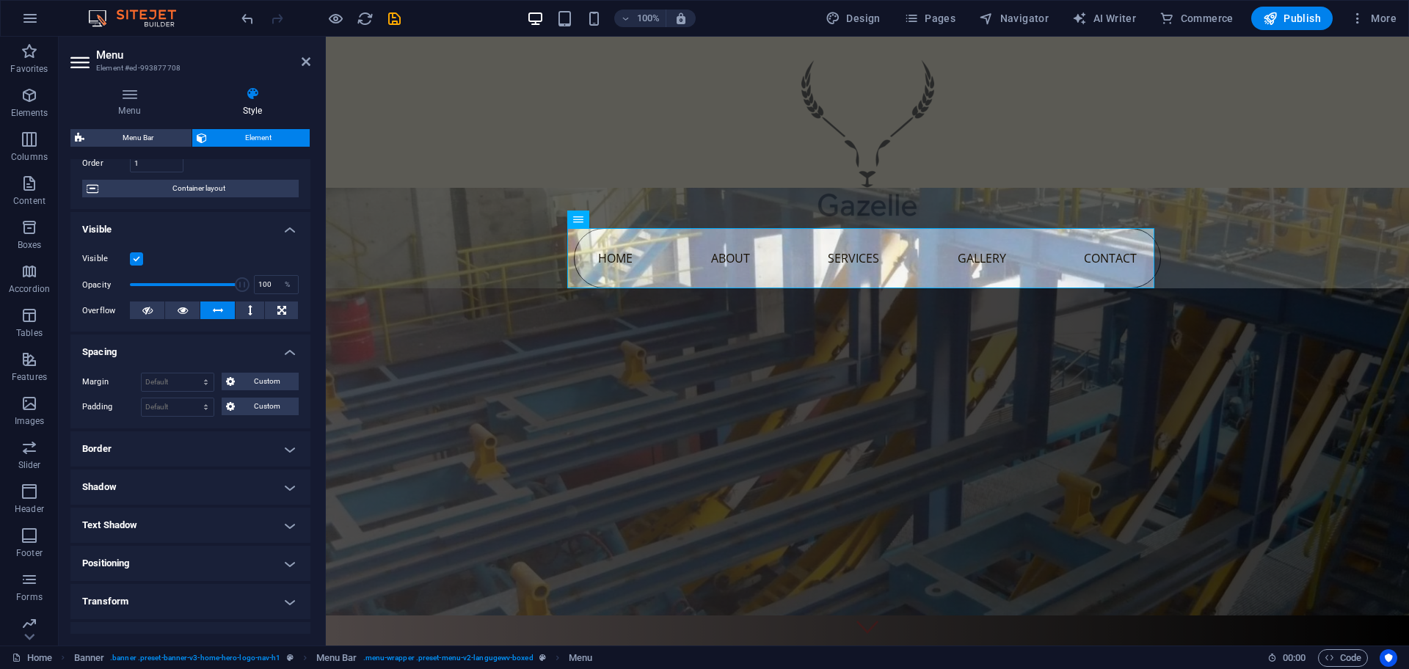
scroll to position [204, 0]
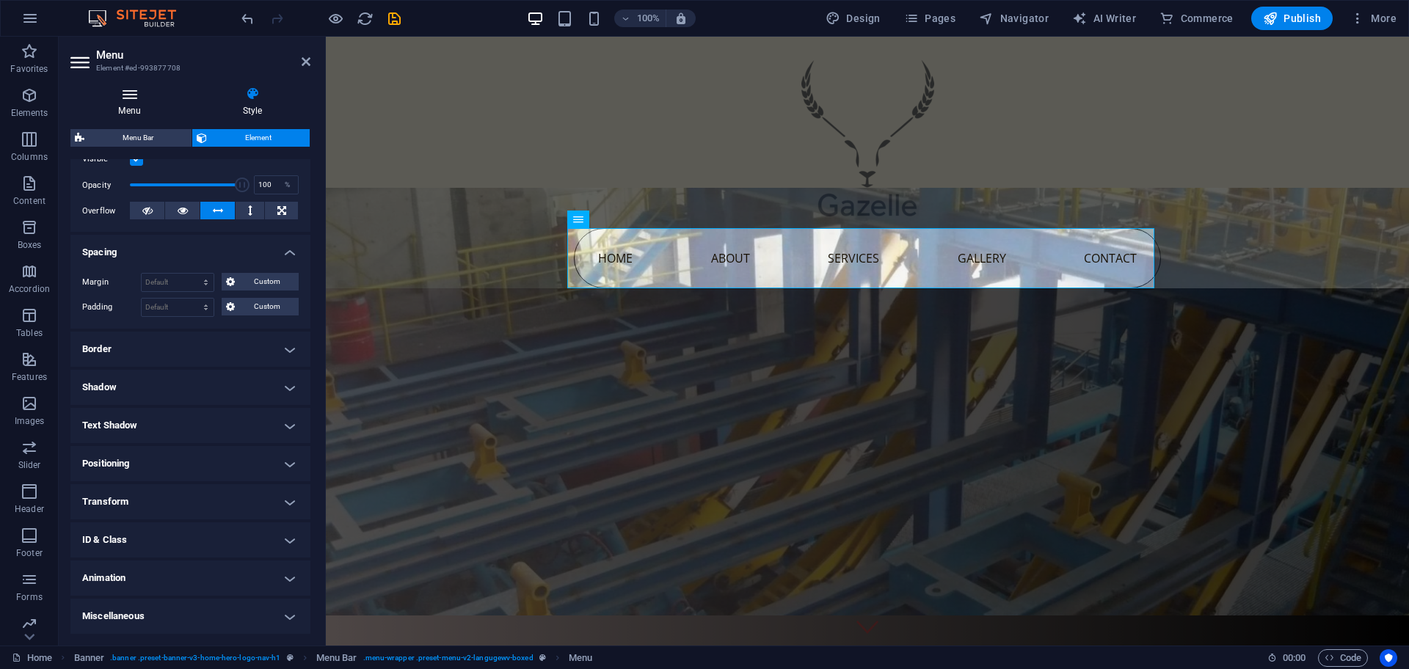
click at [140, 98] on icon at bounding box center [129, 94] width 118 height 15
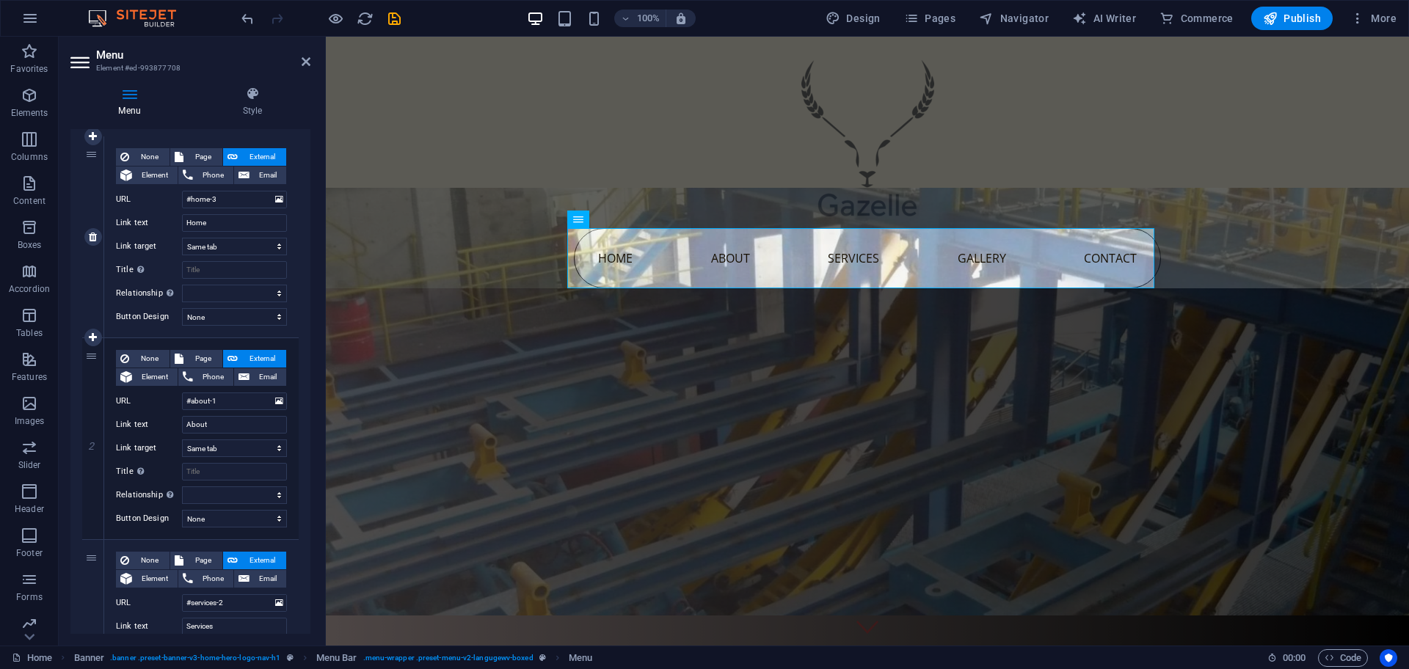
scroll to position [0, 0]
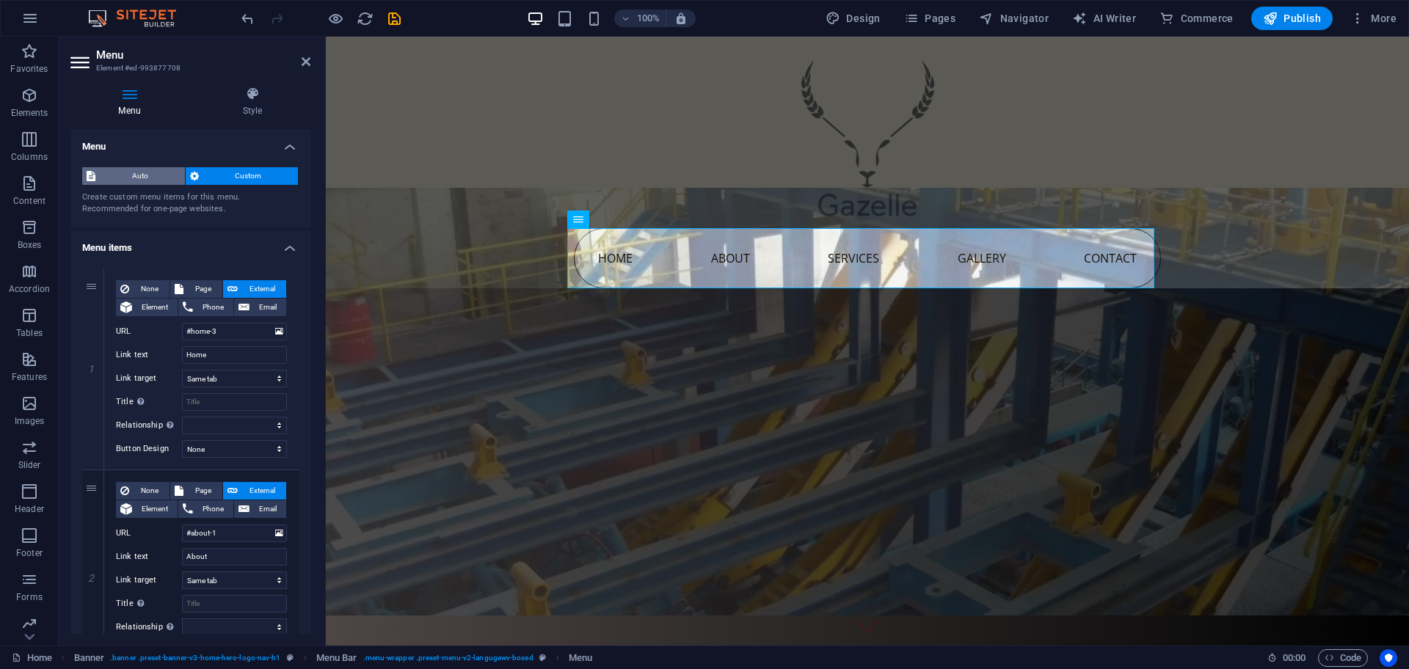
click at [146, 175] on span "Auto" at bounding box center [140, 176] width 81 height 18
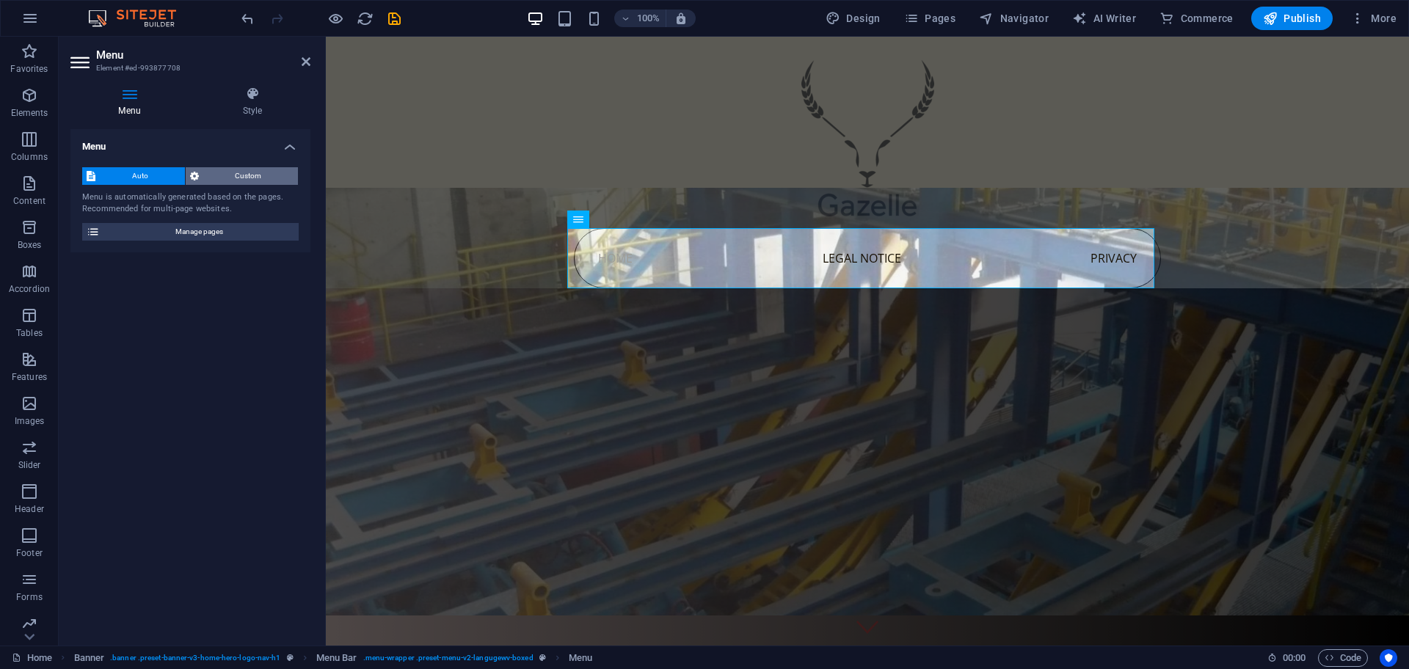
click at [246, 177] on span "Custom" at bounding box center [248, 176] width 91 height 18
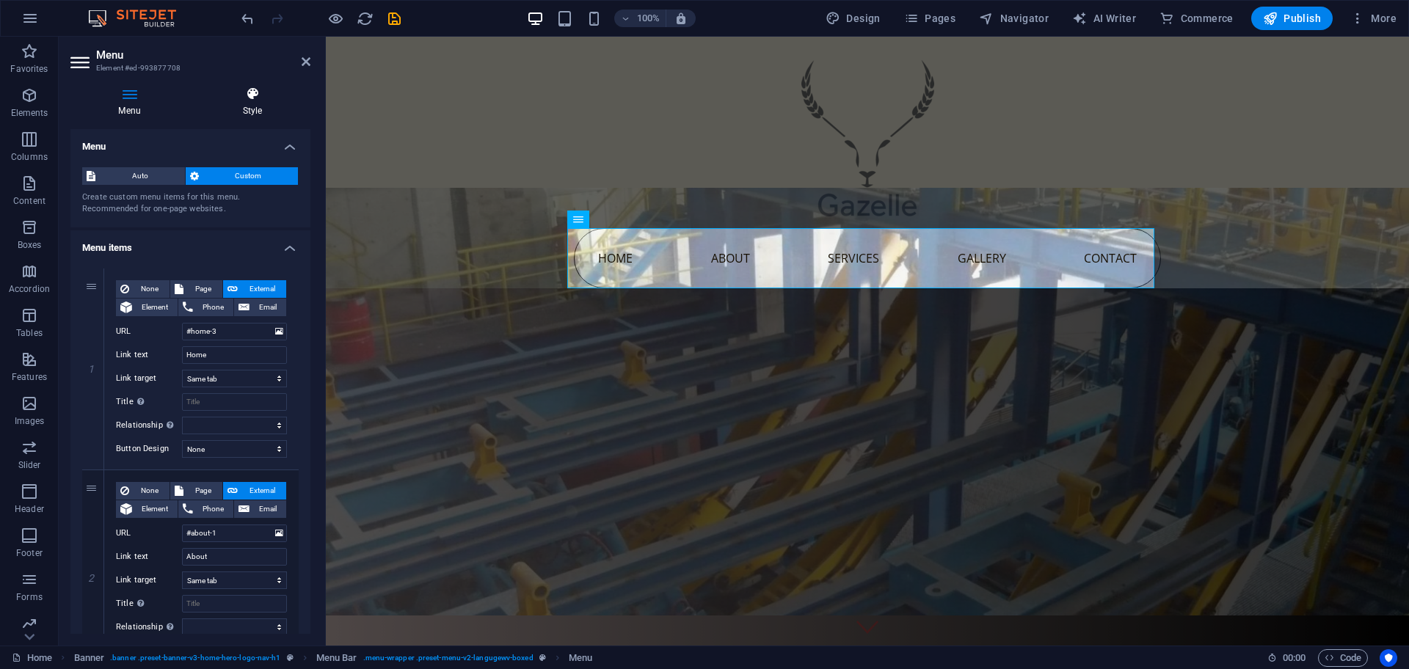
drag, startPoint x: 280, startPoint y: 115, endPoint x: 270, endPoint y: 115, distance: 9.5
click at [278, 115] on h4 "Style" at bounding box center [253, 102] width 116 height 31
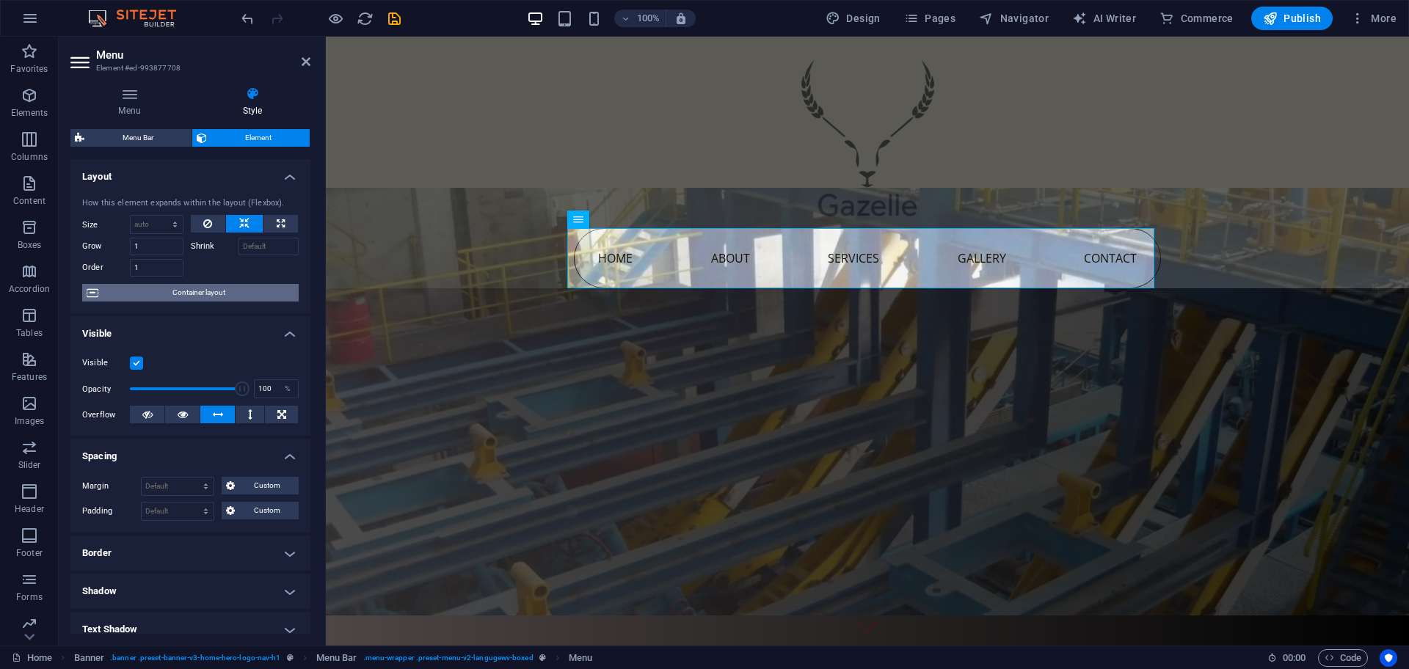
click at [219, 287] on span "Container layout" at bounding box center [199, 293] width 192 height 18
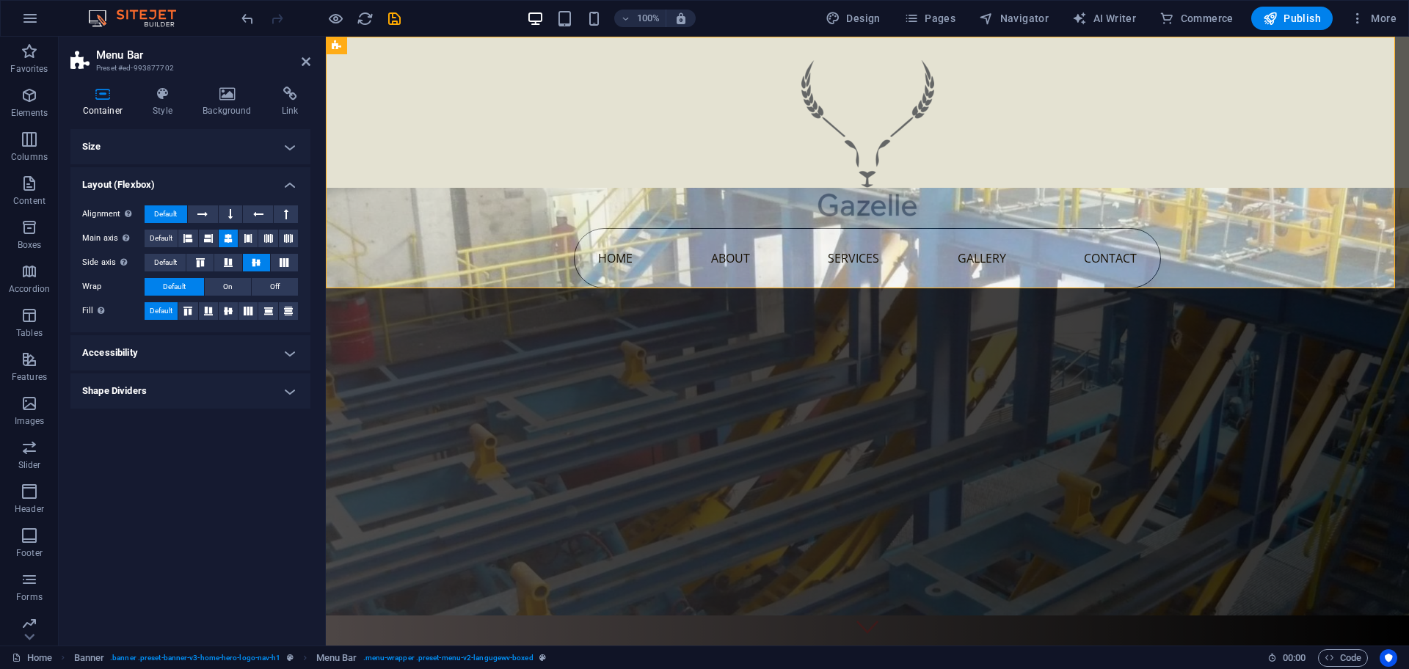
click at [211, 344] on h4 "Accessibility" at bounding box center [190, 352] width 240 height 35
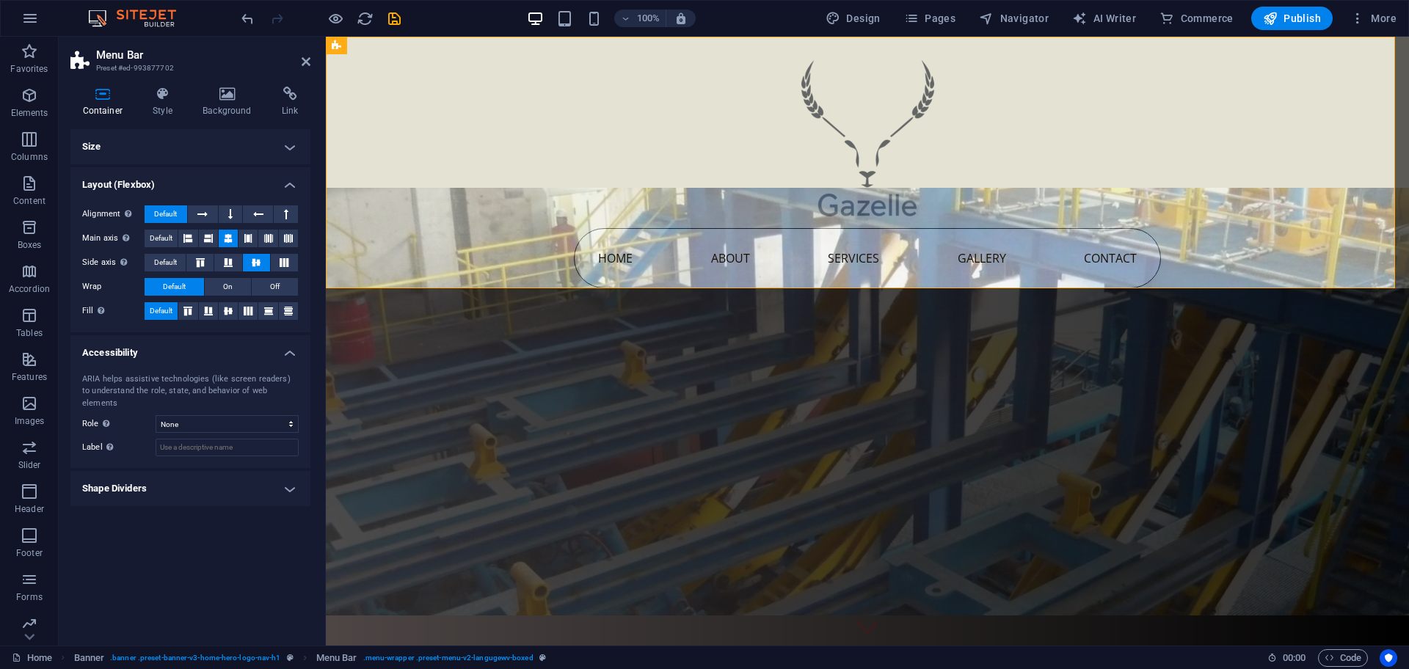
click at [240, 491] on h4 "Shape Dividers" at bounding box center [190, 488] width 240 height 35
click at [667, 272] on nav "Home About Services Gallery Contact" at bounding box center [867, 258] width 587 height 60
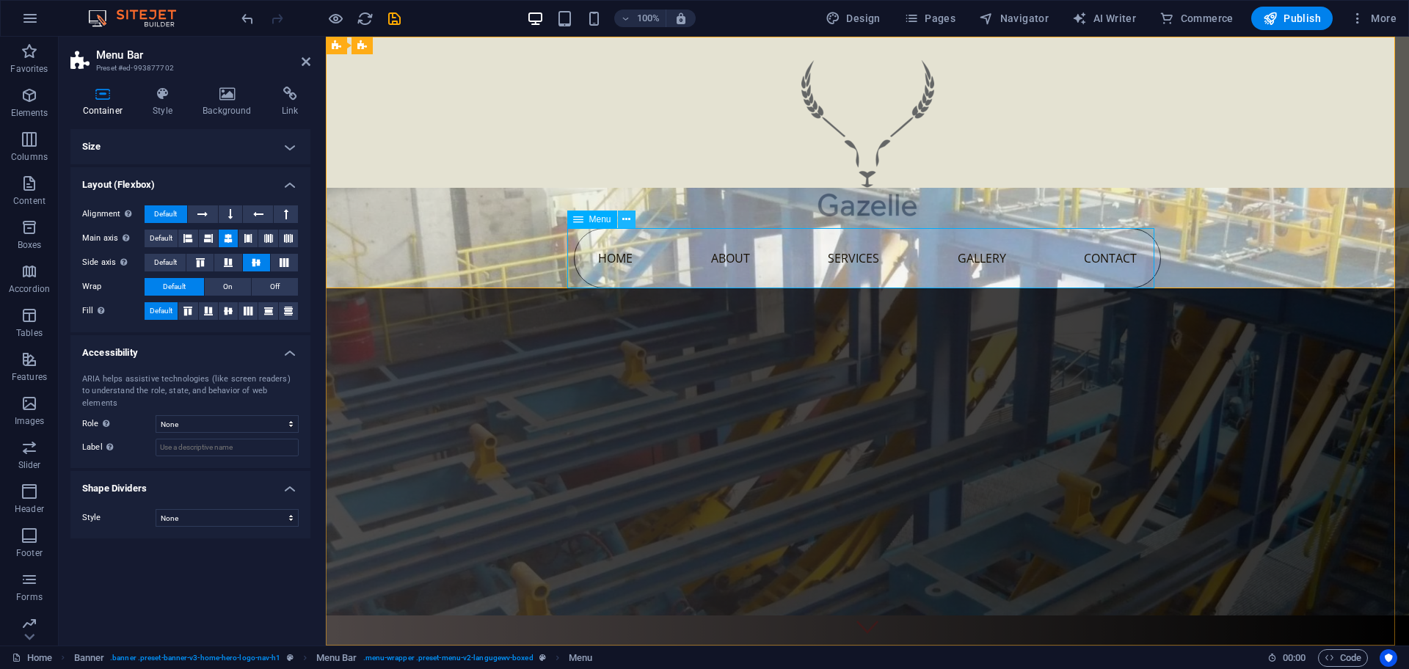
click at [630, 220] on icon at bounding box center [626, 219] width 8 height 15
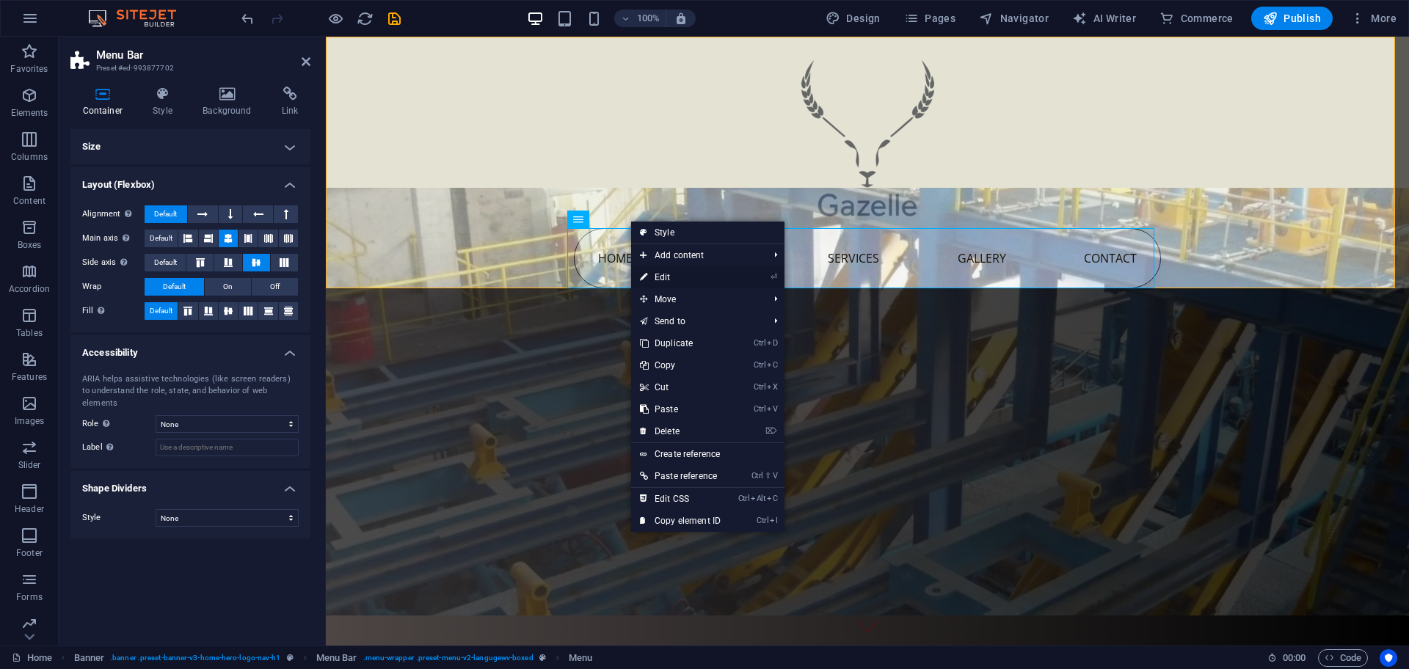
click at [681, 277] on link "⏎ Edit" at bounding box center [680, 277] width 98 height 22
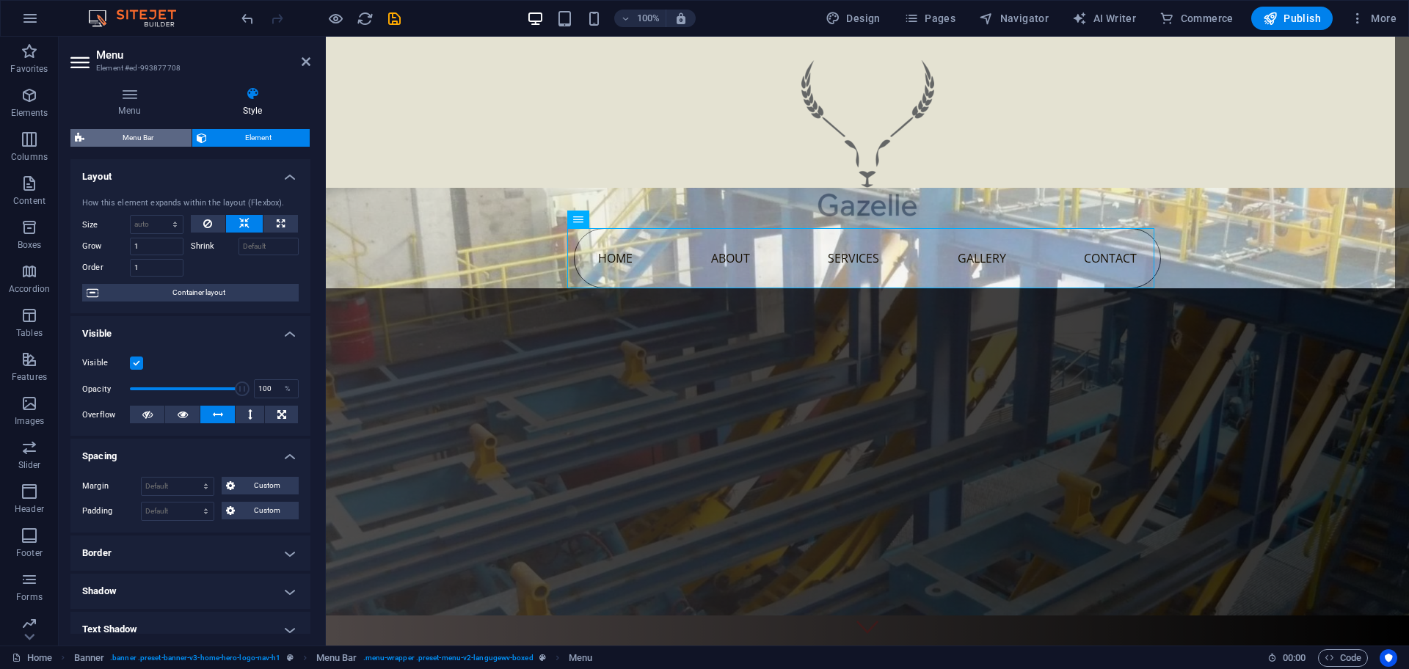
click at [98, 131] on span "Menu Bar" at bounding box center [138, 138] width 98 height 18
select select "rem"
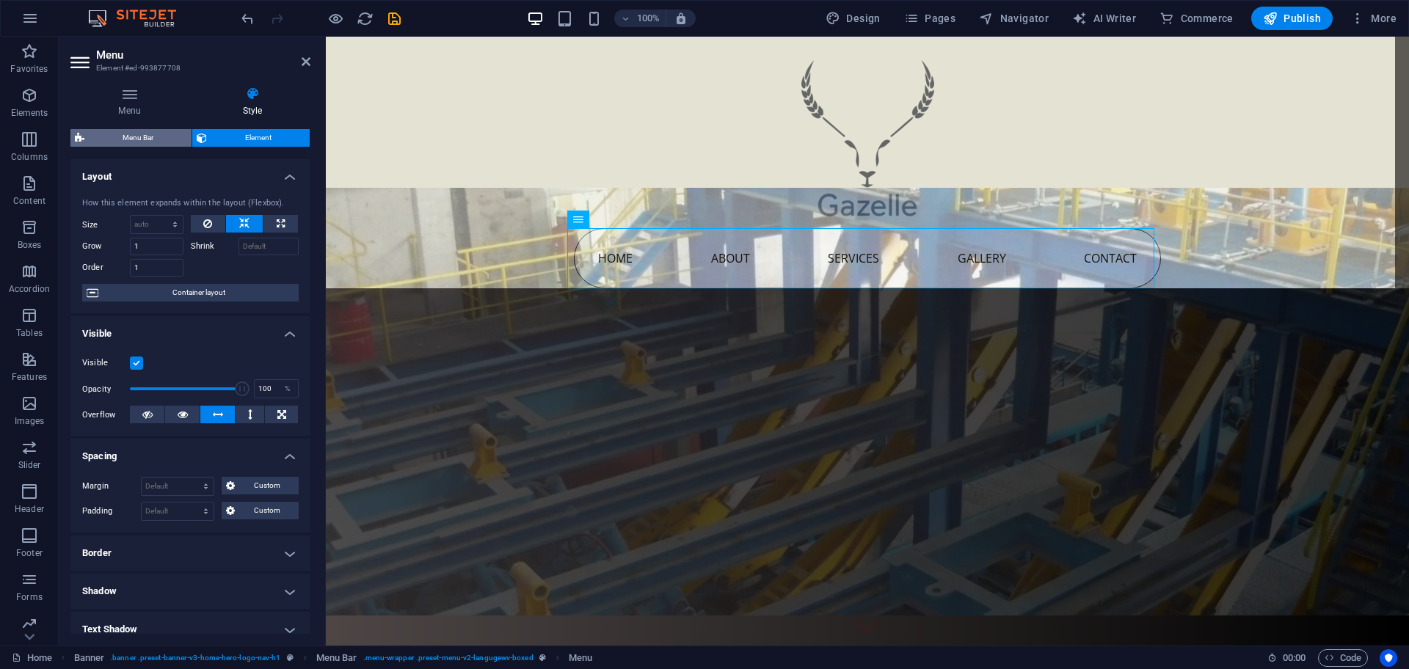
select select "rem"
select select "preset-menu-v2-langugewv-boxed"
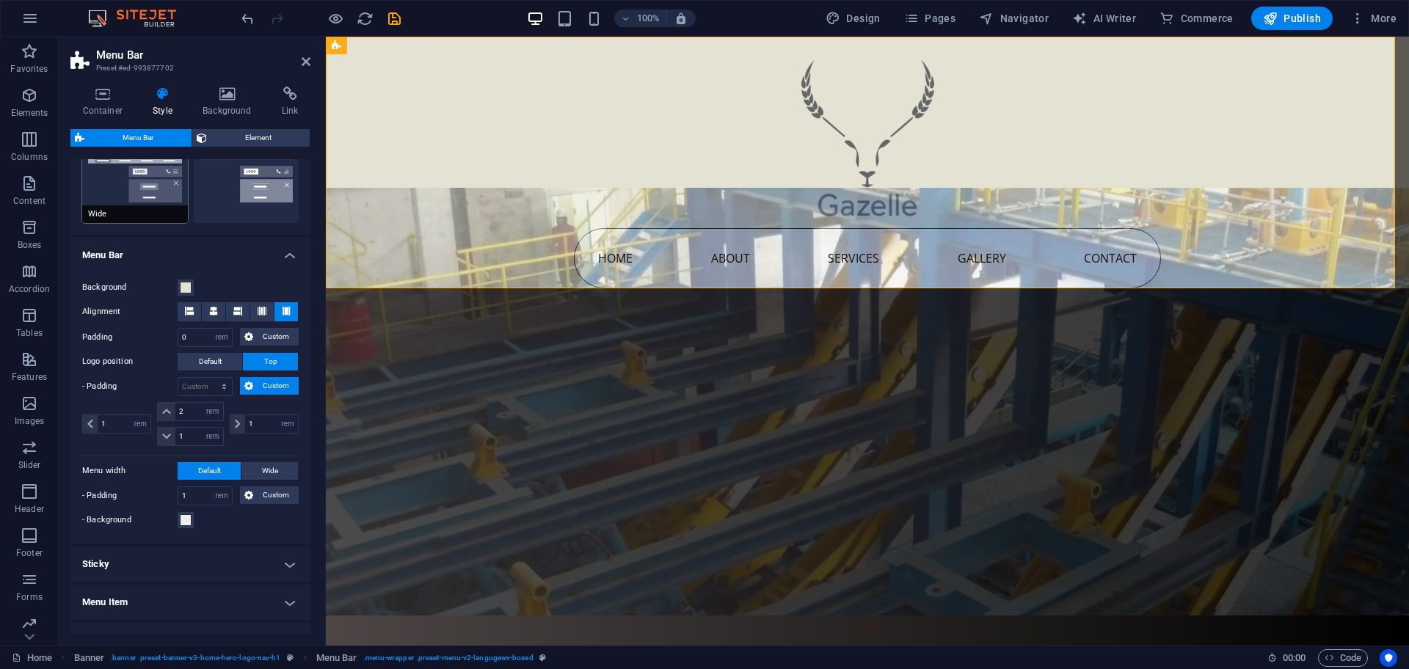
scroll to position [398, 0]
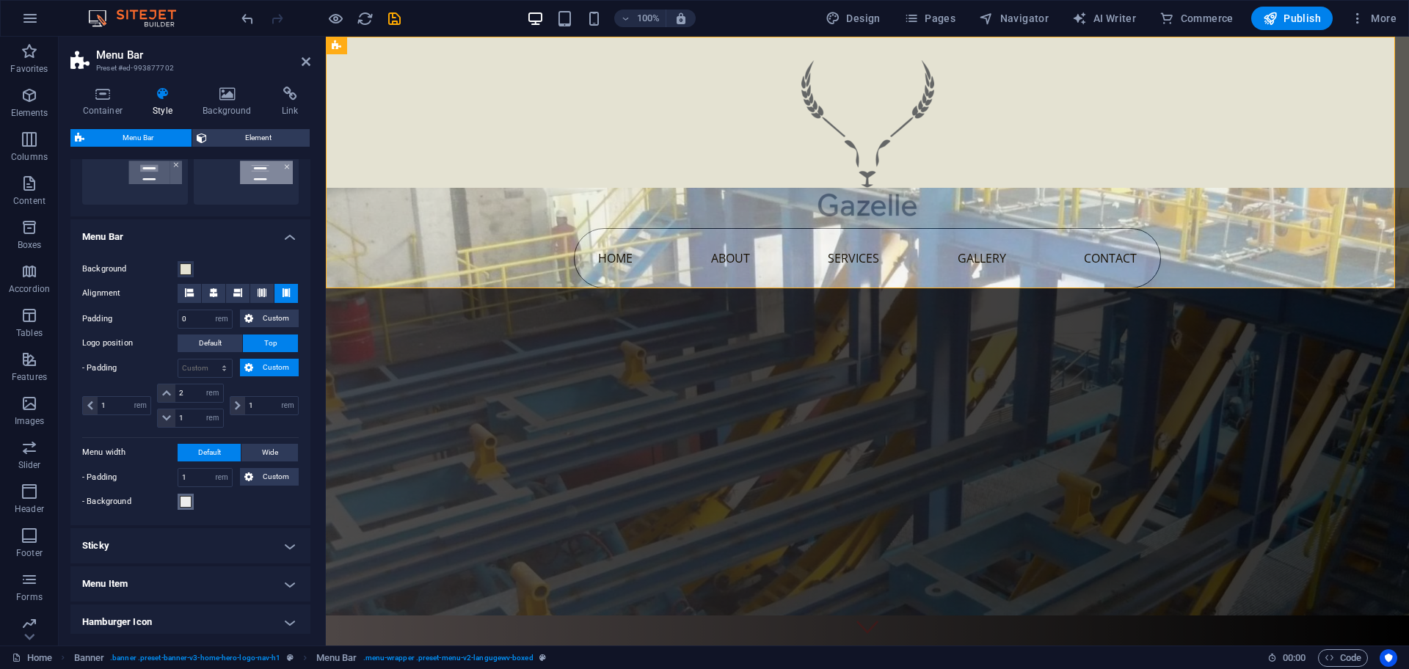
click at [185, 505] on span at bounding box center [186, 502] width 12 height 12
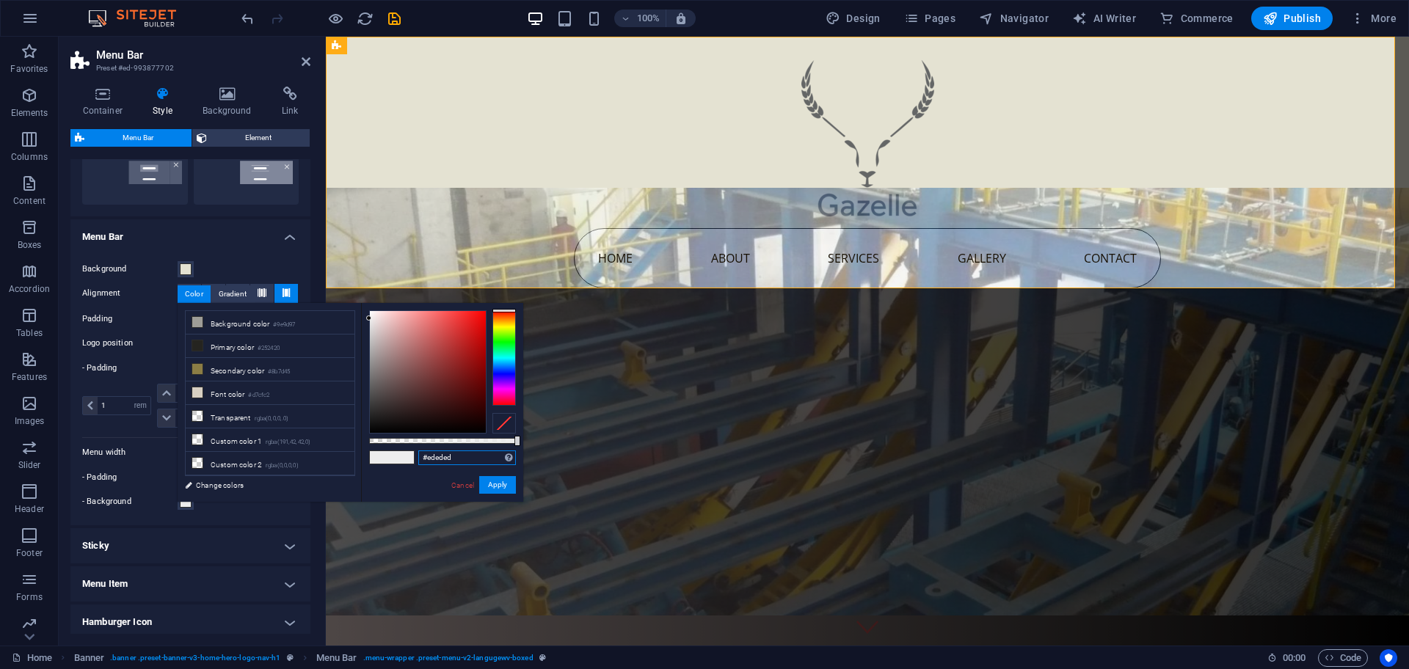
click at [440, 460] on input "#ededed" at bounding box center [467, 458] width 98 height 15
paste input "#e4e2d2"
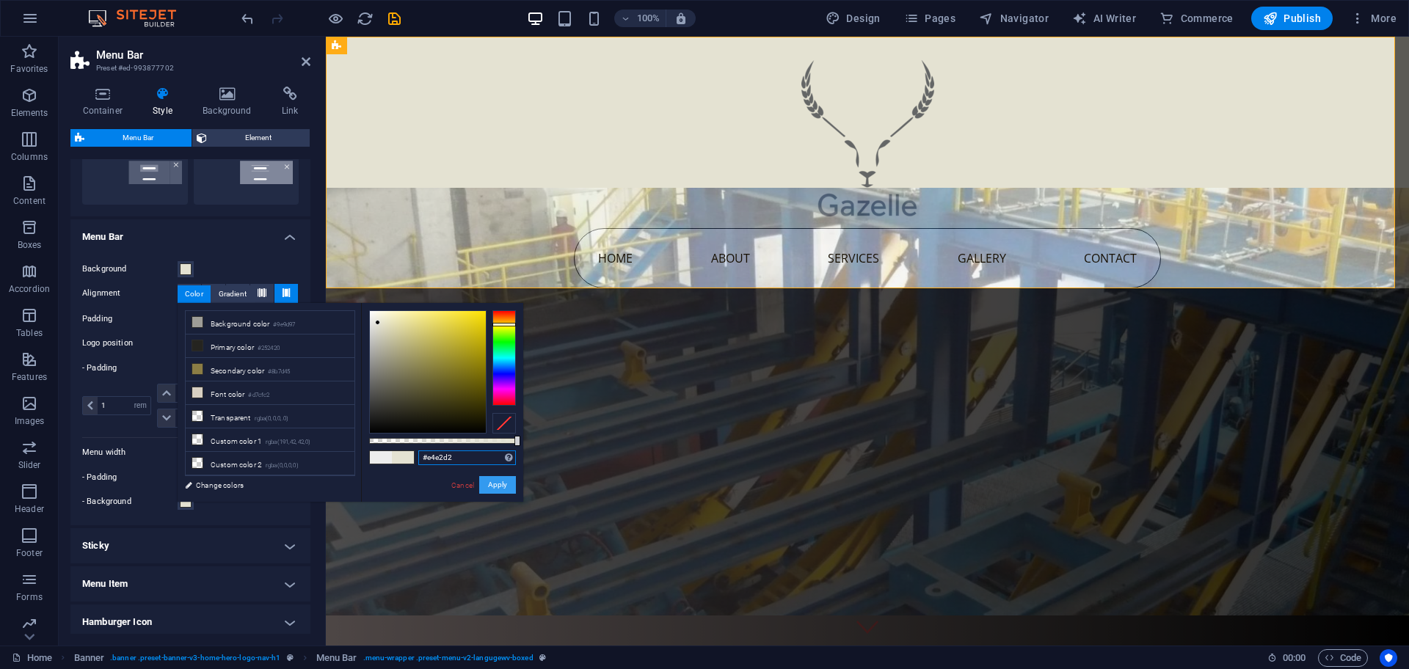
type input "#e4e2d2"
click at [486, 484] on button "Apply" at bounding box center [497, 485] width 37 height 18
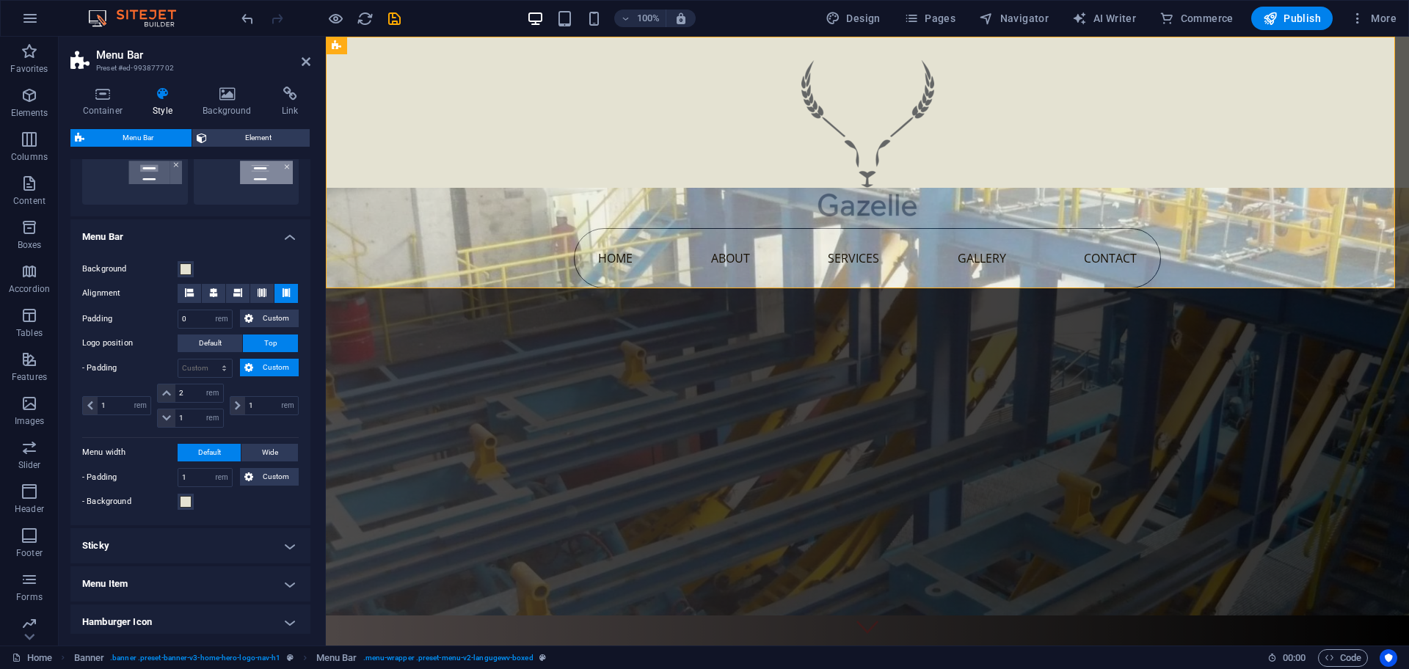
click at [446, 347] on figure at bounding box center [867, 402] width 1083 height 428
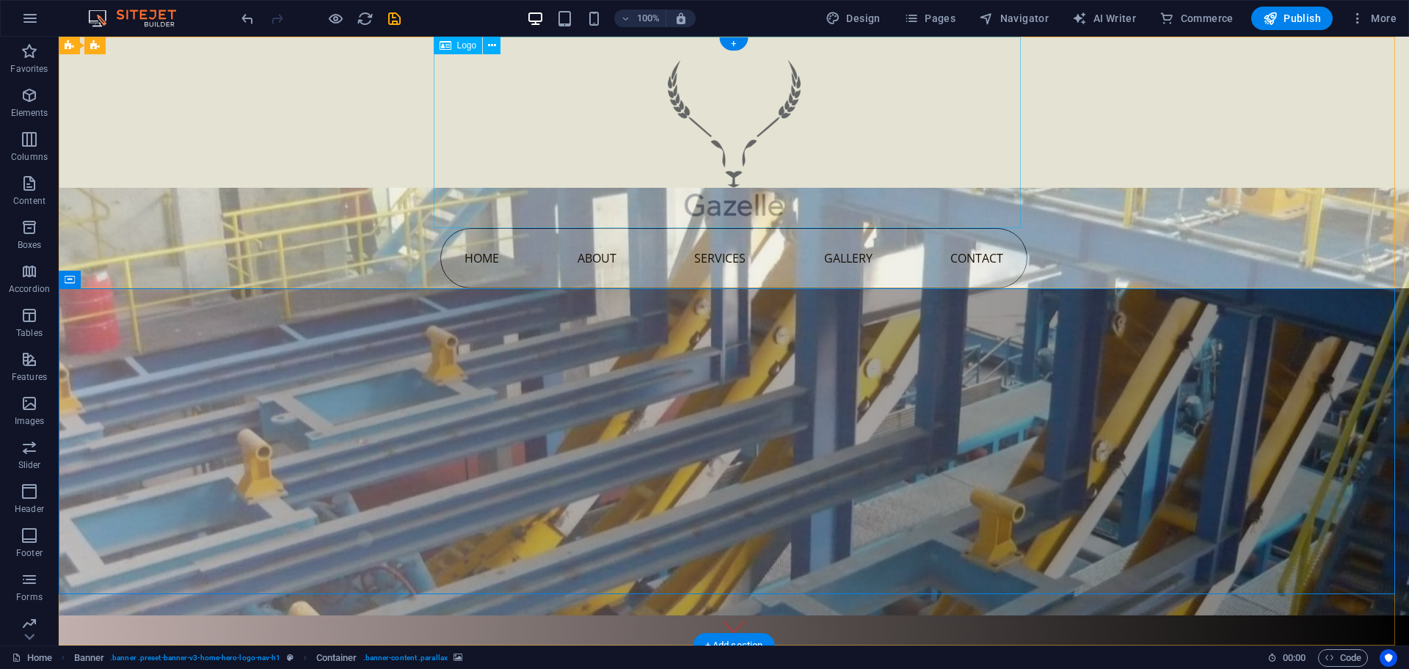
click at [445, 134] on div at bounding box center [733, 133] width 587 height 192
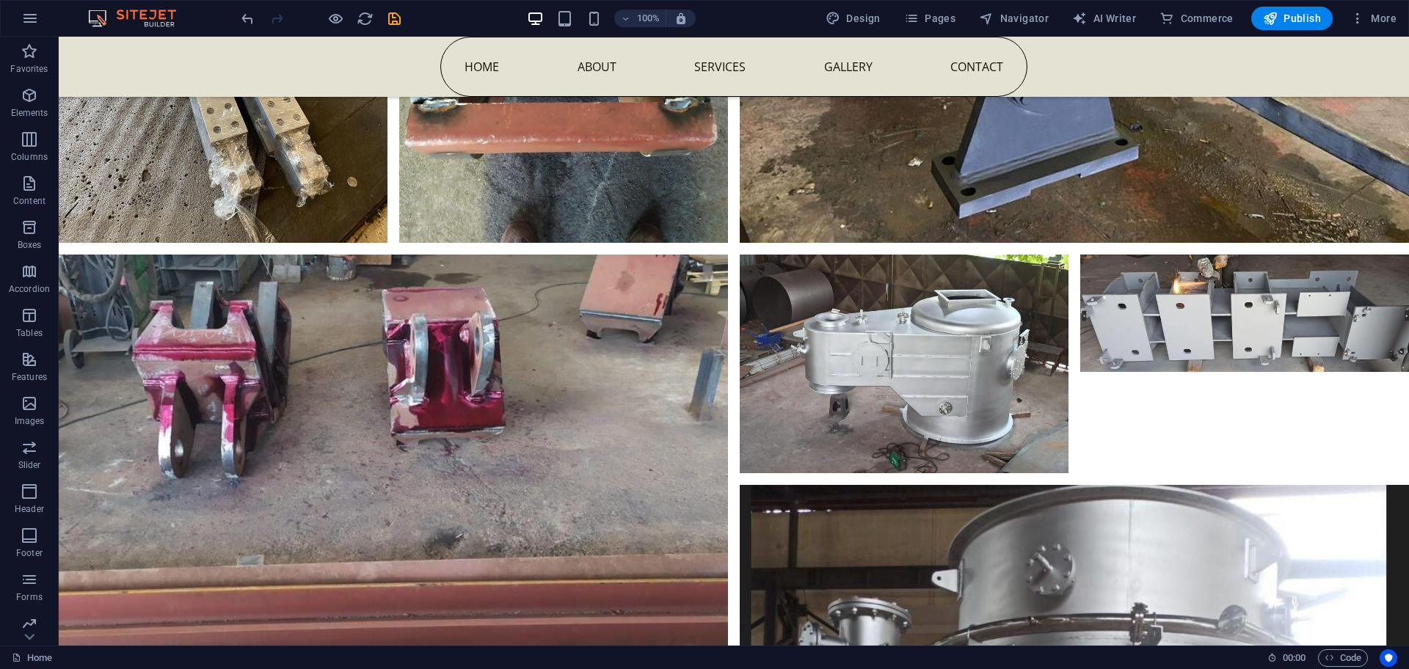
scroll to position [6005, 0]
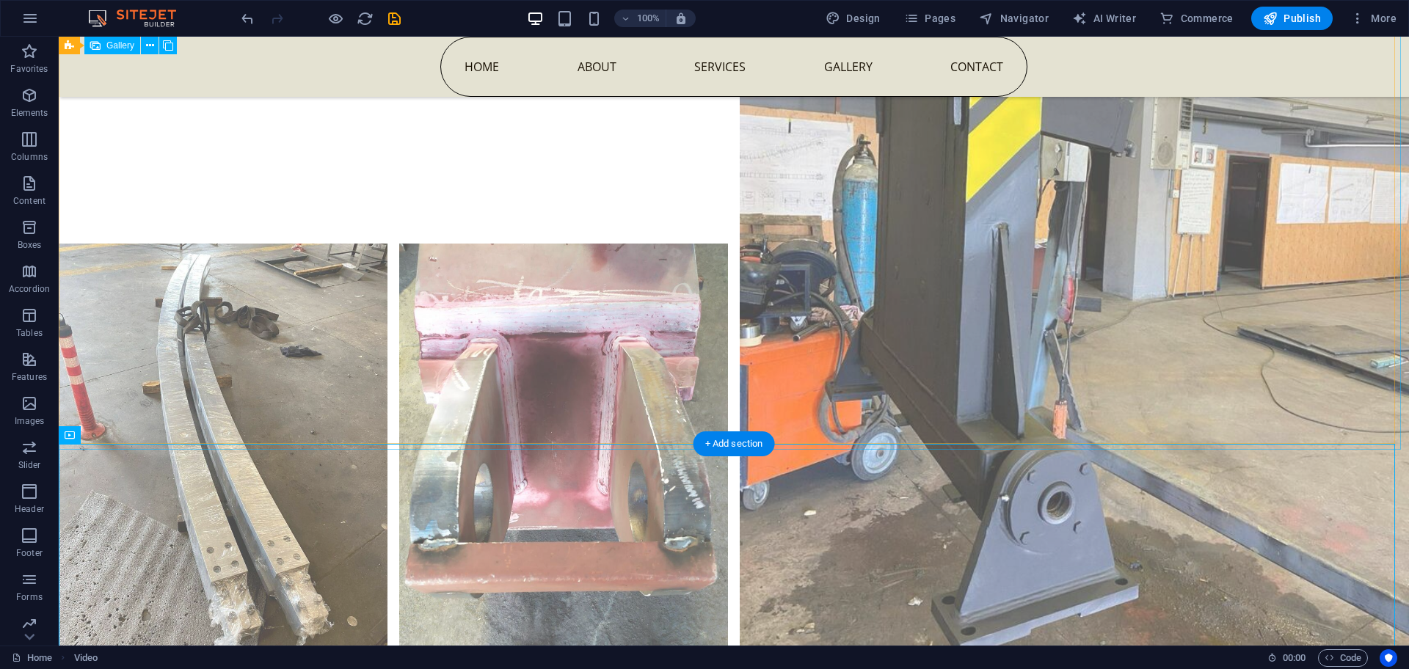
select select "px"
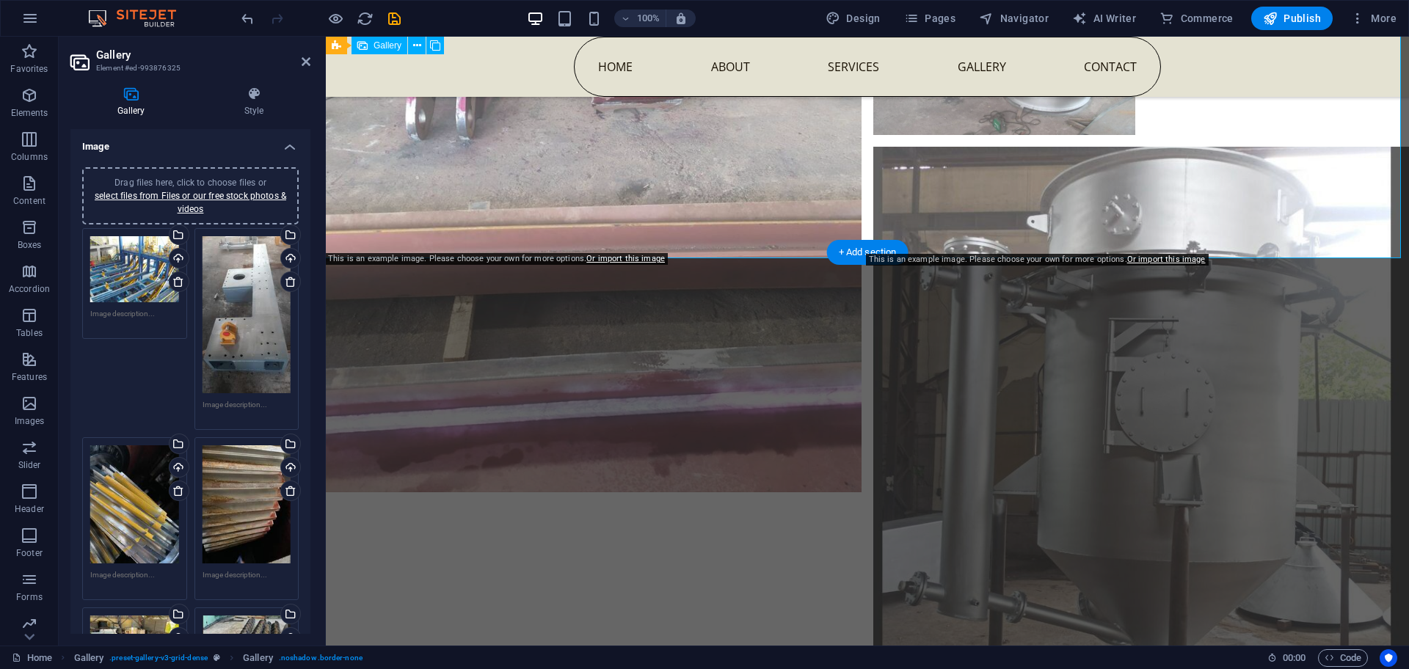
scroll to position [4935, 0]
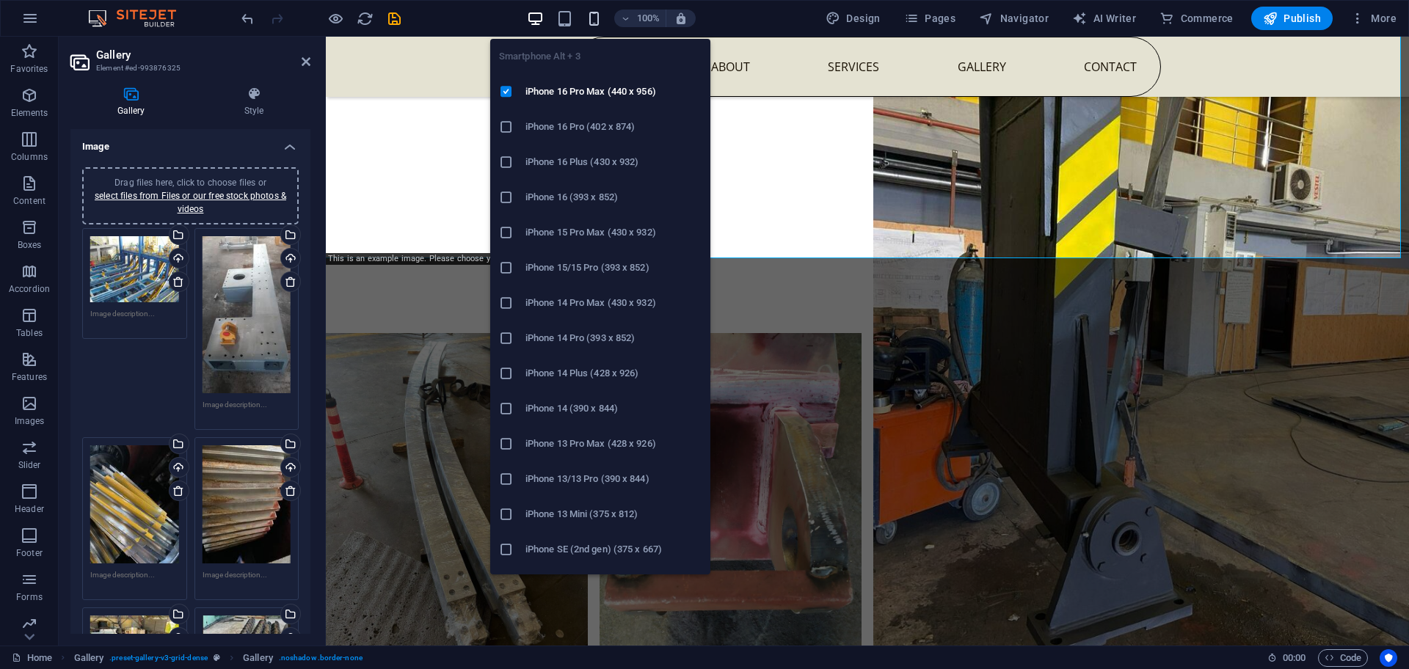
click at [593, 17] on icon "button" at bounding box center [594, 18] width 17 height 17
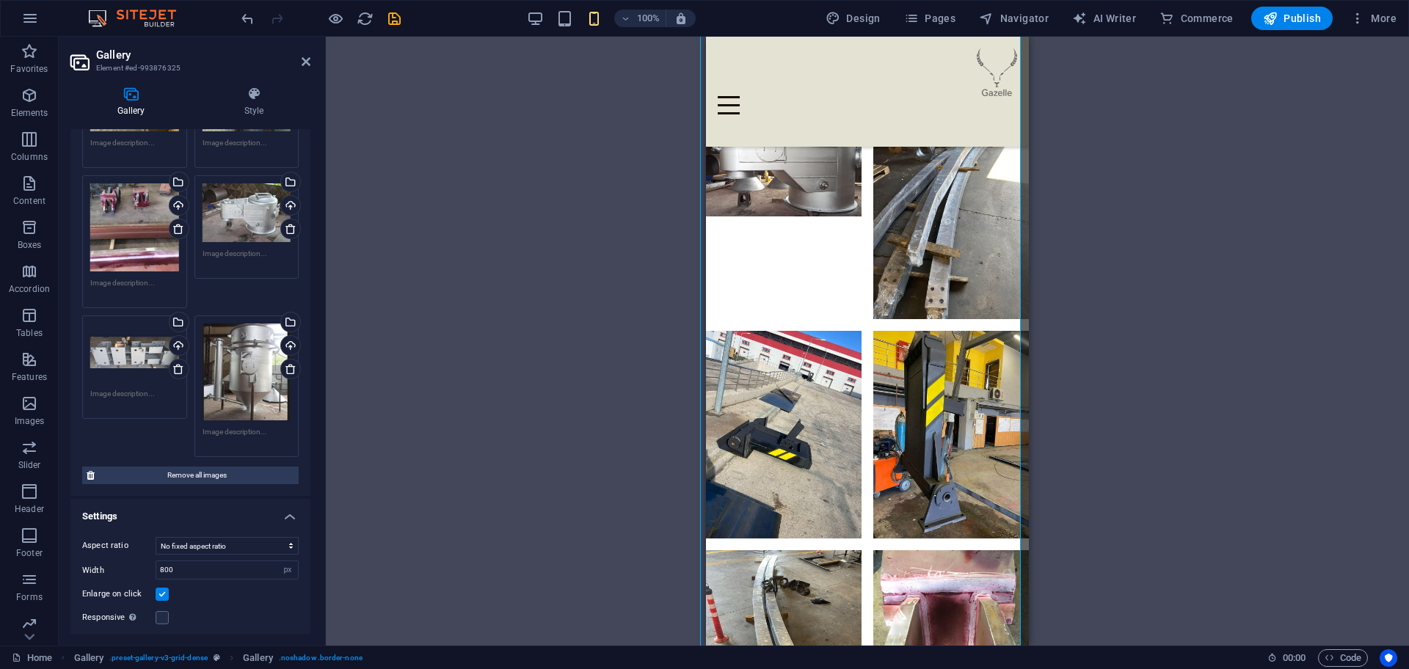
scroll to position [1182, 0]
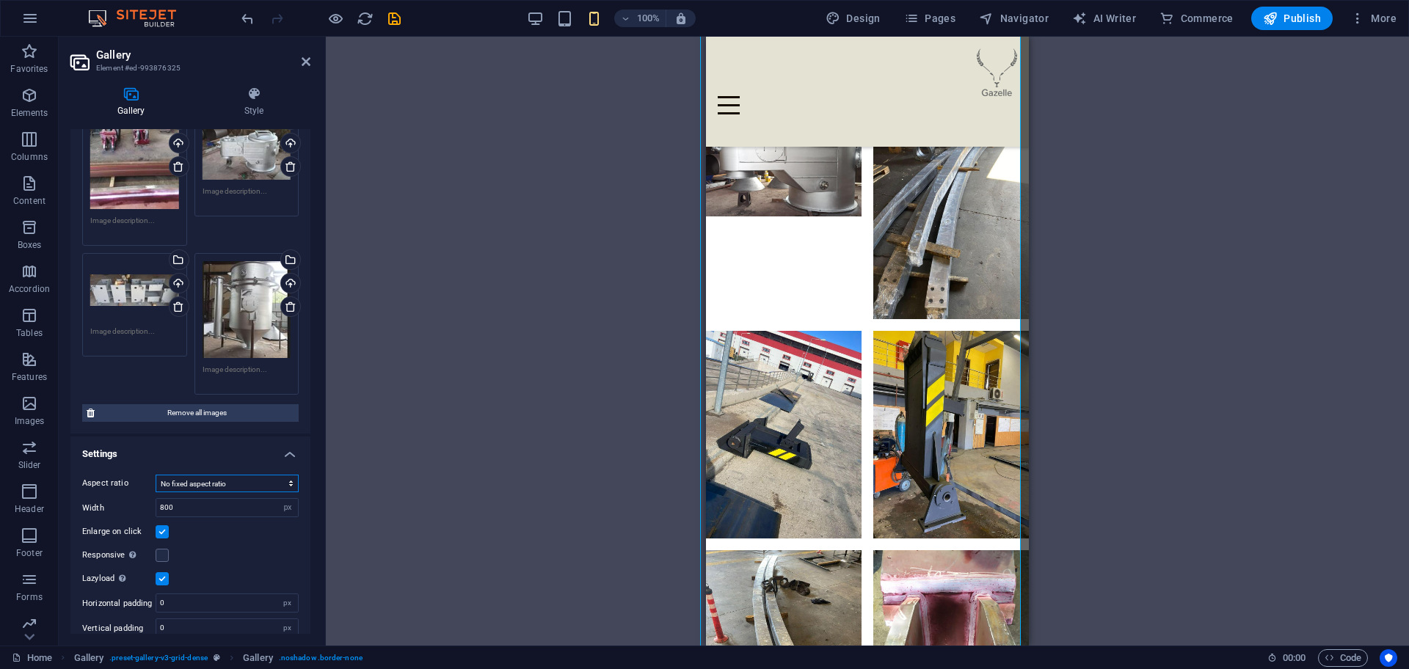
click at [248, 475] on select "No fixed aspect ratio 16:9 16:10 4:3 1:1 1:2 2:1" at bounding box center [227, 484] width 143 height 18
click at [156, 475] on select "No fixed aspect ratio 16:9 16:10 4:3 1:1 1:2 2:1" at bounding box center [227, 484] width 143 height 18
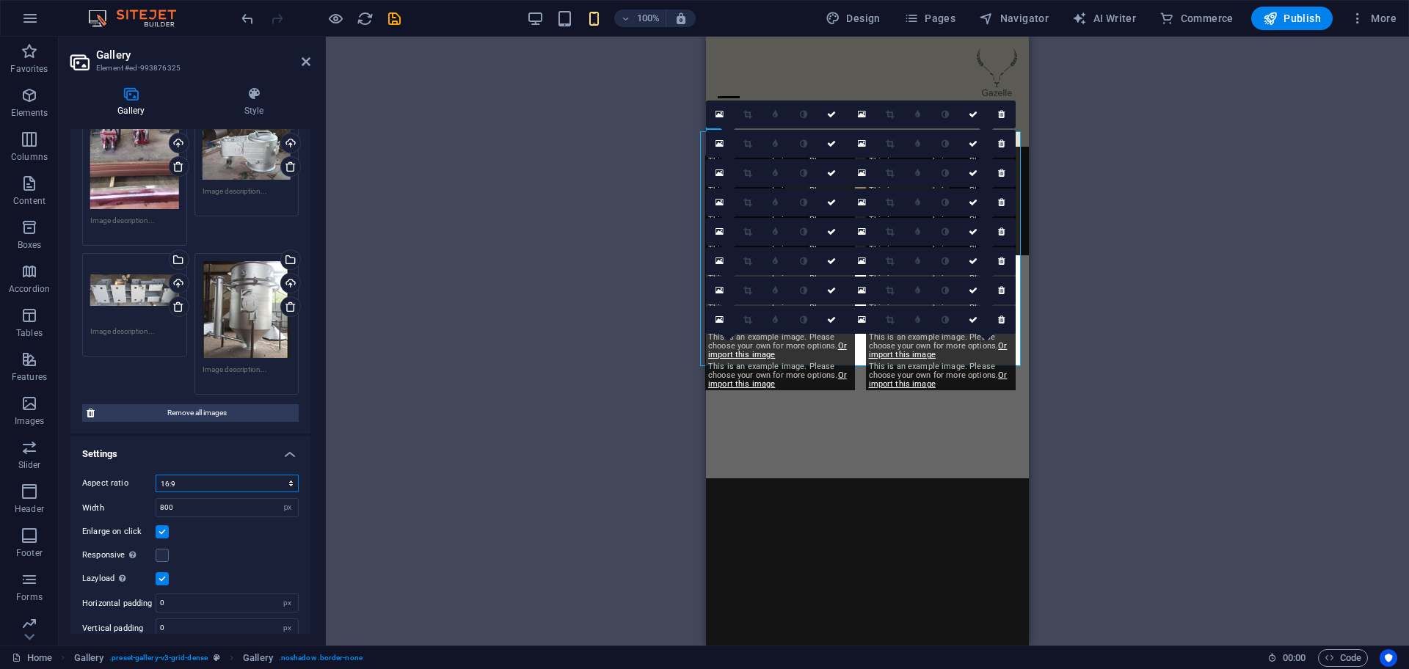
scroll to position [2076, 0]
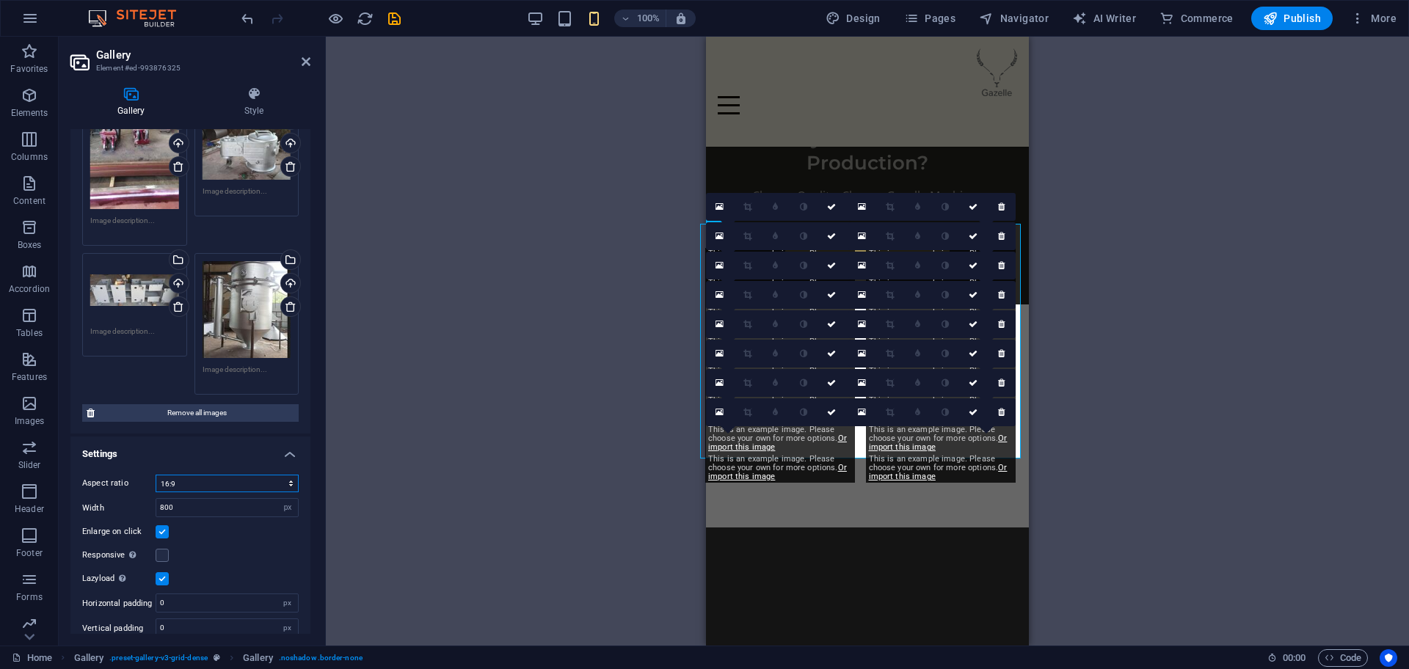
click at [203, 475] on select "No fixed aspect ratio 16:9 16:10 4:3 1:1 1:2 2:1" at bounding box center [227, 484] width 143 height 18
select select "0"
click at [156, 475] on select "No fixed aspect ratio 16:9 16:10 4:3 1:1 1:2 2:1" at bounding box center [227, 484] width 143 height 18
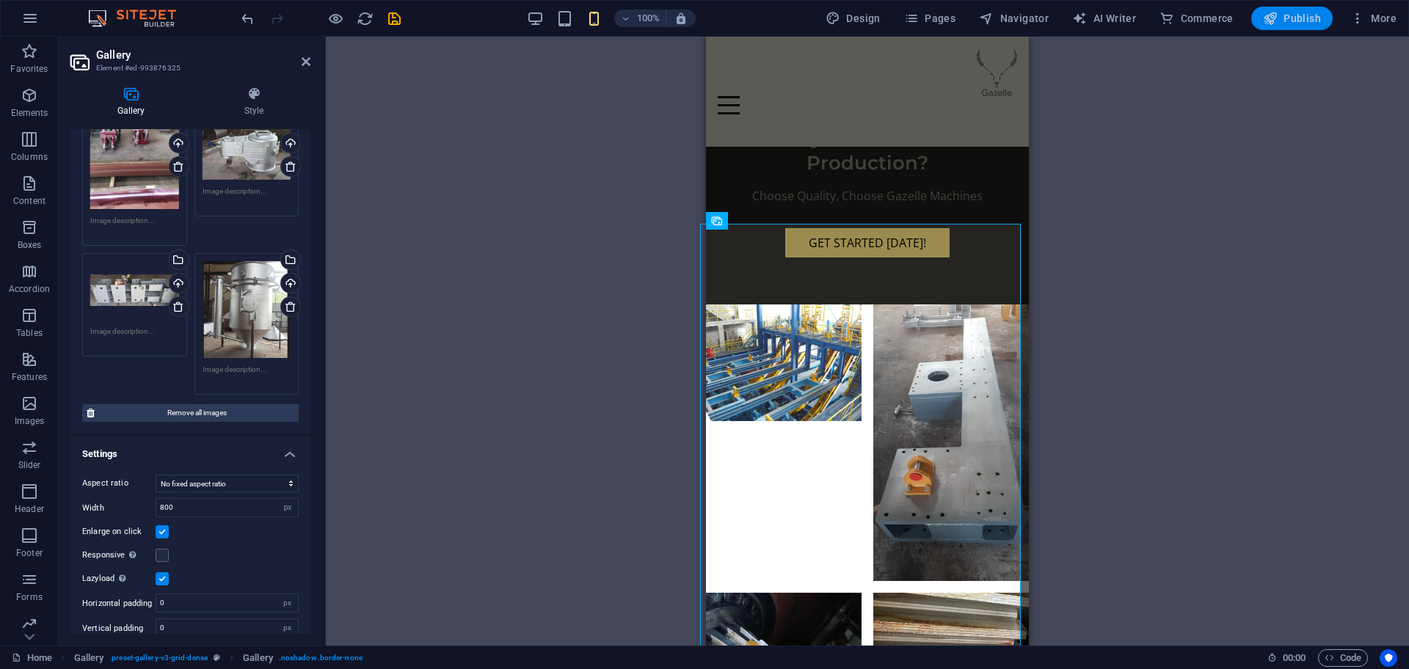
click at [1285, 21] on span "Publish" at bounding box center [1292, 18] width 58 height 15
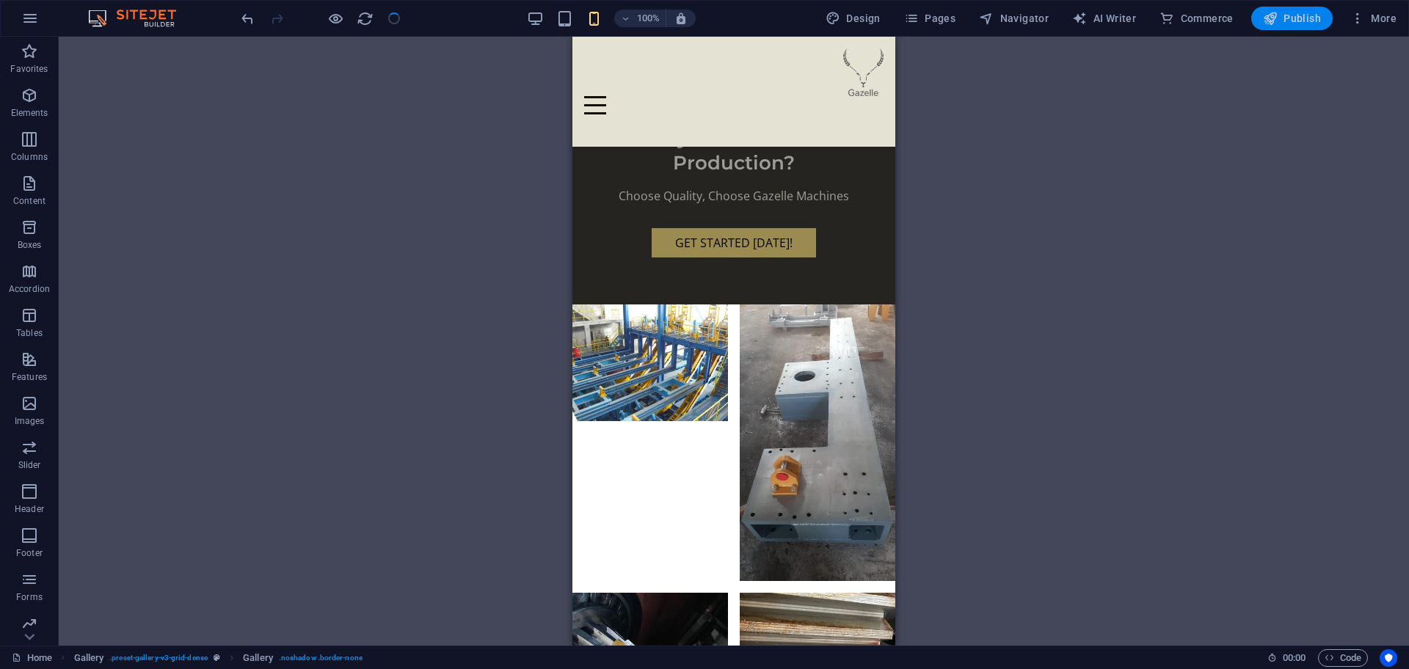
checkbox input "false"
click at [1285, 21] on span "Publish" at bounding box center [1292, 18] width 58 height 15
